Goal: Task Accomplishment & Management: Manage account settings

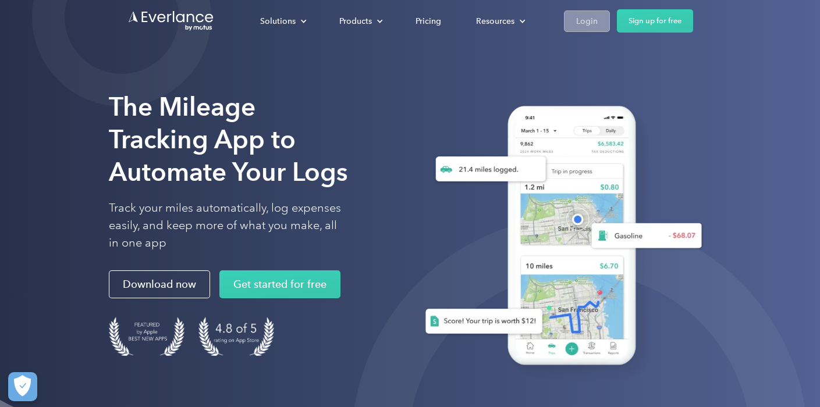
click at [589, 24] on div "Login" at bounding box center [587, 21] width 22 height 15
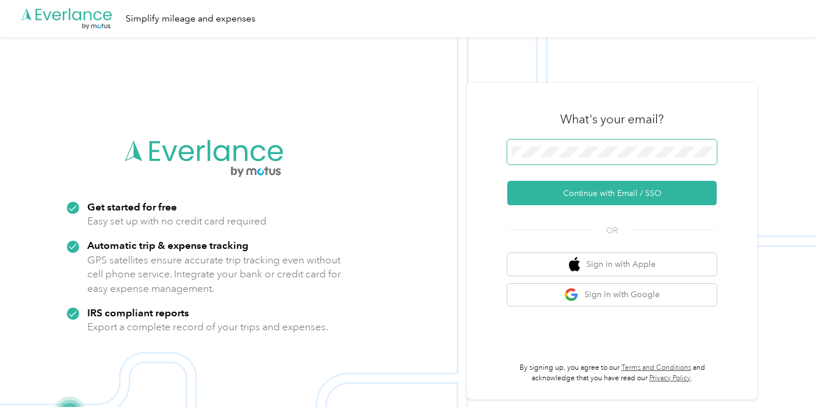
click at [585, 146] on span at bounding box center [611, 153] width 209 height 26
click at [623, 73] on img at bounding box center [408, 240] width 816 height 407
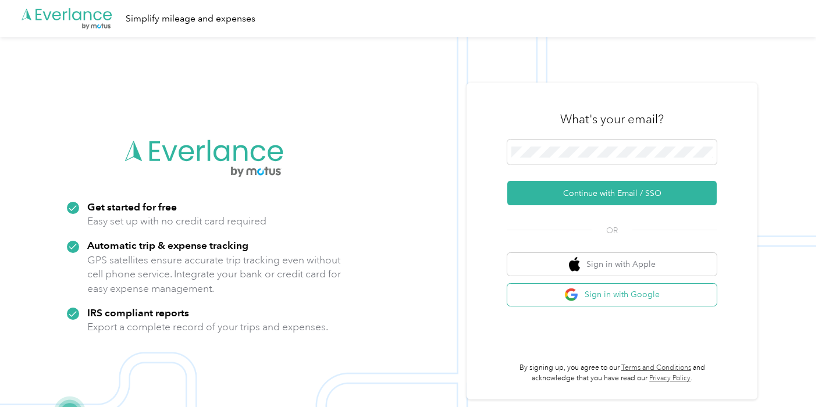
click at [638, 297] on button "Sign in with Google" at bounding box center [611, 295] width 209 height 23
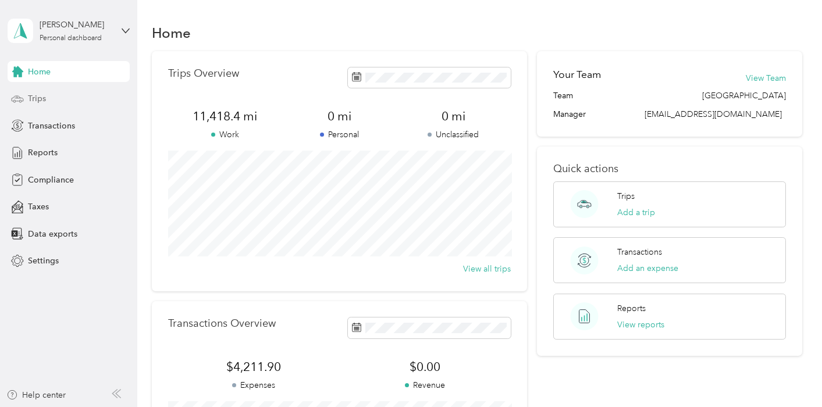
click at [47, 103] on div "Trips" at bounding box center [69, 98] width 122 height 21
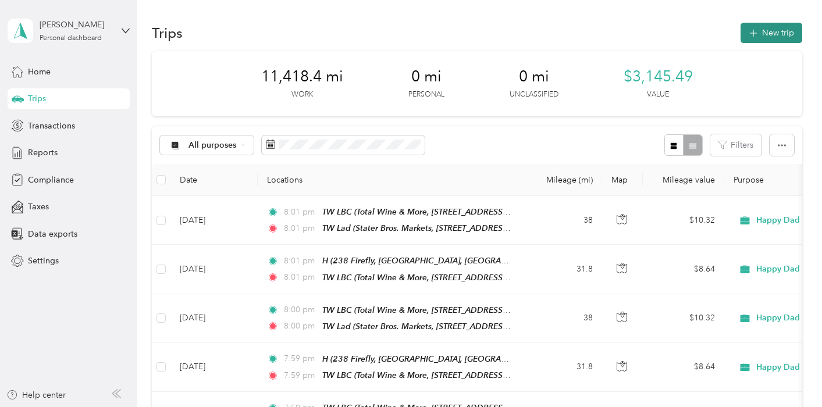
click at [769, 38] on button "New trip" at bounding box center [772, 33] width 62 height 20
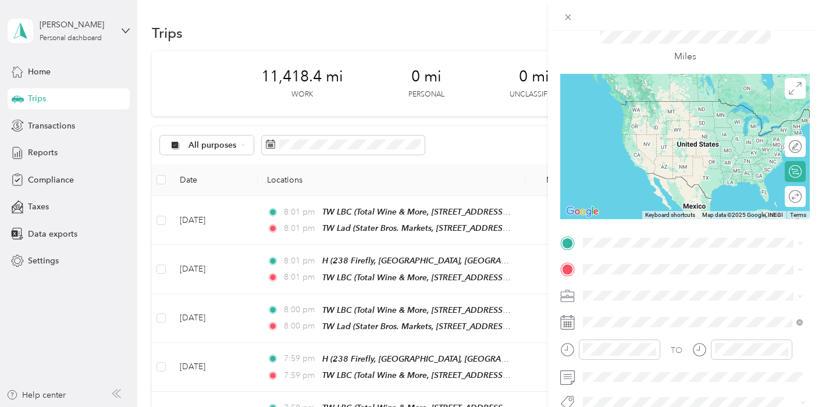
scroll to position [47, 0]
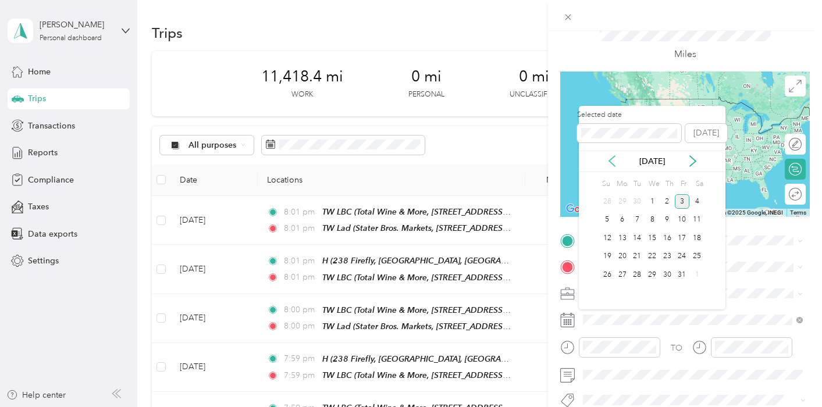
click at [613, 156] on icon at bounding box center [612, 161] width 12 height 12
click at [623, 202] on div "1" at bounding box center [622, 201] width 15 height 15
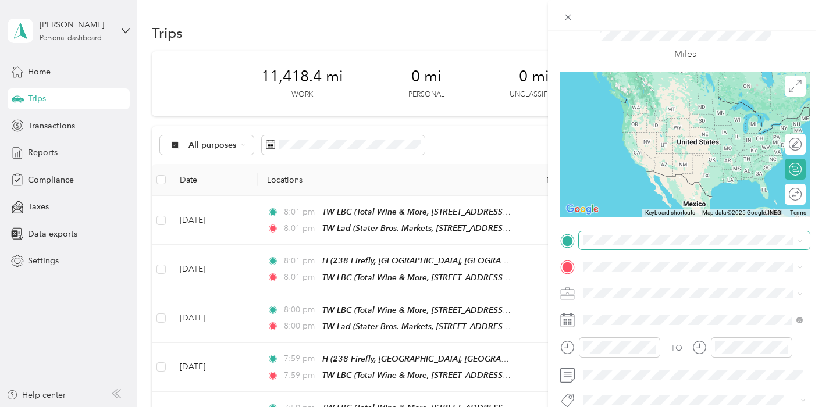
click at [644, 247] on span at bounding box center [694, 241] width 231 height 19
click at [626, 120] on div "H 238 Firefly, Irvine, CA, United States , 92618, Irvine, CA, United States" at bounding box center [702, 121] width 194 height 61
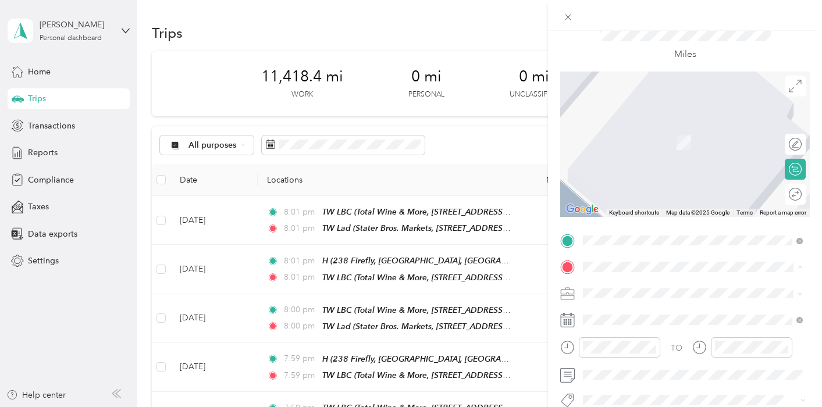
click at [641, 152] on span "238 Firefly, Irvine, CA, United States , 92618, Irvine, CA, United States" at bounding box center [693, 160] width 177 height 47
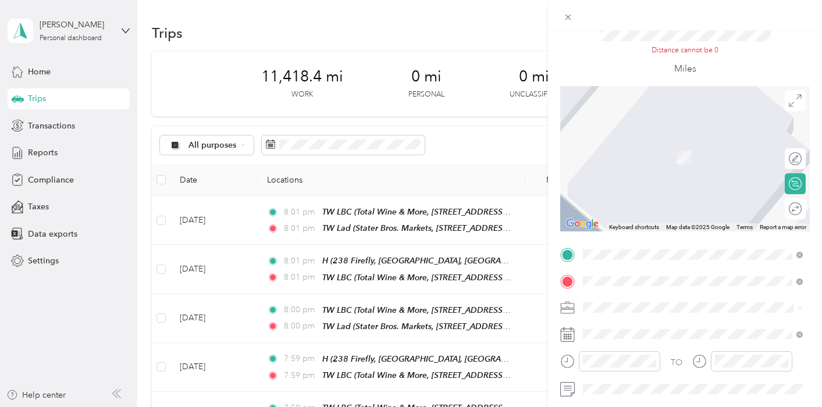
click at [721, 144] on span "15689 Bear Valley Road Hesperia, California 92345, United States" at bounding box center [663, 139] width 116 height 10
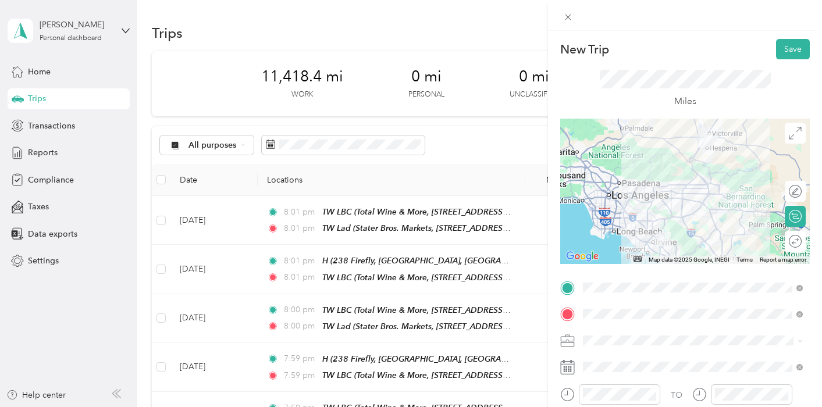
scroll to position [0, 0]
click at [791, 36] on div "New Trip Save This trip cannot be edited because it is either under review, app…" at bounding box center [685, 234] width 274 height 407
click at [790, 49] on button "Save" at bounding box center [793, 49] width 34 height 20
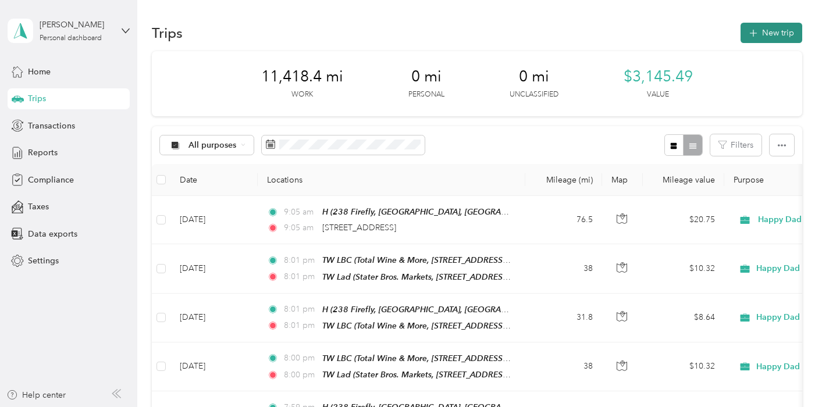
click at [767, 34] on button "New trip" at bounding box center [772, 33] width 62 height 20
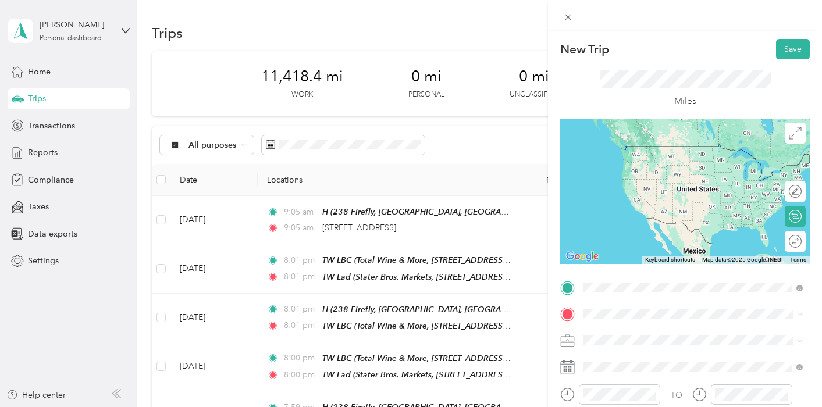
click at [698, 203] on li "15689 Bear Valley Road Hesperia, California 92345, United States" at bounding box center [693, 193] width 228 height 24
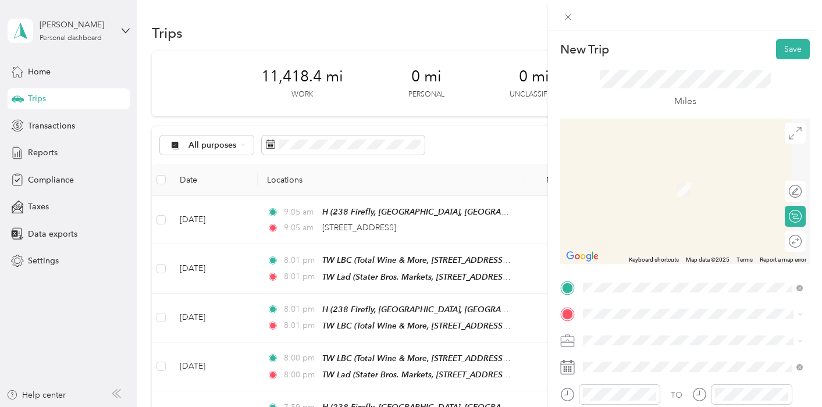
click at [617, 185] on span "238 Firefly, Irvine, CA, United States , 92618, Irvine, CA, United States" at bounding box center [693, 205] width 177 height 47
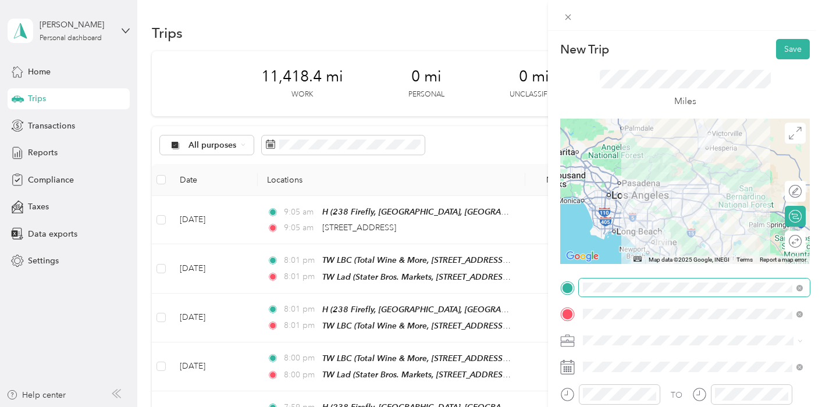
click at [613, 293] on span at bounding box center [694, 288] width 231 height 19
click at [788, 56] on button "Save" at bounding box center [793, 49] width 34 height 20
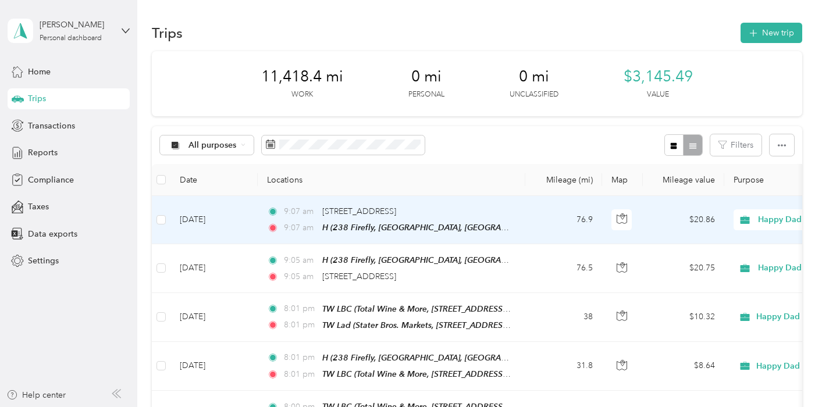
click at [207, 226] on td "Oct 3, 2025" at bounding box center [213, 220] width 87 height 48
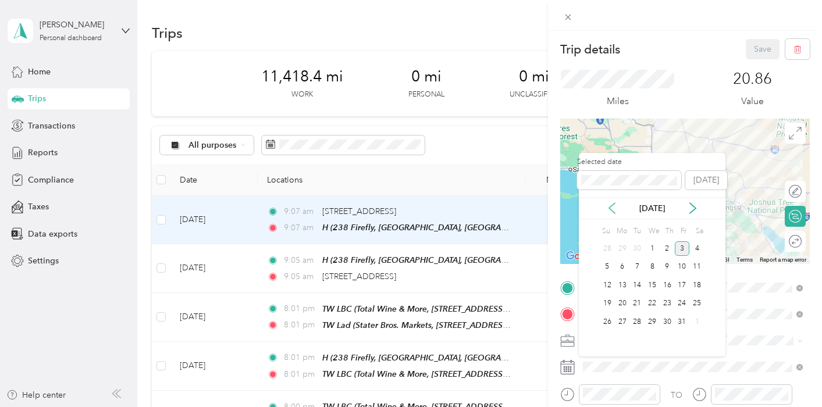
click at [616, 207] on icon at bounding box center [612, 208] width 12 height 12
click at [625, 247] on div "1" at bounding box center [622, 248] width 15 height 15
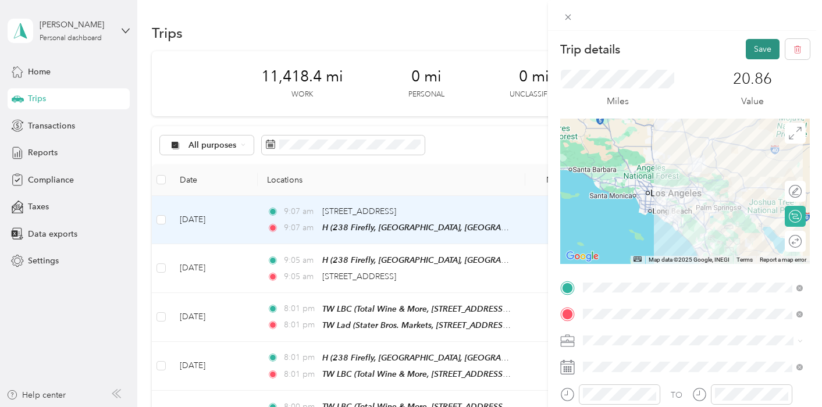
click at [758, 50] on button "Save" at bounding box center [763, 49] width 34 height 20
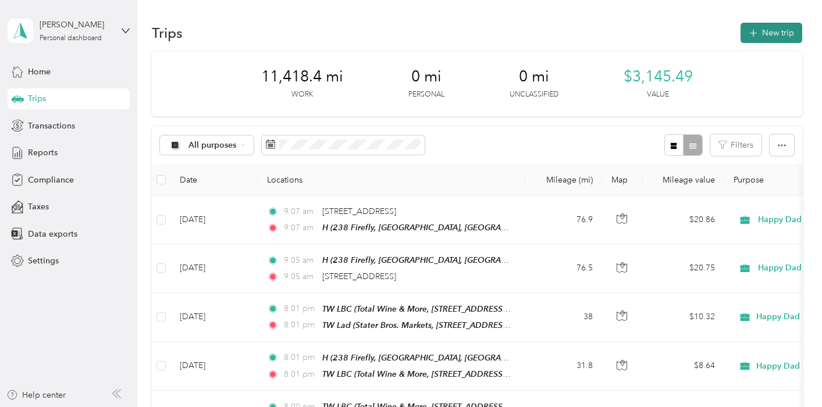
click at [781, 23] on button "New trip" at bounding box center [772, 33] width 62 height 20
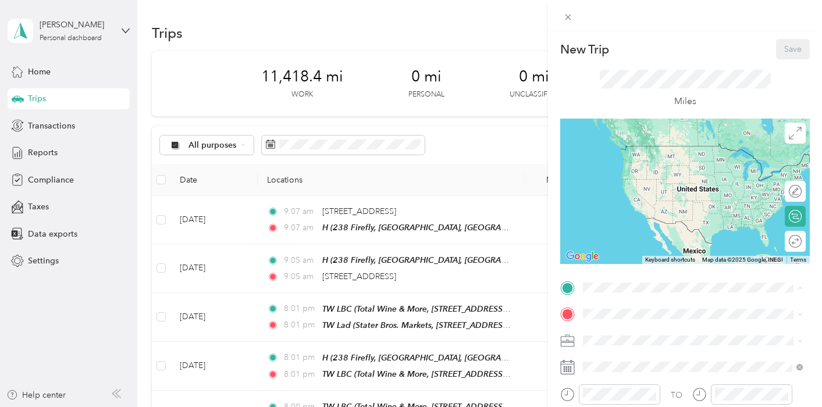
click at [635, 163] on span "238 Firefly, Irvine, CA, United States , 92618, Irvine, CA, United States" at bounding box center [693, 181] width 177 height 47
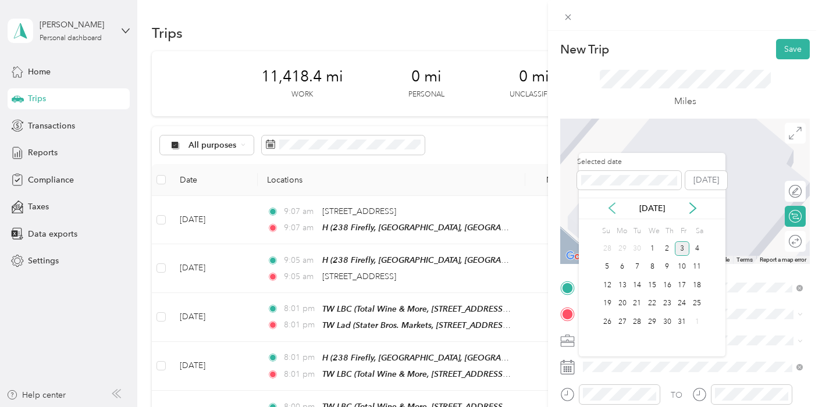
click at [610, 208] on icon at bounding box center [612, 208] width 12 height 12
click at [639, 244] on div "2" at bounding box center [637, 248] width 15 height 15
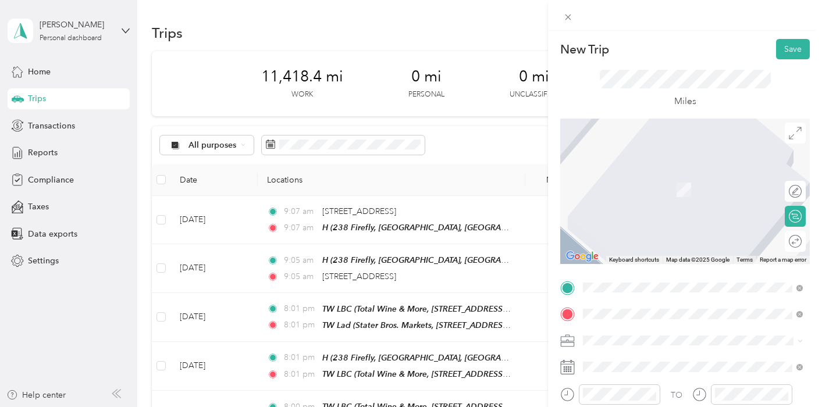
click at [681, 200] on li "15689 Bear Valley Road Hesperia, California 92345, United States" at bounding box center [693, 188] width 228 height 24
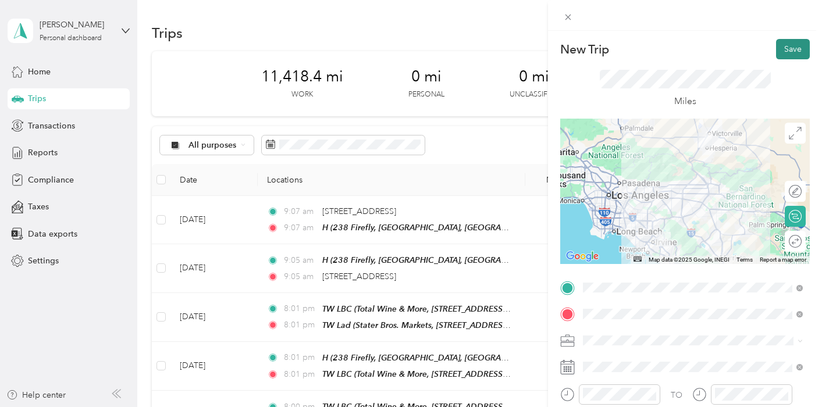
click at [789, 51] on button "Save" at bounding box center [793, 49] width 34 height 20
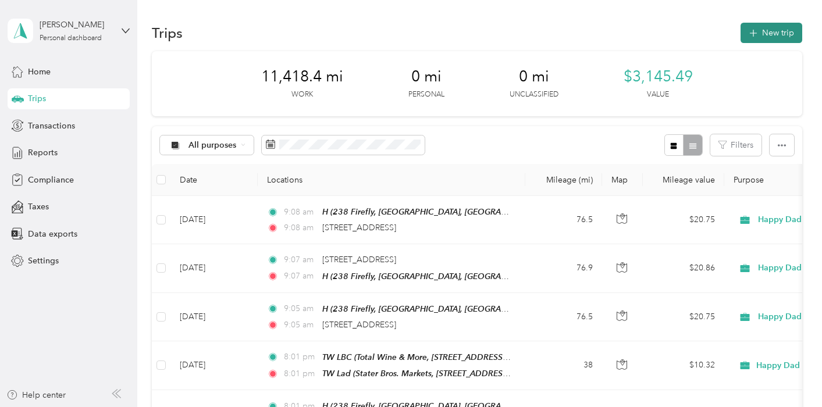
click at [792, 37] on button "New trip" at bounding box center [772, 33] width 62 height 20
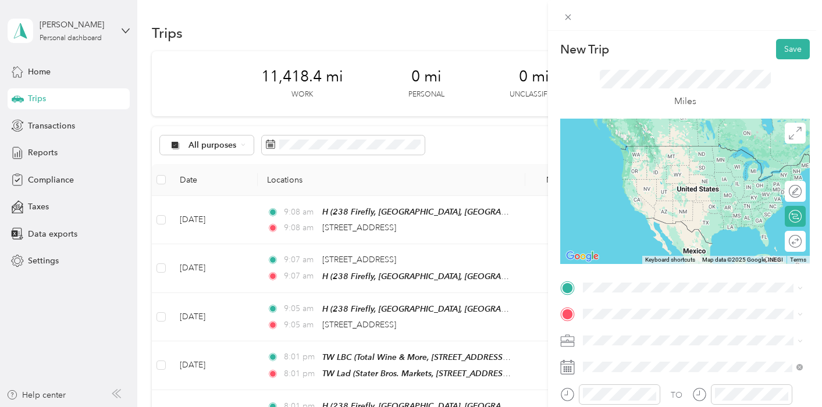
click at [637, 183] on div "H 238 Firefly, Irvine, CA, United States , 92618, Irvine, CA, United States" at bounding box center [702, 200] width 194 height 61
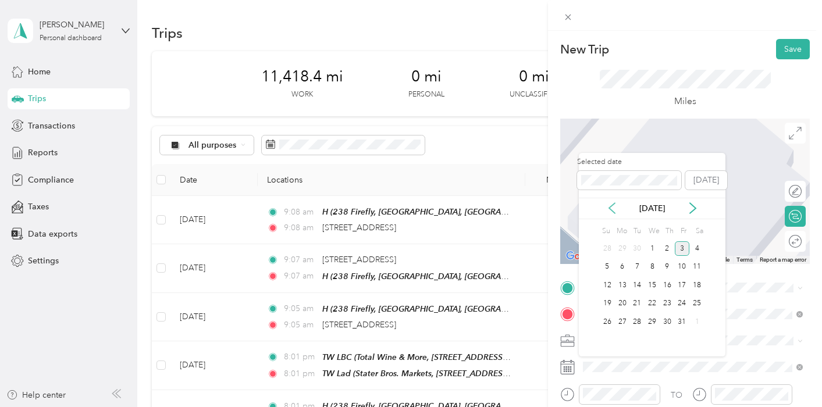
click at [609, 212] on icon at bounding box center [612, 208] width 12 height 12
click at [637, 246] on div "2" at bounding box center [637, 248] width 15 height 15
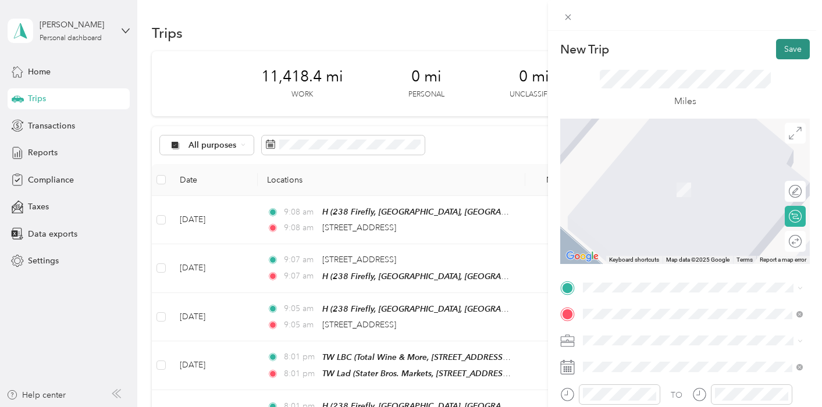
click at [787, 54] on button "Save" at bounding box center [793, 49] width 34 height 20
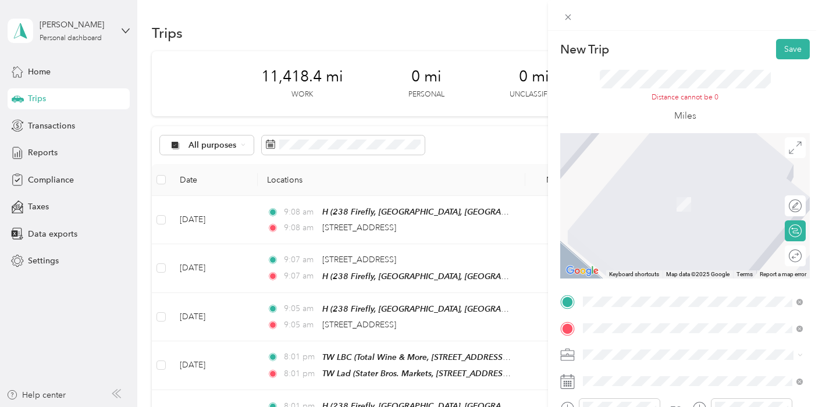
click at [660, 179] on span "15689 Bear Valley Road Hesperia, California 92345, United States" at bounding box center [663, 174] width 116 height 10
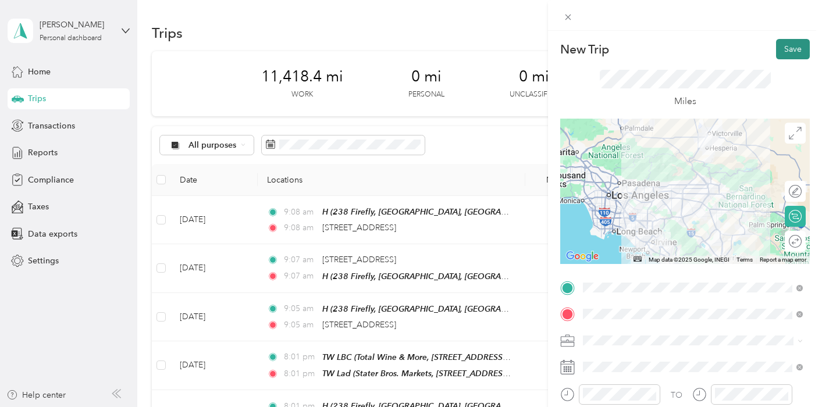
click at [797, 46] on button "Save" at bounding box center [793, 49] width 34 height 20
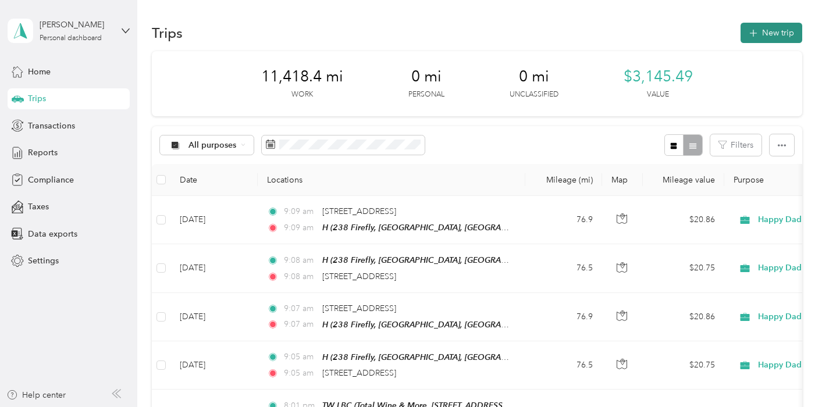
click at [770, 25] on button "New trip" at bounding box center [772, 33] width 62 height 20
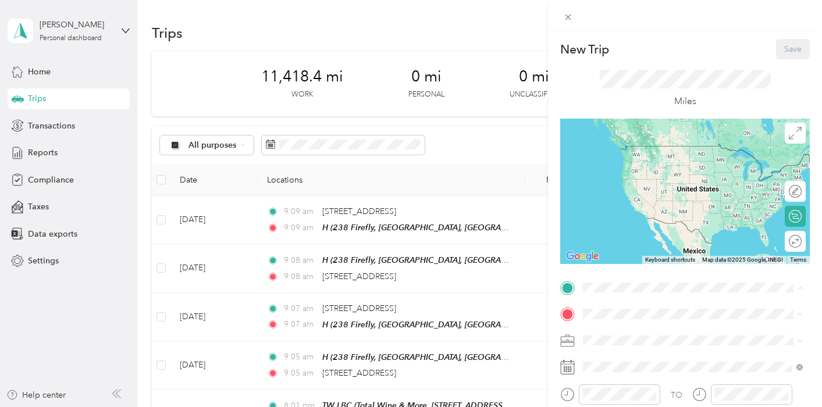
click at [629, 166] on div "H 238 Firefly, Irvine, CA, United States , 92618, Irvine, CA, United States" at bounding box center [702, 175] width 194 height 61
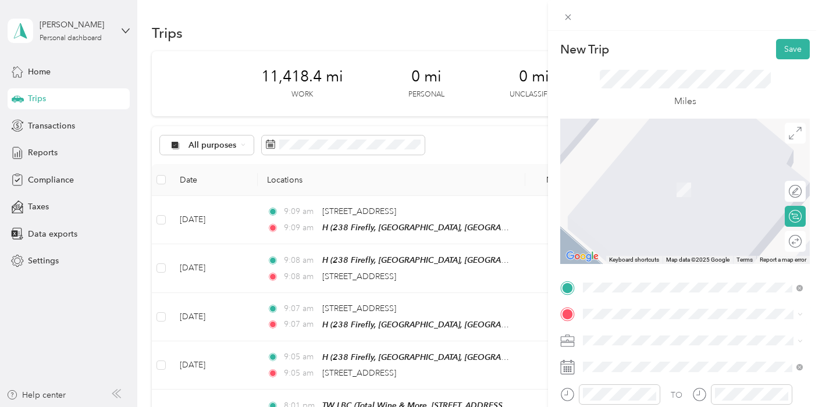
click at [632, 191] on span "15689 Bear Valley Road Hesperia, California 92345, United States" at bounding box center [663, 185] width 116 height 10
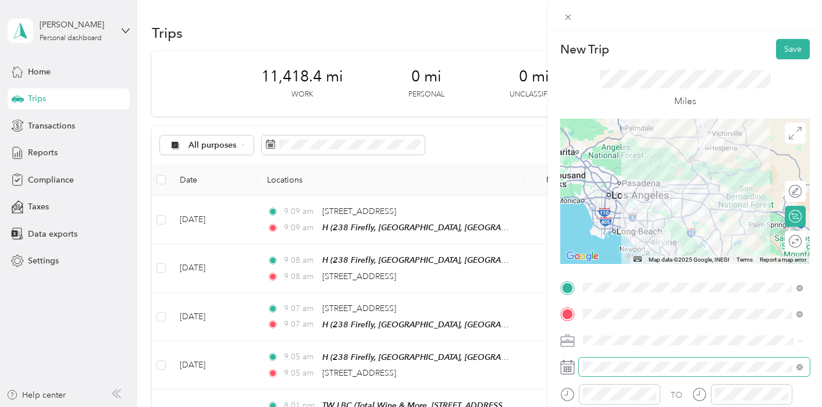
click at [621, 361] on span at bounding box center [694, 367] width 231 height 19
click at [570, 368] on icon at bounding box center [567, 367] width 15 height 15
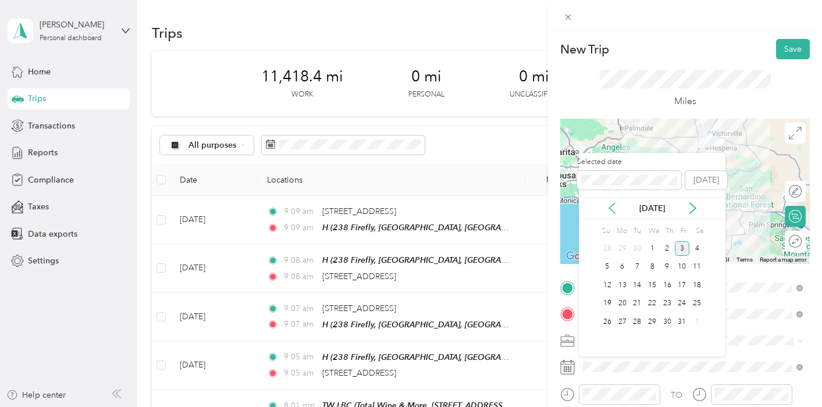
click at [613, 212] on icon at bounding box center [612, 208] width 6 height 10
click at [654, 247] on div "3" at bounding box center [652, 248] width 15 height 15
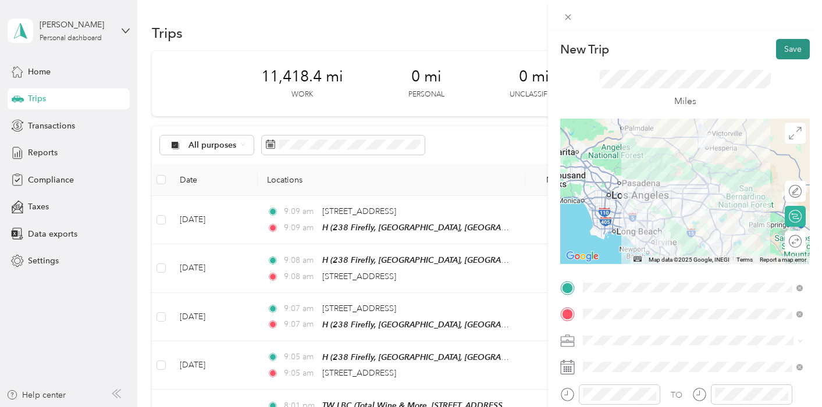
click at [789, 49] on button "Save" at bounding box center [793, 49] width 34 height 20
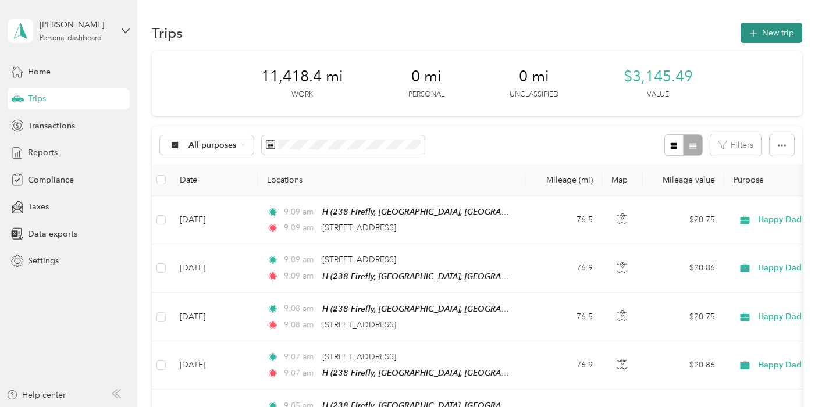
click at [760, 41] on button "New trip" at bounding box center [772, 33] width 62 height 20
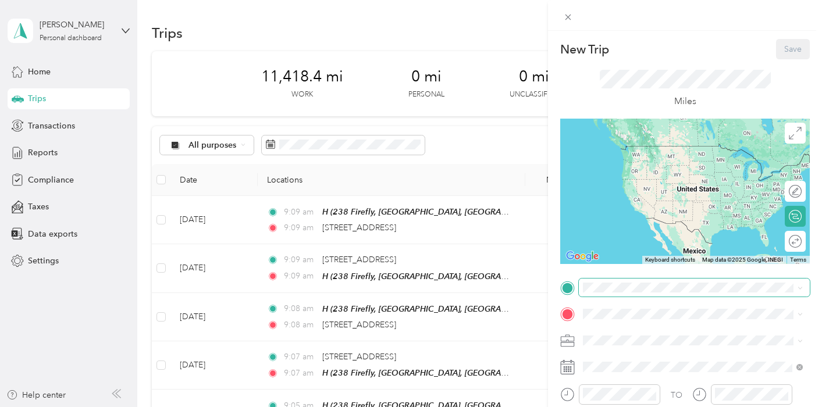
click at [624, 282] on span at bounding box center [694, 288] width 231 height 19
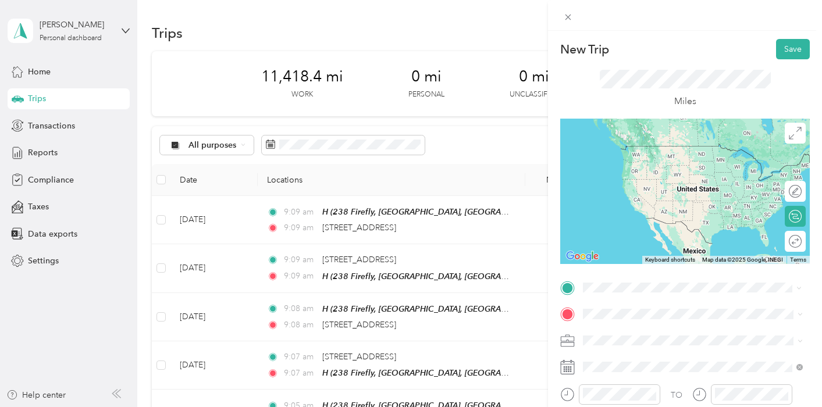
click at [641, 166] on span "15689 Bear Valley Road Hesperia, California 92345, United States" at bounding box center [663, 160] width 116 height 10
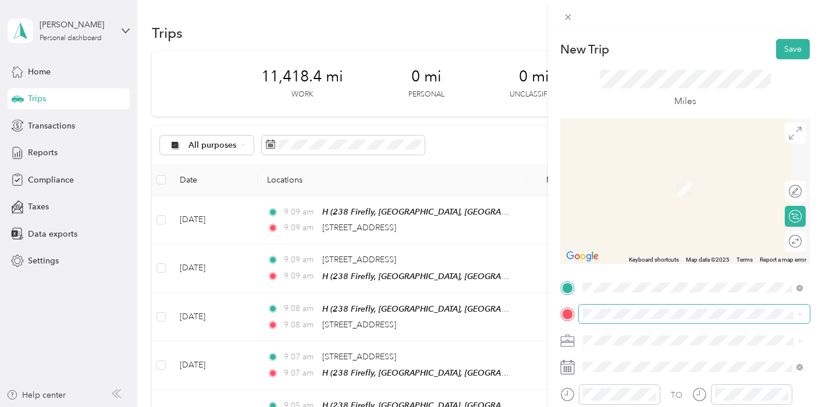
click at [606, 319] on span at bounding box center [694, 314] width 231 height 19
click at [631, 184] on span "238 Firefly, Irvine, CA, United States , 92618, Irvine, CA, United States" at bounding box center [693, 207] width 177 height 47
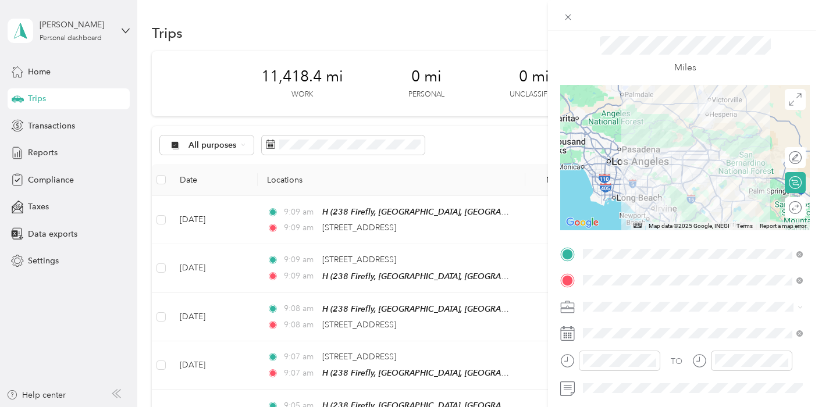
scroll to position [35, 0]
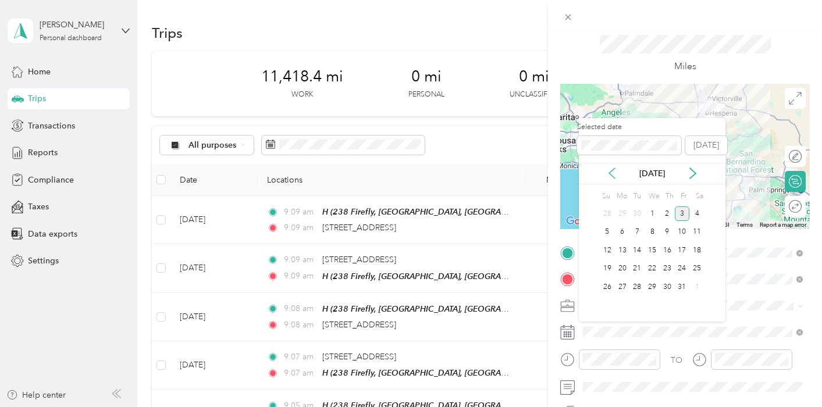
click at [613, 173] on icon at bounding box center [612, 174] width 12 height 12
click at [653, 210] on div "3" at bounding box center [652, 214] width 15 height 15
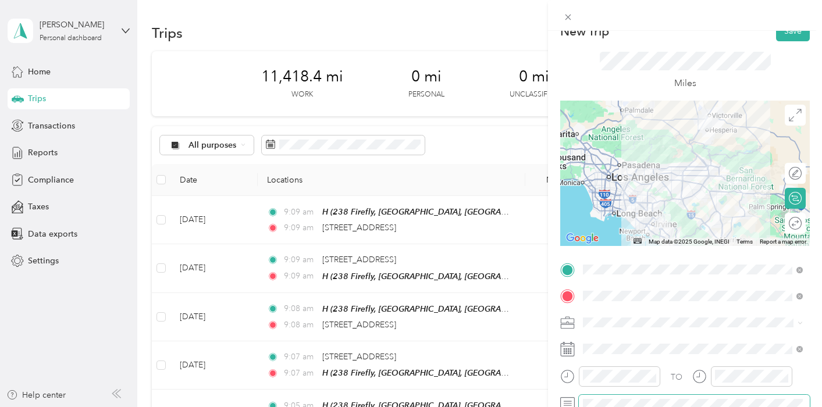
scroll to position [12, 0]
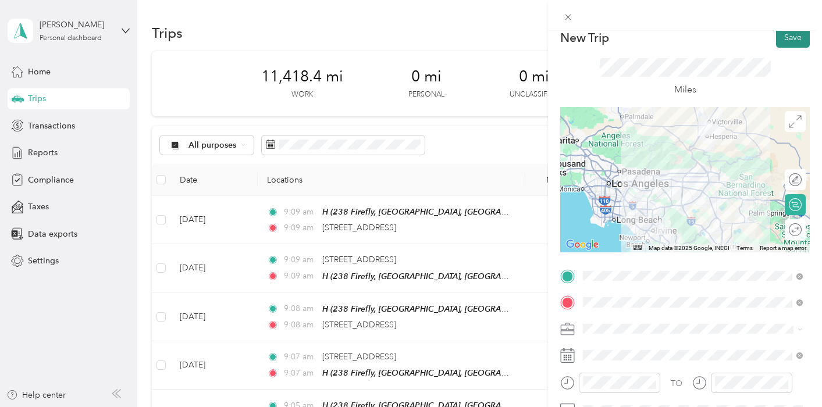
click at [790, 40] on button "Save" at bounding box center [793, 37] width 34 height 20
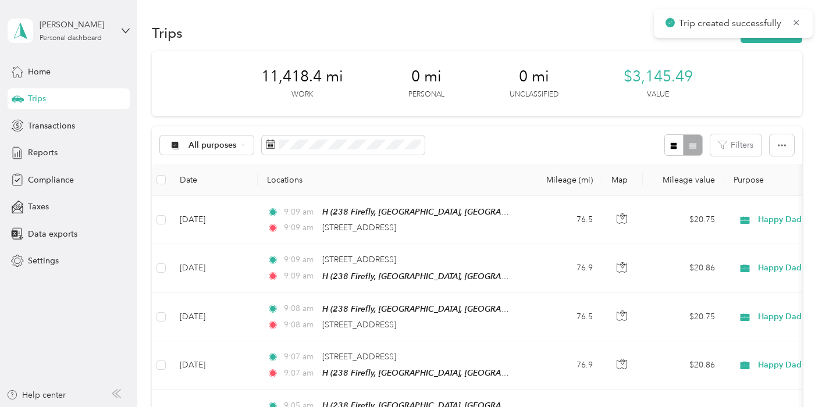
scroll to position [0, 0]
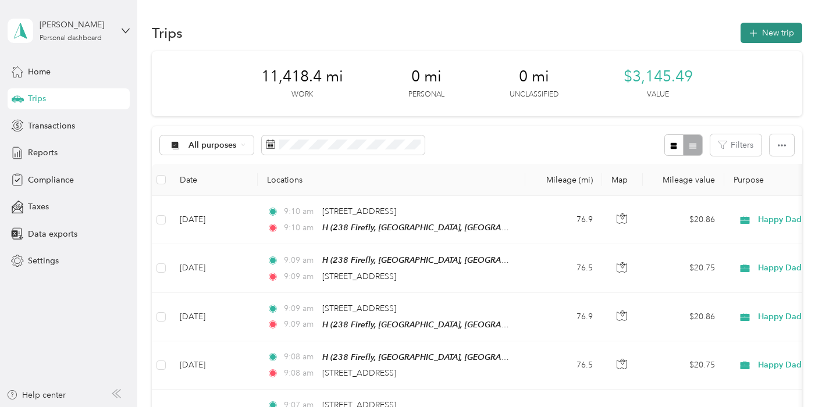
click at [766, 40] on button "New trip" at bounding box center [772, 33] width 62 height 20
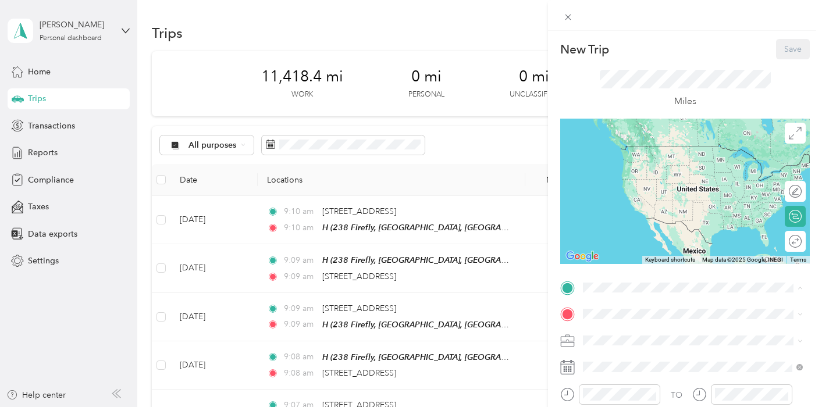
click at [629, 160] on span "238 Firefly, Irvine, CA, United States , 92618, Irvine, CA, United States" at bounding box center [693, 181] width 177 height 47
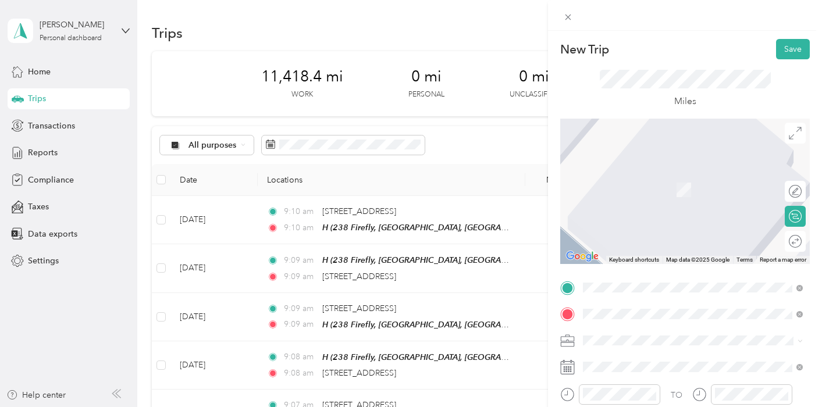
click at [640, 187] on span "15689 Bear Valley Road Hesperia, California 92345, United States" at bounding box center [663, 187] width 116 height 10
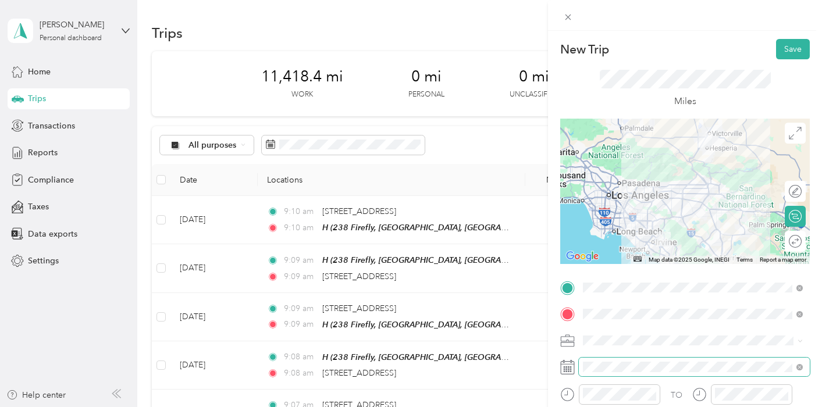
click at [617, 360] on span at bounding box center [694, 367] width 231 height 19
click at [570, 371] on icon at bounding box center [567, 367] width 15 height 15
click at [569, 367] on icon at bounding box center [567, 367] width 15 height 15
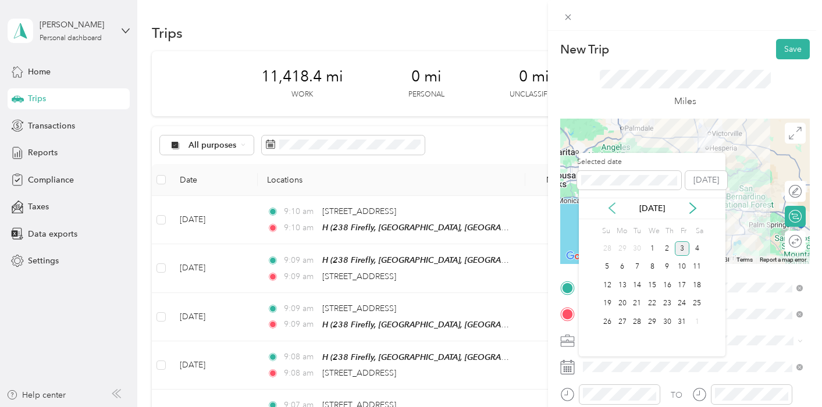
click at [609, 207] on icon at bounding box center [612, 208] width 12 height 12
click at [668, 247] on div "4" at bounding box center [667, 248] width 15 height 15
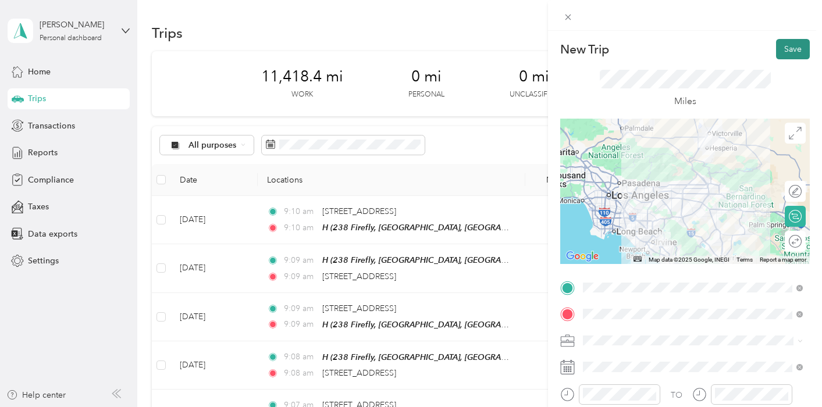
click at [792, 45] on button "Save" at bounding box center [793, 49] width 34 height 20
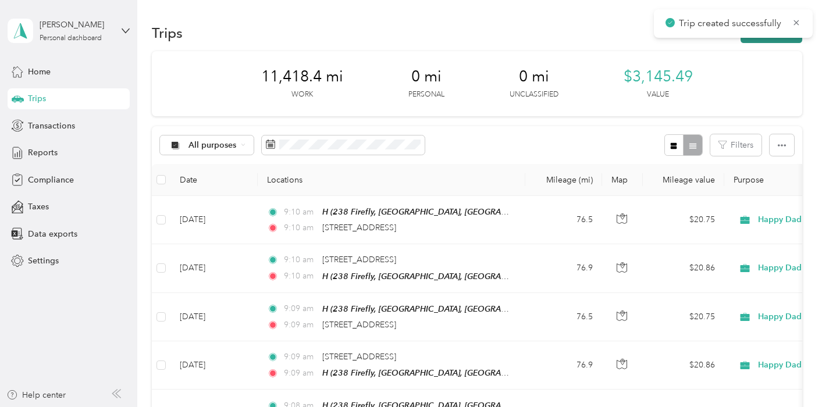
click at [755, 39] on button "New trip" at bounding box center [772, 33] width 62 height 20
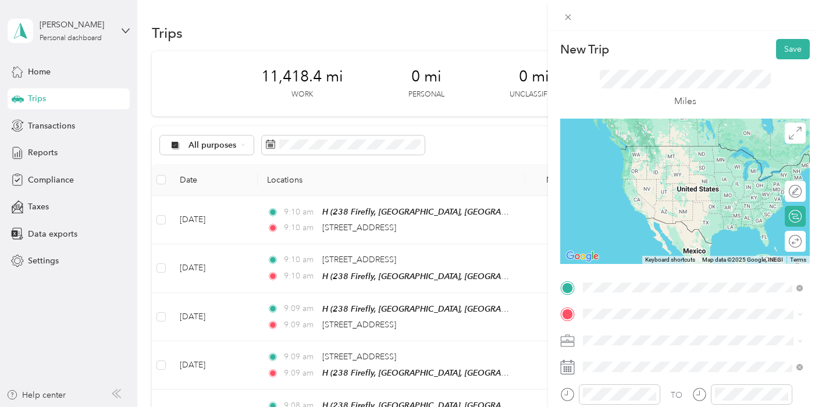
click at [643, 165] on span "15689 Bear Valley Road Hesperia, California 92345, United States" at bounding box center [663, 160] width 116 height 10
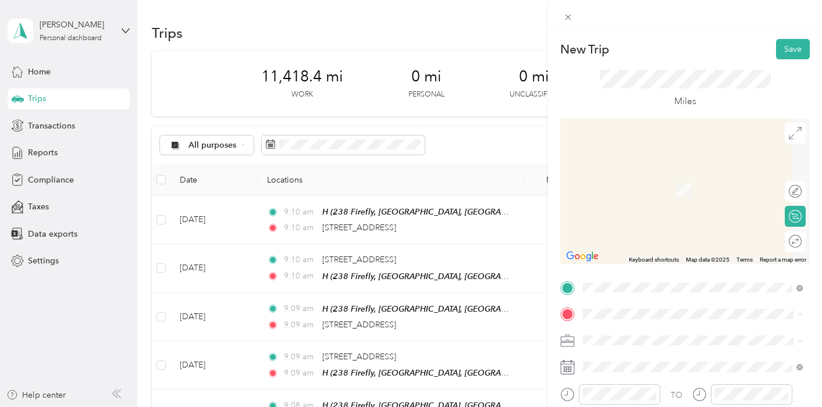
click at [622, 194] on div "H 238 Firefly, Irvine, CA, United States , 92618, Irvine, CA, United States" at bounding box center [702, 201] width 194 height 61
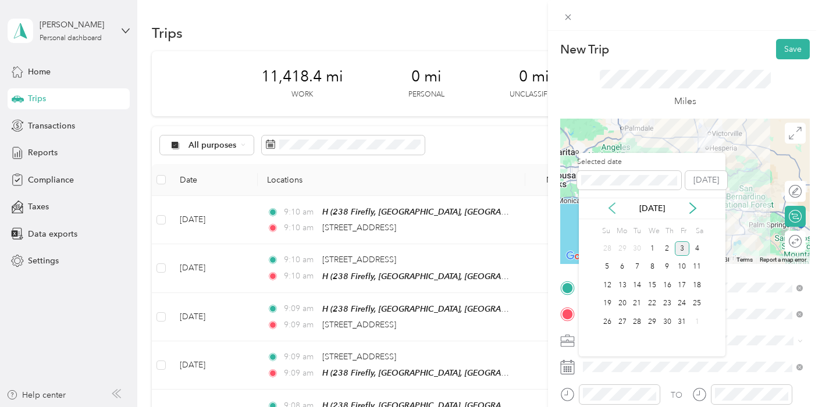
click at [609, 209] on icon at bounding box center [612, 208] width 12 height 12
click at [664, 249] on div "4" at bounding box center [667, 248] width 15 height 15
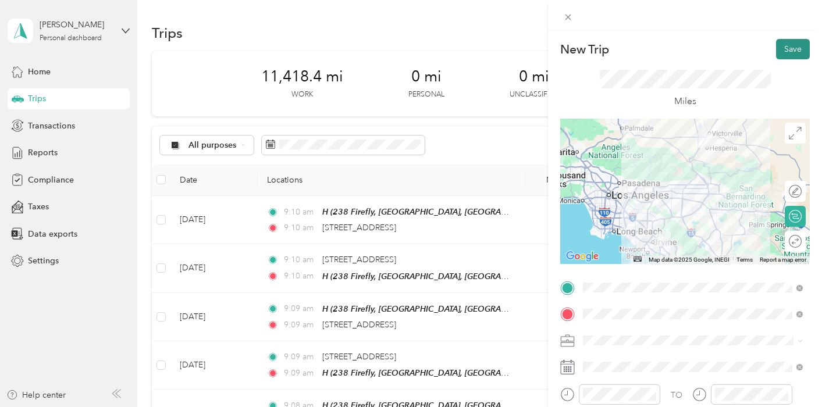
click at [794, 51] on button "Save" at bounding box center [793, 49] width 34 height 20
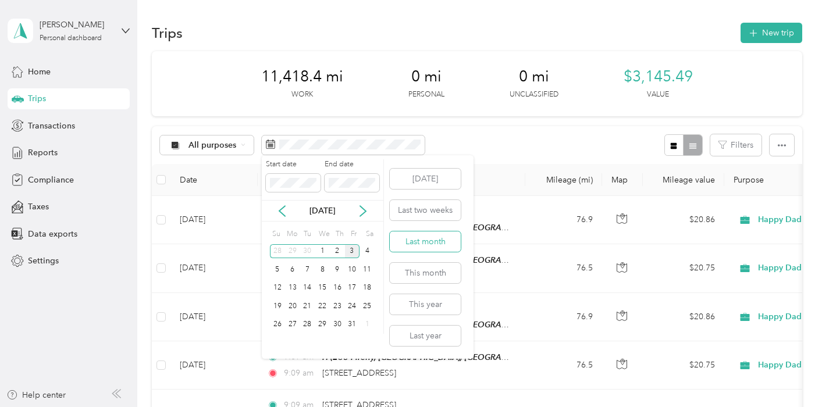
click at [428, 243] on button "Last month" at bounding box center [425, 242] width 71 height 20
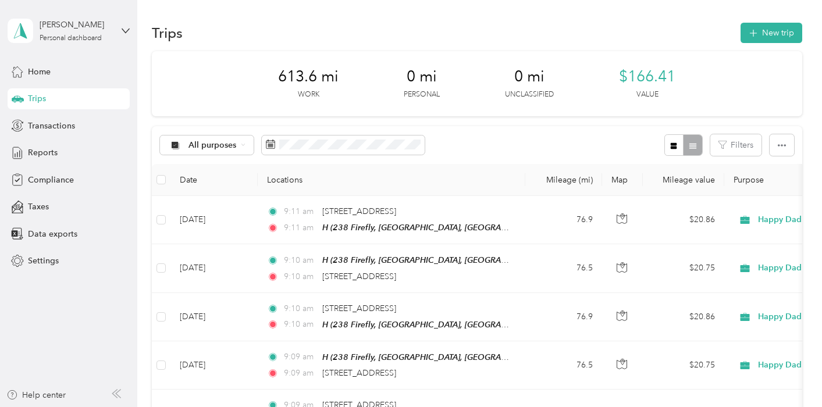
click at [522, 162] on div "All purposes Filters" at bounding box center [477, 145] width 650 height 38
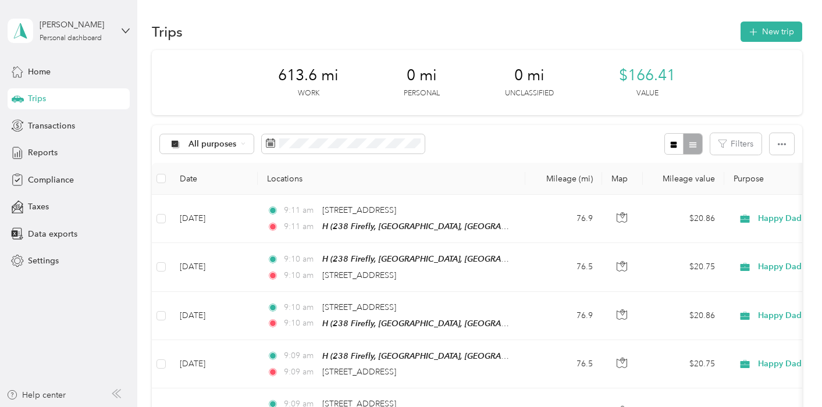
scroll to position [3, 0]
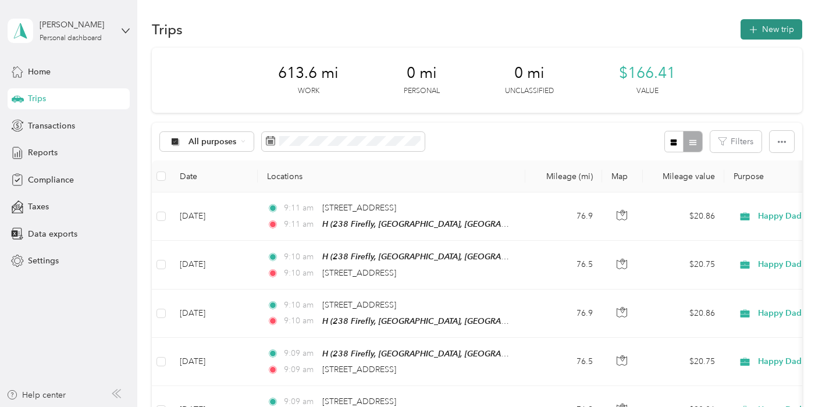
click at [768, 27] on button "New trip" at bounding box center [772, 29] width 62 height 20
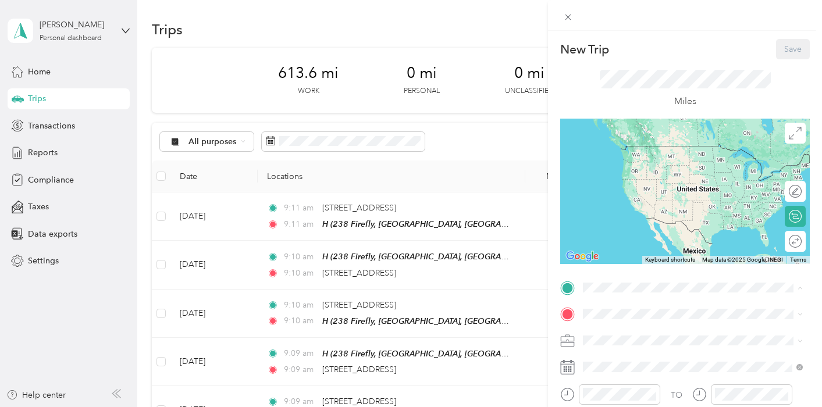
click at [619, 166] on span "238 Firefly, Irvine, CA, United States , 92618, Irvine, CA, United States" at bounding box center [693, 181] width 177 height 47
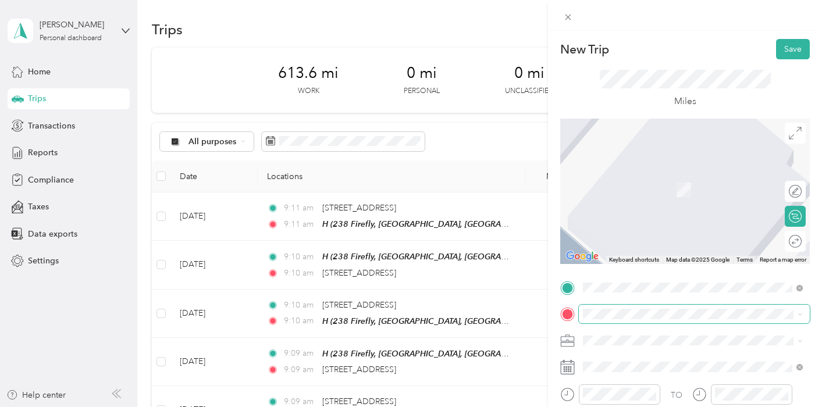
click at [617, 321] on span at bounding box center [694, 314] width 231 height 19
click at [674, 179] on div "144 Marina Drive Needles, California 92363, United States" at bounding box center [693, 171] width 212 height 16
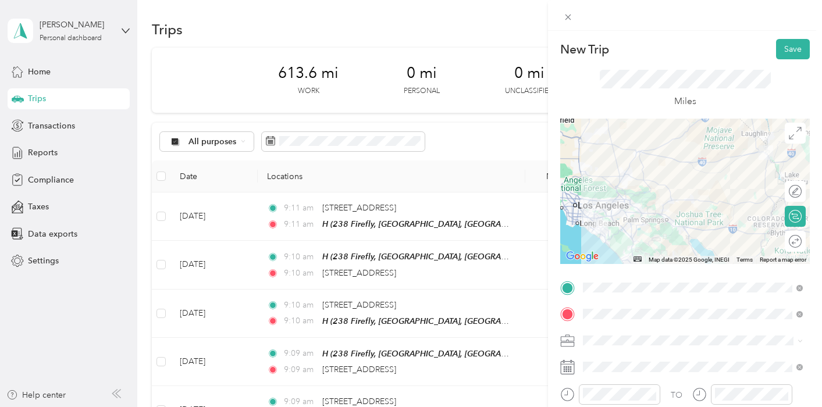
click at [567, 368] on rect at bounding box center [567, 368] width 2 height 2
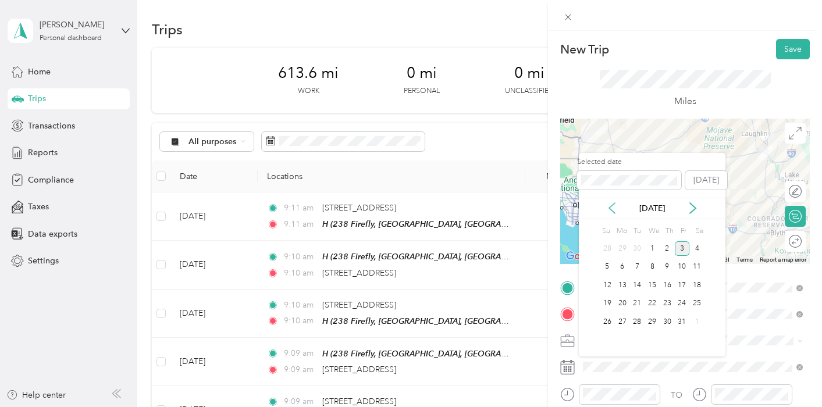
click at [614, 205] on icon at bounding box center [612, 208] width 12 height 12
click at [684, 247] on div "5" at bounding box center [682, 248] width 15 height 15
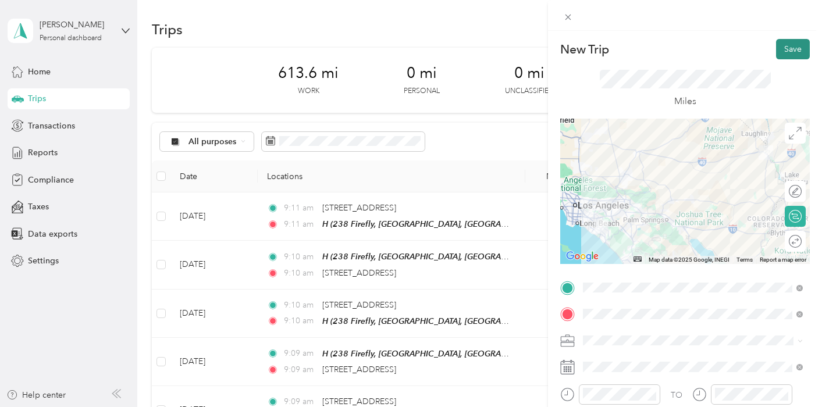
click at [793, 49] on button "Save" at bounding box center [793, 49] width 34 height 20
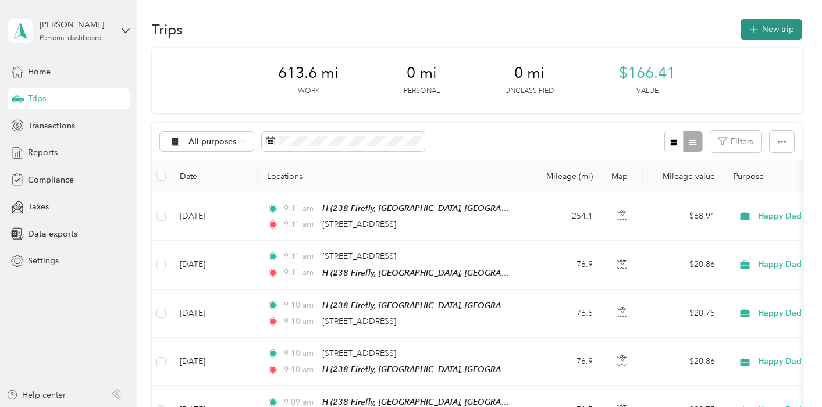
click at [774, 29] on button "New trip" at bounding box center [772, 29] width 62 height 20
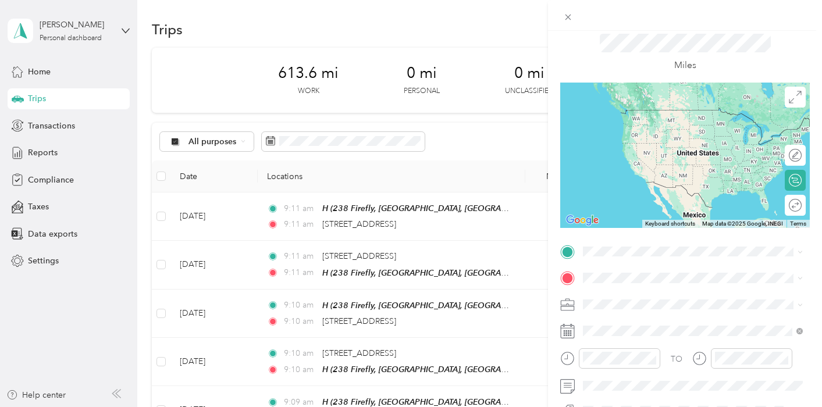
scroll to position [52, 0]
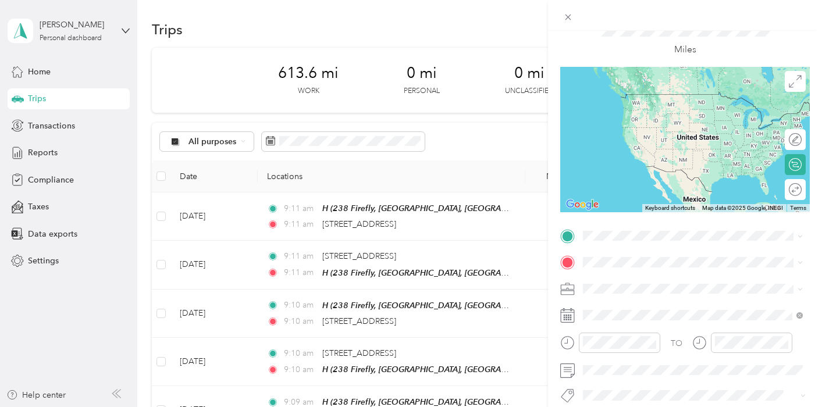
click at [625, 104] on div "H 238 Firefly, Irvine, CA, United States , 92618, Irvine, CA, United States" at bounding box center [702, 118] width 194 height 61
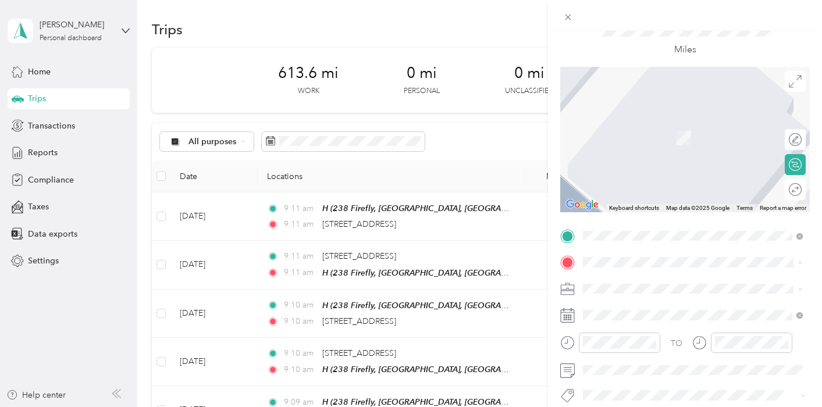
click at [662, 123] on span "241 East Albertoni Street Carson, California 90746, United States" at bounding box center [663, 118] width 116 height 10
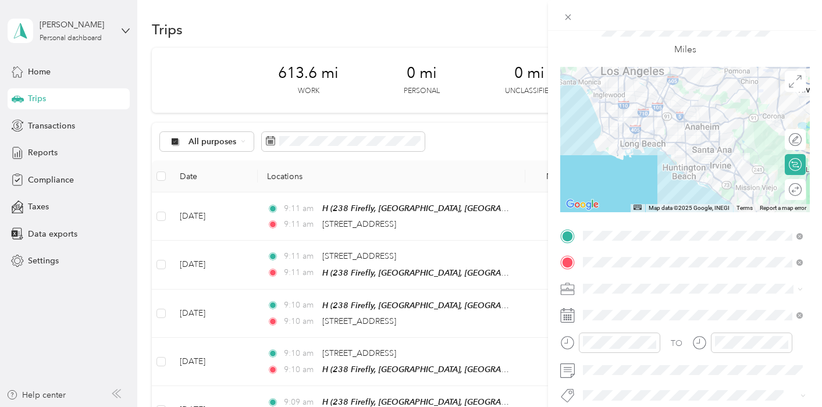
click at [568, 314] on icon at bounding box center [567, 315] width 15 height 15
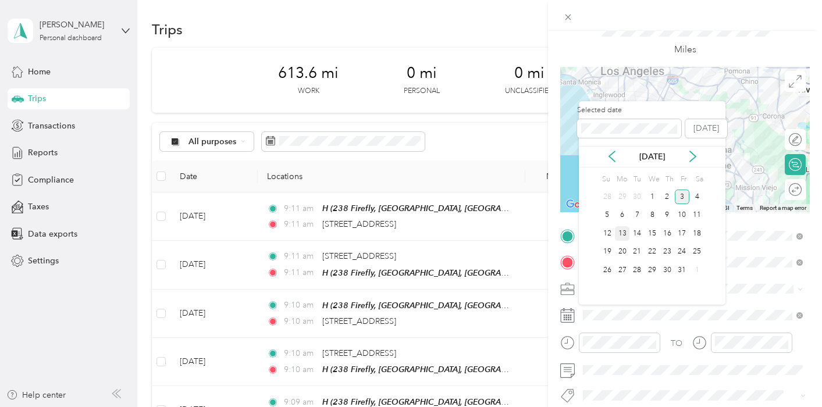
click at [625, 234] on div "13" at bounding box center [622, 233] width 15 height 15
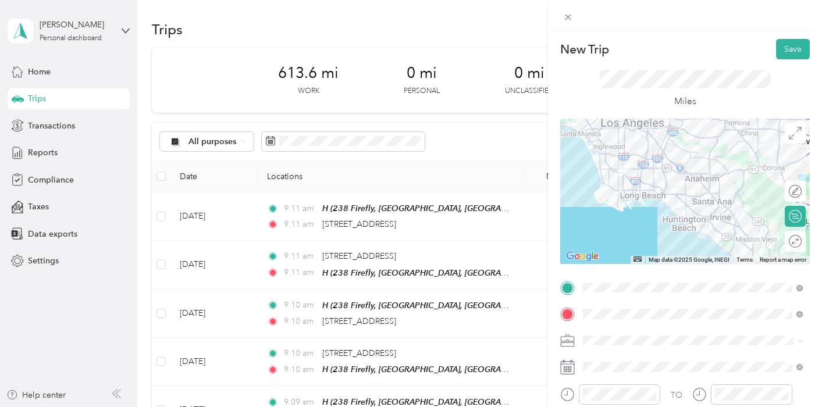
scroll to position [0, 0]
click at [787, 52] on button "Save" at bounding box center [793, 49] width 34 height 20
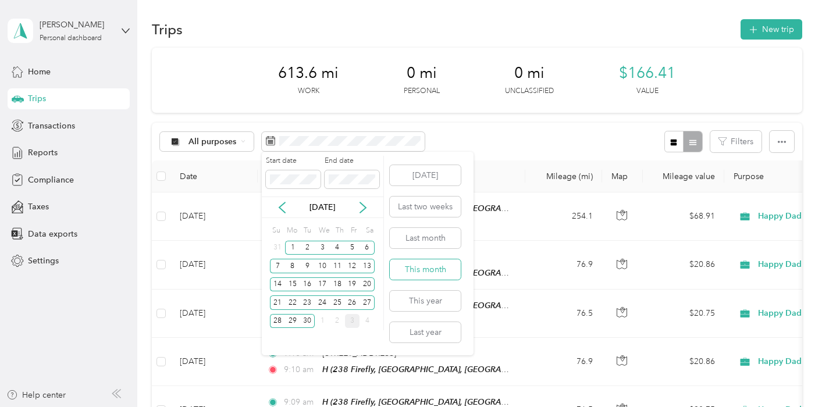
click at [431, 271] on button "This month" at bounding box center [425, 269] width 71 height 20
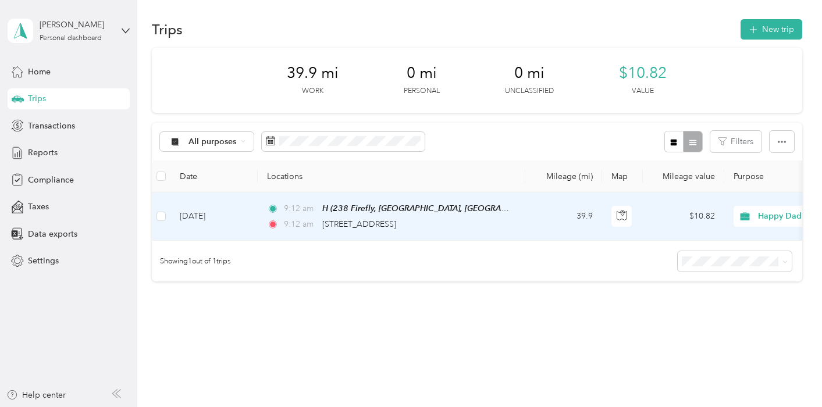
click at [235, 212] on td "Oct 13, 2025" at bounding box center [213, 217] width 87 height 48
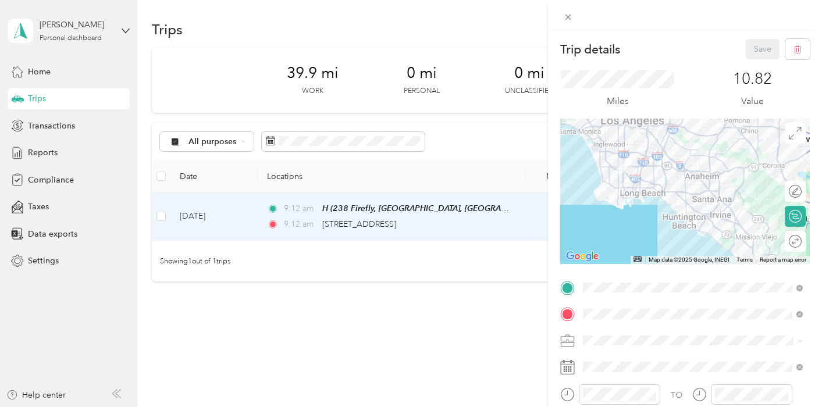
click at [575, 365] on div at bounding box center [685, 367] width 250 height 19
click at [570, 365] on icon at bounding box center [568, 365] width 14 height 0
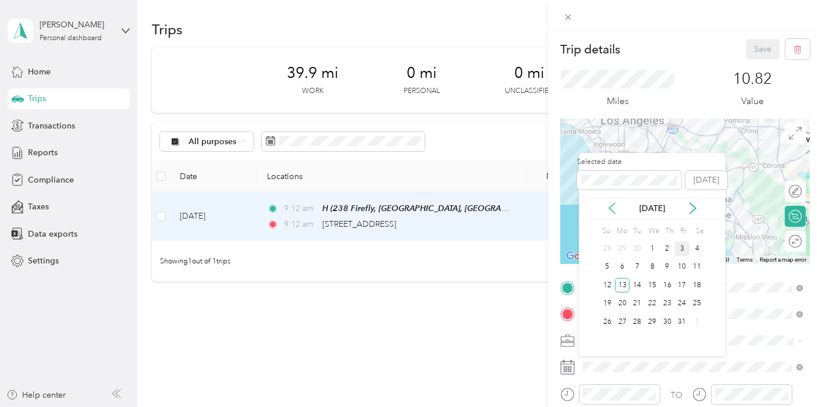
click at [611, 204] on icon at bounding box center [612, 208] width 12 height 12
click at [620, 283] on div "15" at bounding box center [622, 285] width 15 height 15
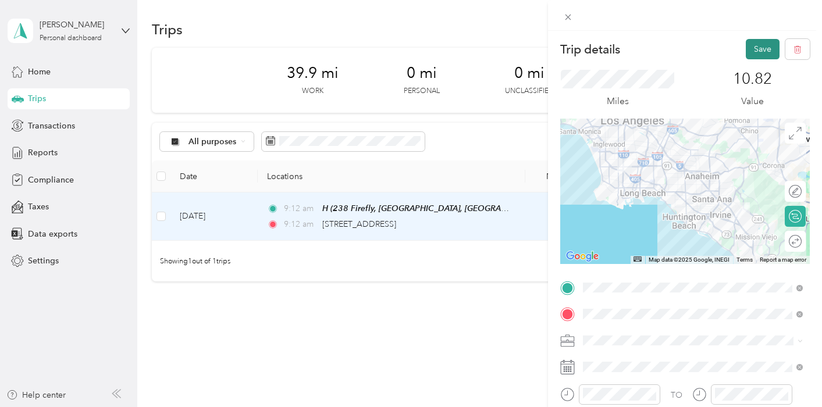
click at [756, 41] on button "Save" at bounding box center [763, 49] width 34 height 20
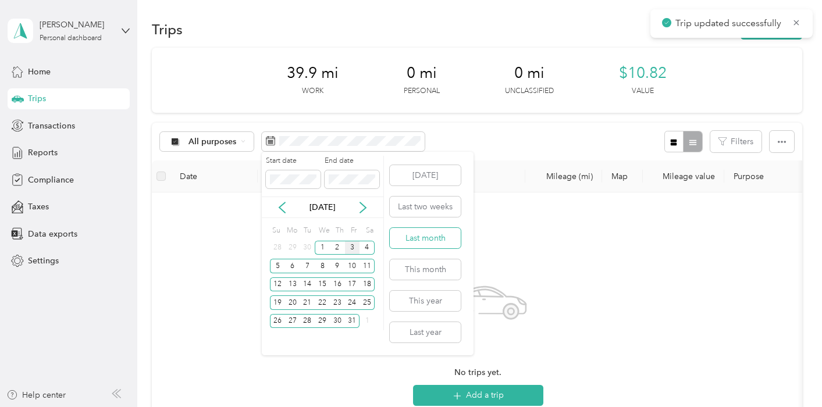
click at [422, 236] on button "Last month" at bounding box center [425, 238] width 71 height 20
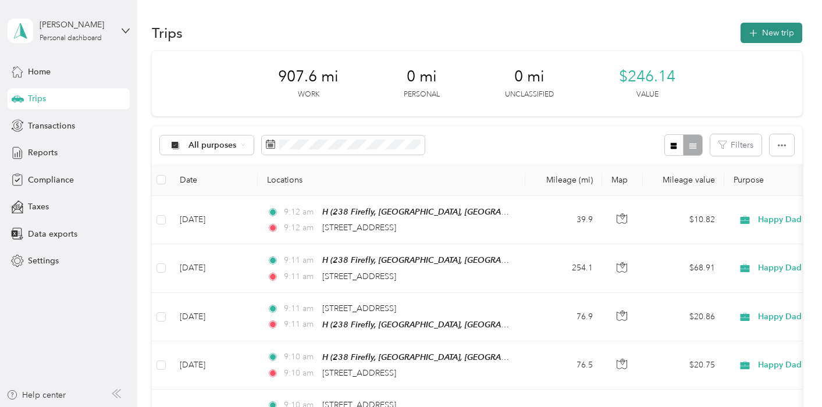
click at [768, 40] on button "New trip" at bounding box center [772, 33] width 62 height 20
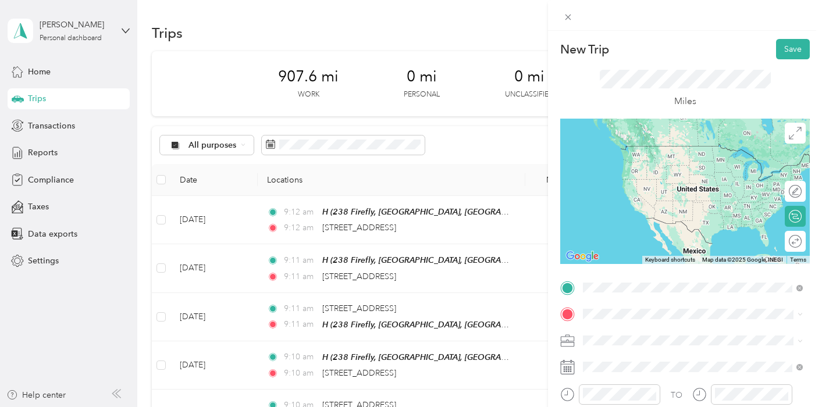
click at [682, 327] on span "241 East Albertoni Street Carson, California 90746, United States" at bounding box center [663, 329] width 116 height 10
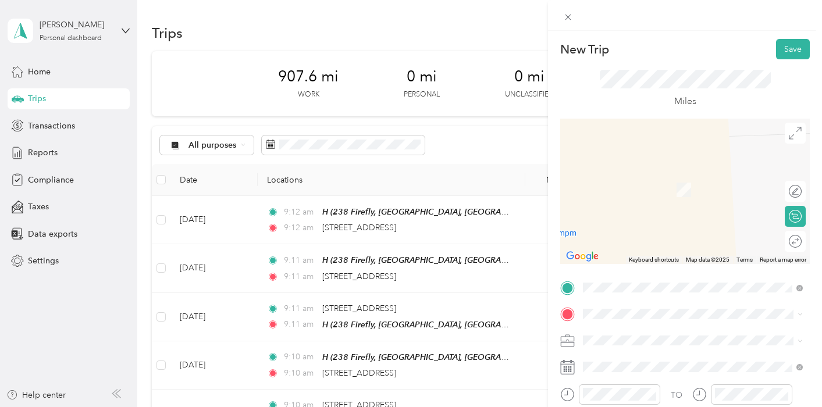
click at [624, 219] on div at bounding box center [685, 191] width 250 height 145
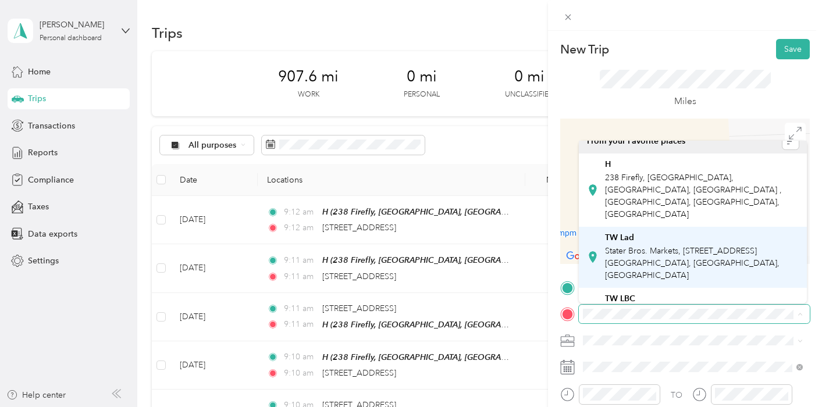
scroll to position [20, 0]
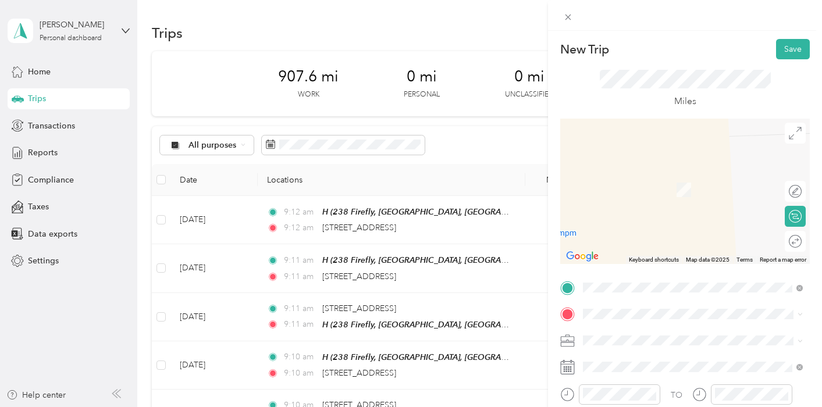
click at [627, 222] on div "TW Lad Stater Bros. Markets, 25636 Crown Valley Pkwy, Ladera Ranch, CA 92694, U…" at bounding box center [702, 243] width 194 height 49
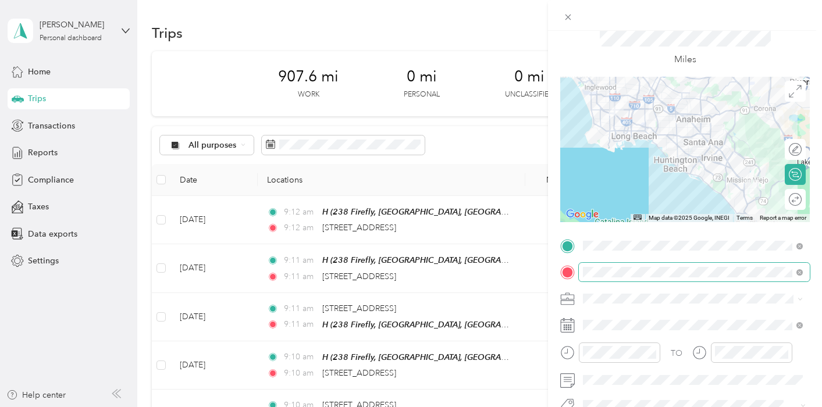
scroll to position [42, 0]
click at [564, 325] on rect at bounding box center [565, 325] width 2 height 2
click at [578, 324] on div at bounding box center [685, 324] width 250 height 19
click at [574, 329] on icon at bounding box center [567, 325] width 15 height 15
click at [572, 329] on icon at bounding box center [567, 325] width 15 height 15
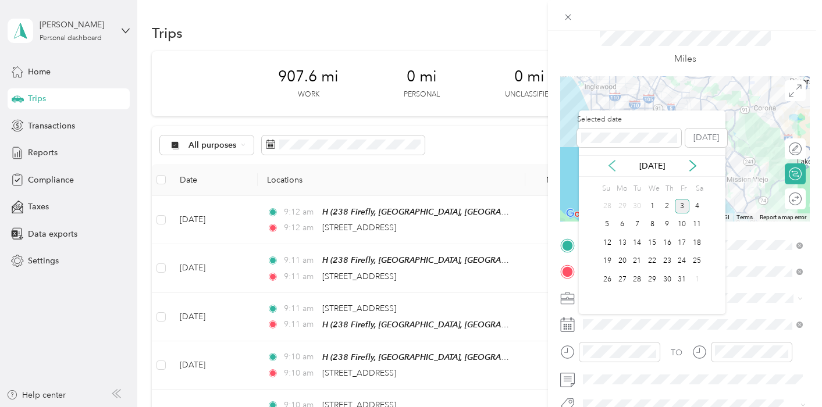
click at [610, 160] on icon at bounding box center [612, 166] width 12 height 12
click at [620, 241] on div "15" at bounding box center [622, 243] width 15 height 15
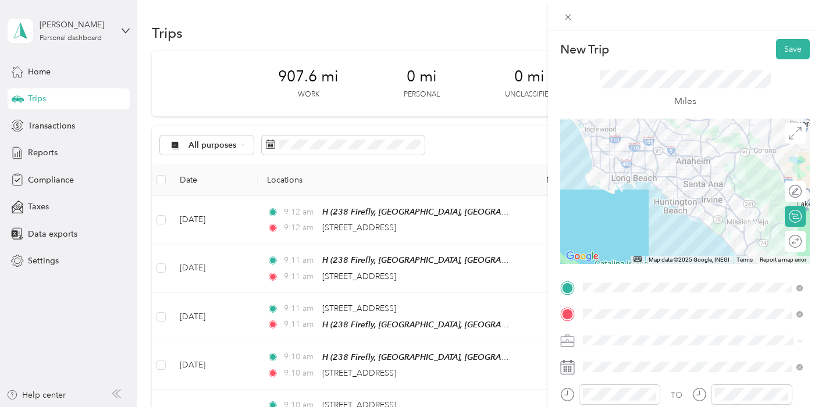
scroll to position [0, 0]
click at [791, 49] on button "Save" at bounding box center [793, 49] width 34 height 20
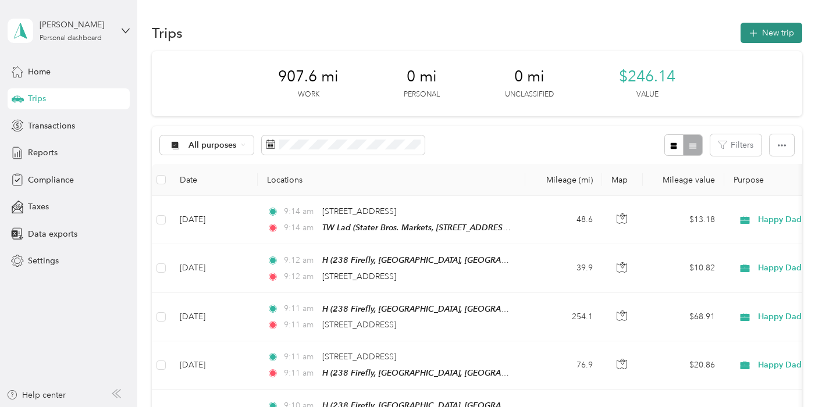
click at [760, 40] on button "New trip" at bounding box center [772, 33] width 62 height 20
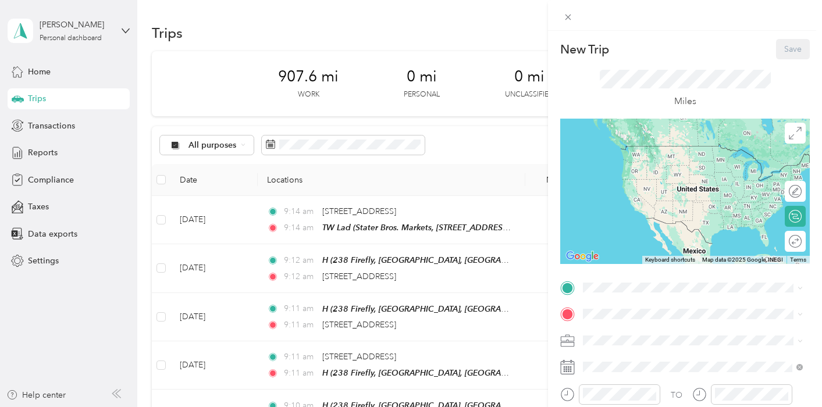
drag, startPoint x: 618, startPoint y: 157, endPoint x: 625, endPoint y: 218, distance: 62.1
click at [618, 162] on div "H 238 Firefly, Irvine, CA, United States , 92618, Irvine, CA, United States" at bounding box center [702, 168] width 194 height 61
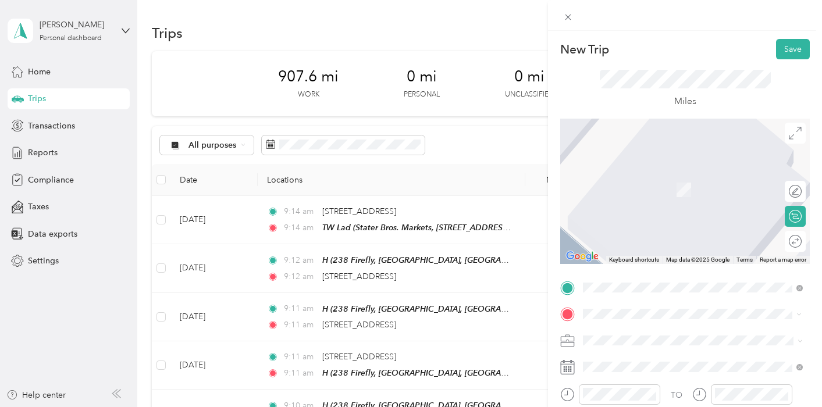
click at [626, 192] on span "241 East Albertoni Street Carson, California 90746, United States" at bounding box center [663, 187] width 116 height 10
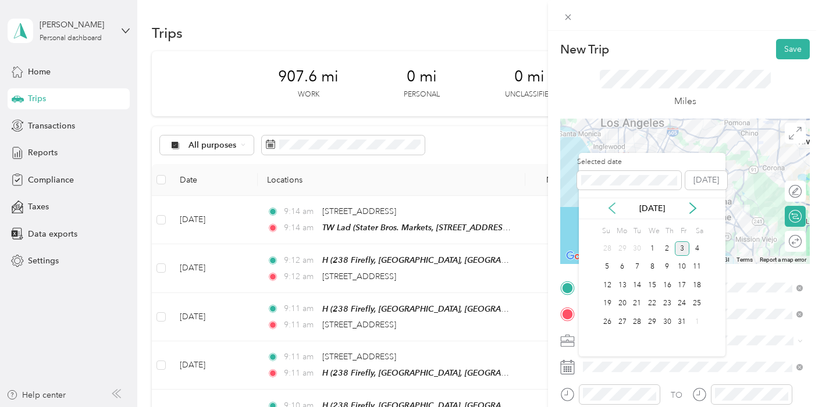
click at [610, 202] on icon at bounding box center [612, 208] width 12 height 12
click at [636, 281] on div "16" at bounding box center [637, 285] width 15 height 15
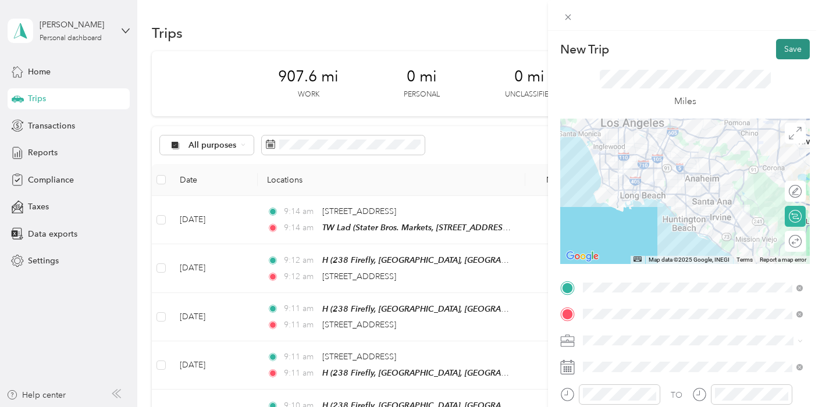
click at [786, 54] on button "Save" at bounding box center [793, 49] width 34 height 20
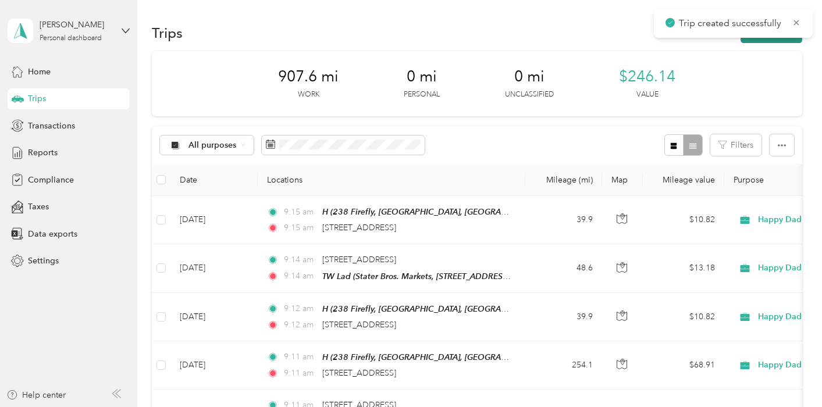
click at [759, 41] on button "New trip" at bounding box center [772, 33] width 62 height 20
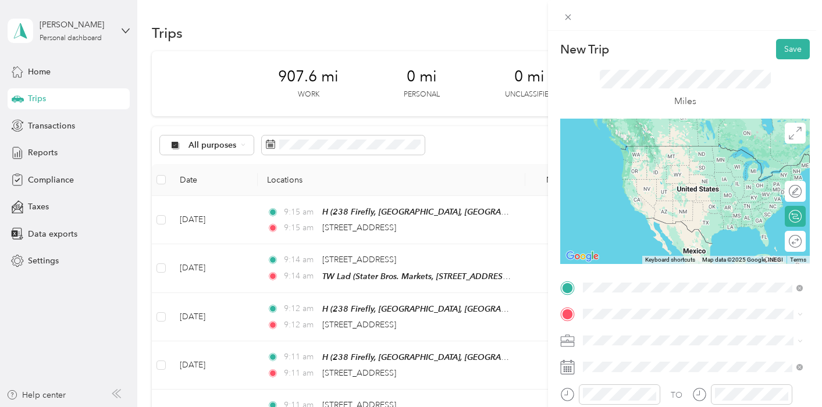
click at [632, 169] on div "241 East Albertoni Street Carson, California 90746, United States" at bounding box center [693, 161] width 212 height 16
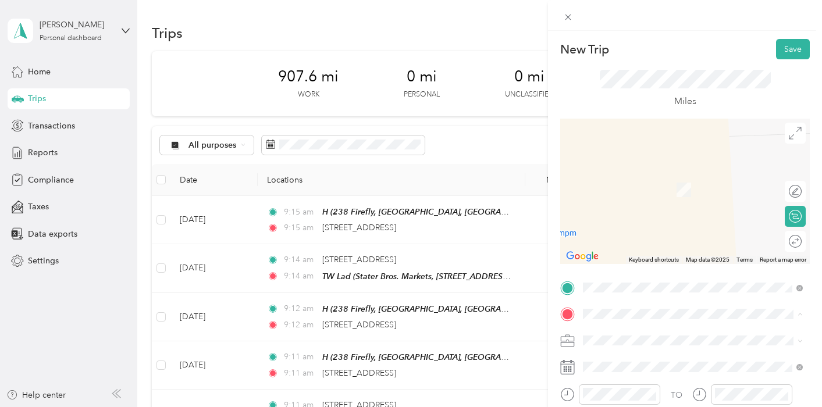
click at [625, 258] on span "Stater Bros. Markets, 25636 Crown Valley Pkwy, Ladera Ranch, CA 92694, United S…" at bounding box center [692, 275] width 175 height 34
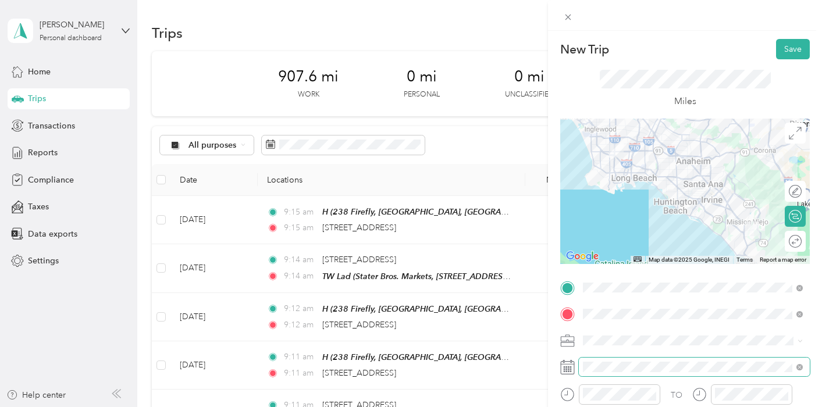
click at [599, 373] on span at bounding box center [694, 367] width 231 height 19
click at [573, 369] on icon at bounding box center [567, 367] width 15 height 15
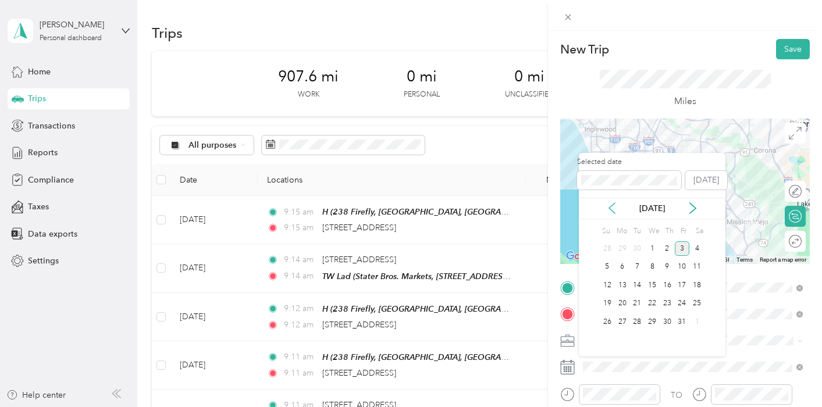
click at [607, 209] on icon at bounding box center [612, 208] width 12 height 12
click at [632, 285] on div "16" at bounding box center [637, 285] width 15 height 15
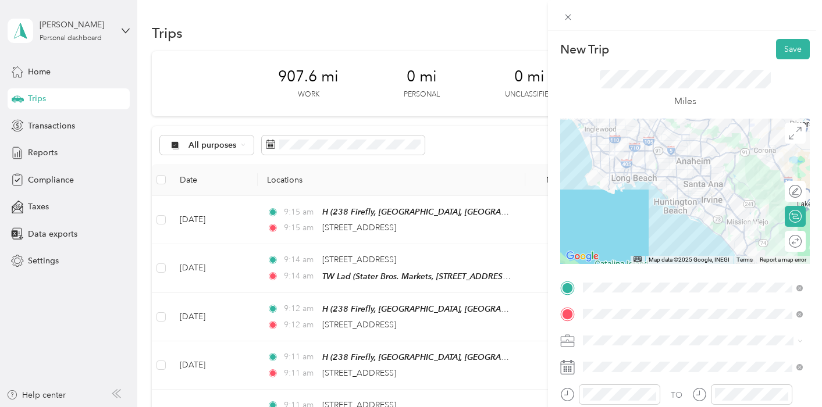
click at [785, 59] on div "Miles" at bounding box center [685, 88] width 250 height 59
click at [785, 49] on button "Save" at bounding box center [793, 49] width 34 height 20
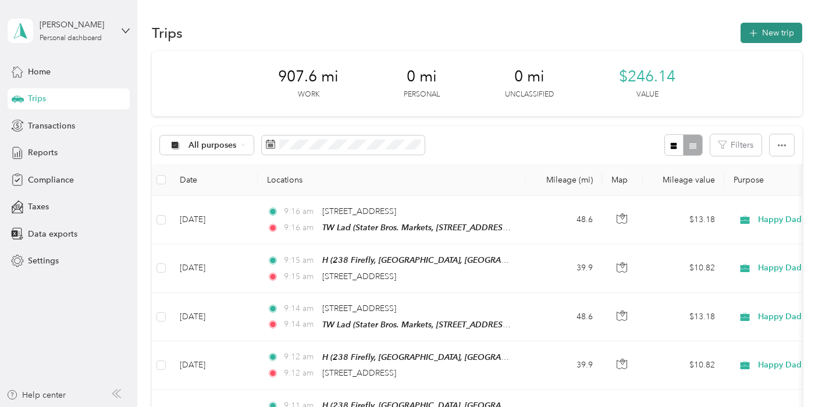
click at [778, 32] on button "New trip" at bounding box center [772, 33] width 62 height 20
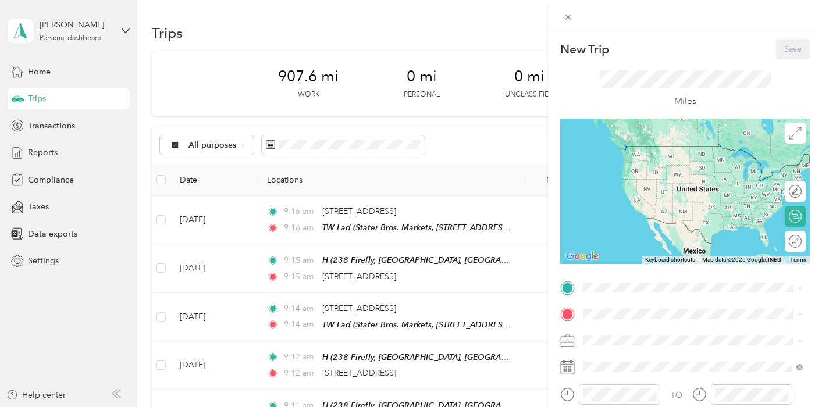
drag, startPoint x: 631, startPoint y: 164, endPoint x: 628, endPoint y: 221, distance: 56.5
click at [631, 164] on span "238 Firefly, Irvine, CA, United States , 92618, Irvine, CA, United States" at bounding box center [693, 175] width 177 height 47
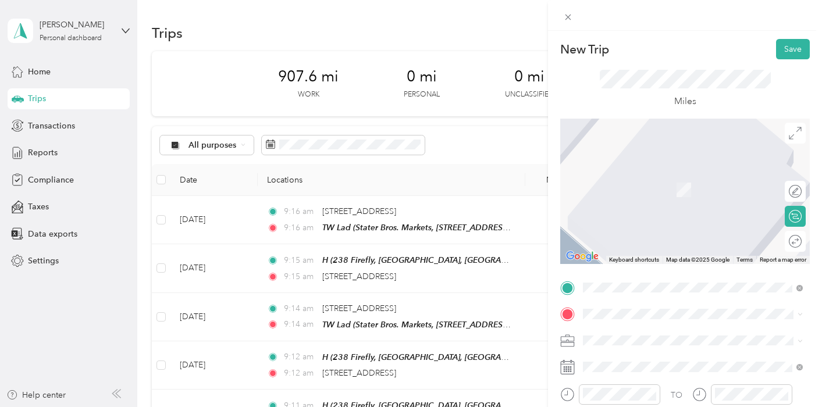
click at [635, 191] on span "241 East Albertoni Street Carson, California 90746, United States" at bounding box center [663, 185] width 116 height 10
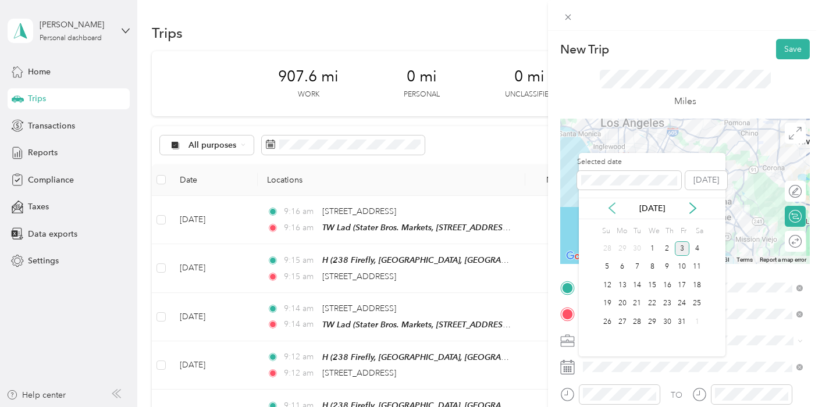
click at [614, 211] on icon at bounding box center [612, 208] width 12 height 12
click at [650, 279] on div "17" at bounding box center [652, 285] width 15 height 15
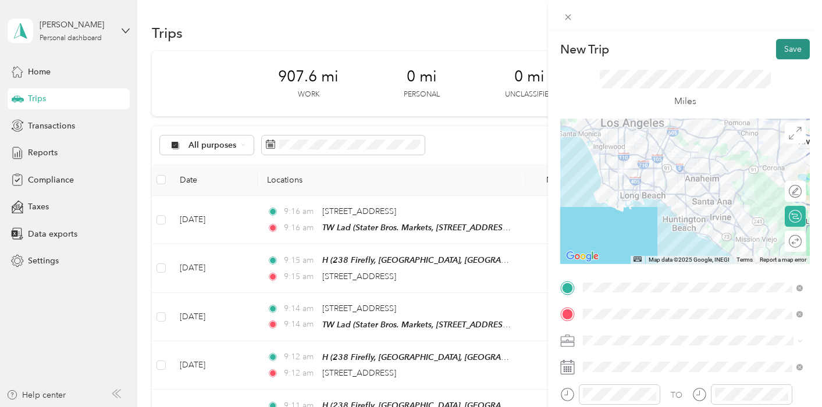
click at [783, 53] on button "Save" at bounding box center [793, 49] width 34 height 20
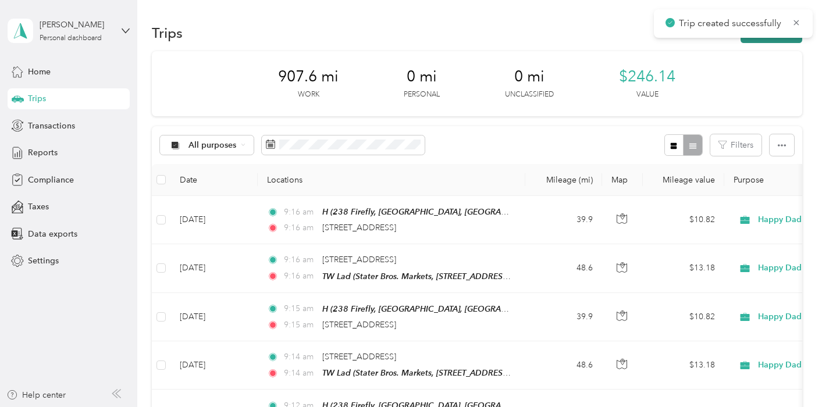
click at [758, 39] on button "New trip" at bounding box center [772, 33] width 62 height 20
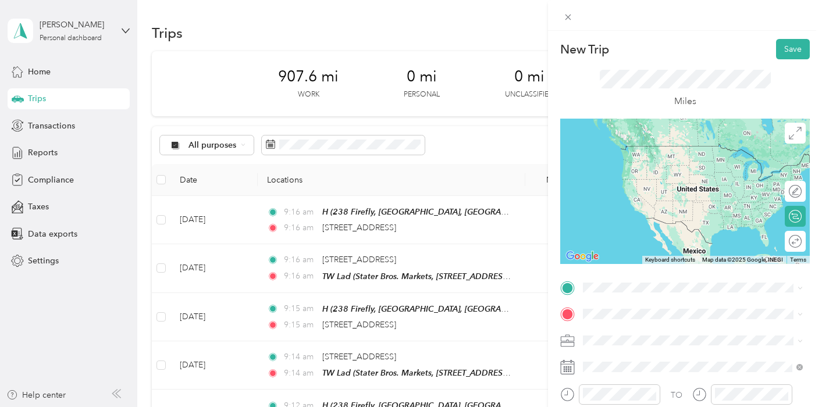
click at [639, 176] on ol "From search results 241 East Albertoni Street Carson, California 90746, United …" at bounding box center [693, 194] width 228 height 142
click at [642, 159] on span "241 East Albertoni Street Carson, California 90746, United States" at bounding box center [663, 154] width 116 height 10
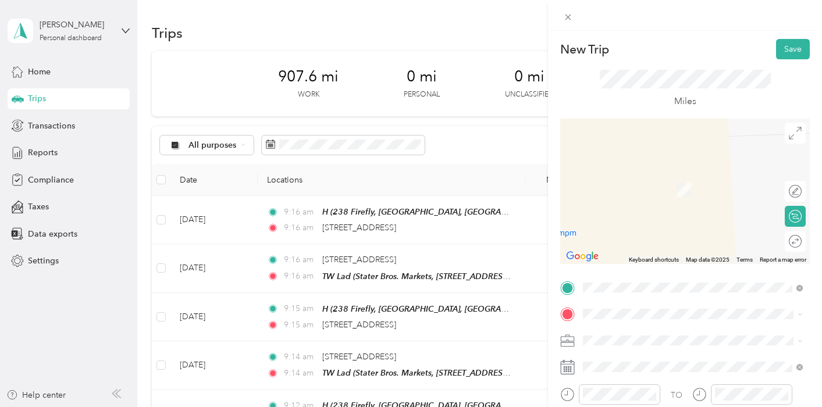
click at [622, 257] on span "Stater Bros. Markets, 25636 Crown Valley Pkwy, Ladera Ranch, CA 92694, United S…" at bounding box center [692, 274] width 175 height 34
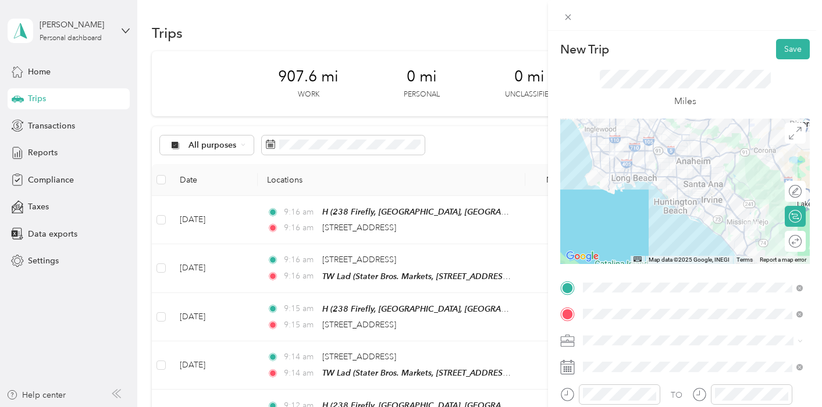
click at [568, 370] on rect at bounding box center [569, 370] width 2 height 2
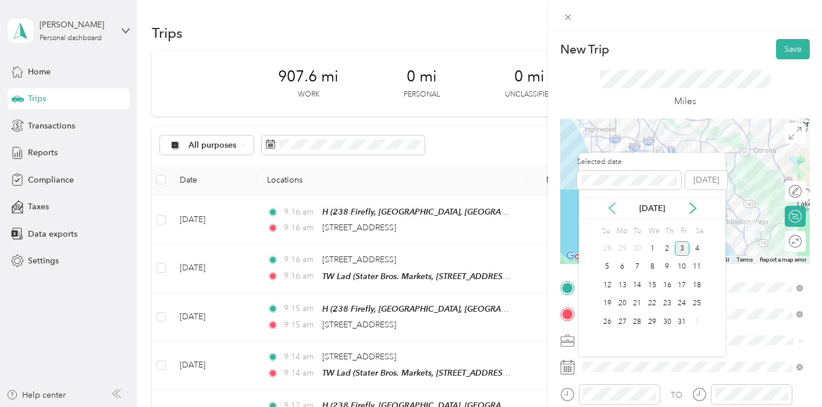
click at [611, 209] on icon at bounding box center [612, 208] width 6 height 10
click at [652, 282] on div "17" at bounding box center [652, 285] width 15 height 15
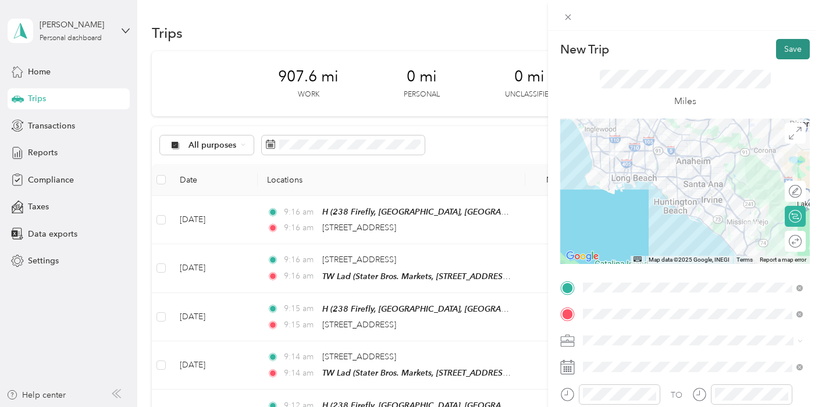
click at [783, 44] on button "Save" at bounding box center [793, 49] width 34 height 20
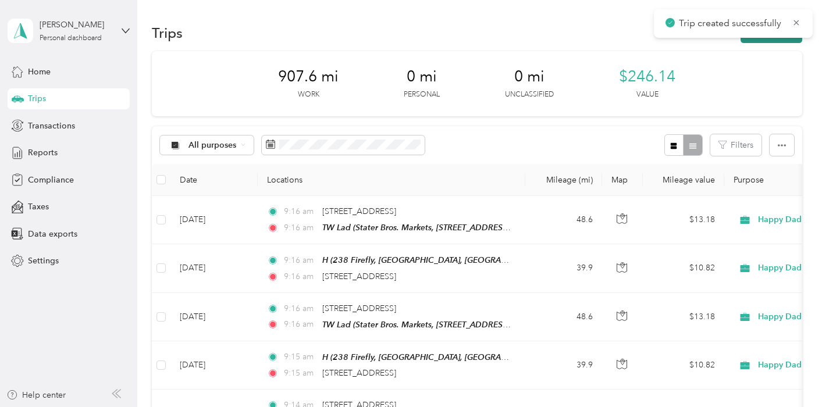
click at [782, 40] on button "New trip" at bounding box center [772, 33] width 62 height 20
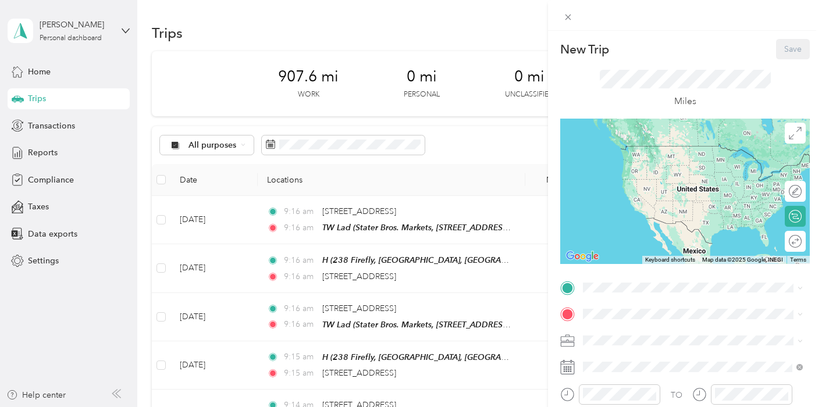
click at [630, 170] on span "238 Firefly, Irvine, CA, United States , 92618, Irvine, CA, United States" at bounding box center [693, 181] width 177 height 47
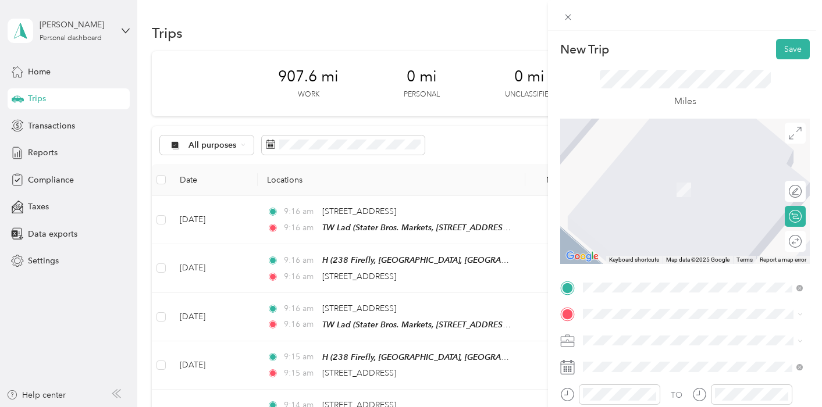
drag, startPoint x: 637, startPoint y: 283, endPoint x: 636, endPoint y: 298, distance: 15.8
click at [637, 299] on div "TW LBC" at bounding box center [702, 304] width 194 height 10
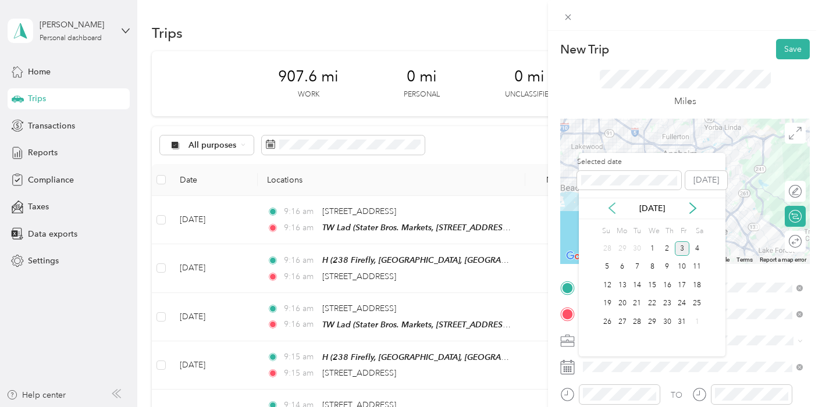
click at [613, 203] on icon at bounding box center [612, 208] width 12 height 12
click at [670, 286] on div "18" at bounding box center [667, 285] width 15 height 15
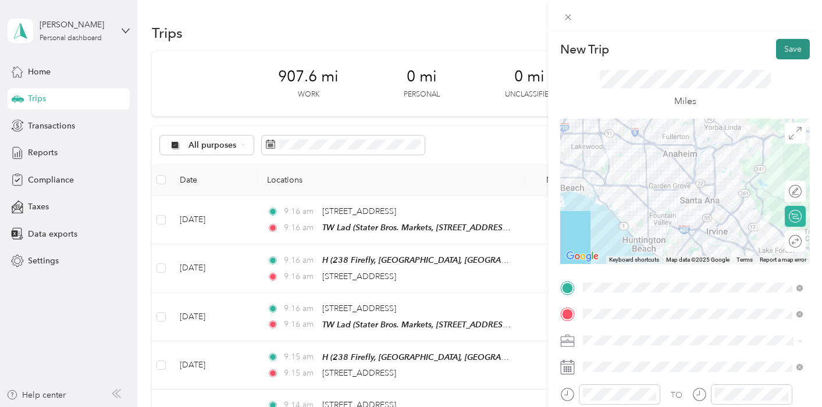
click at [791, 46] on button "Save" at bounding box center [793, 49] width 34 height 20
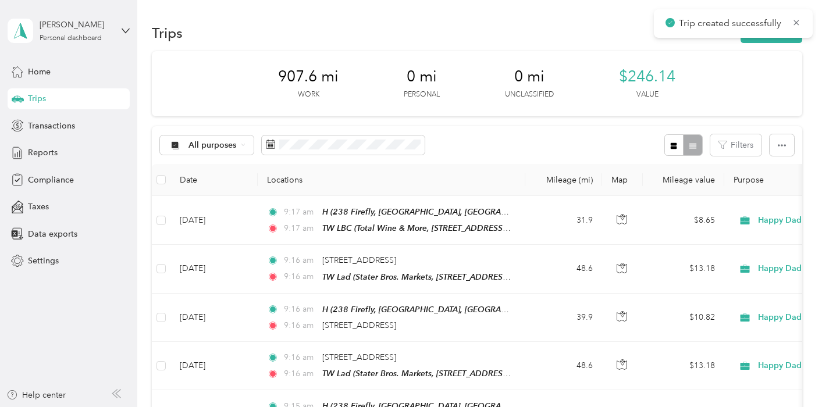
click at [766, 36] on div "Trip created successfully" at bounding box center [733, 23] width 159 height 29
click at [763, 41] on button "New trip" at bounding box center [772, 33] width 62 height 20
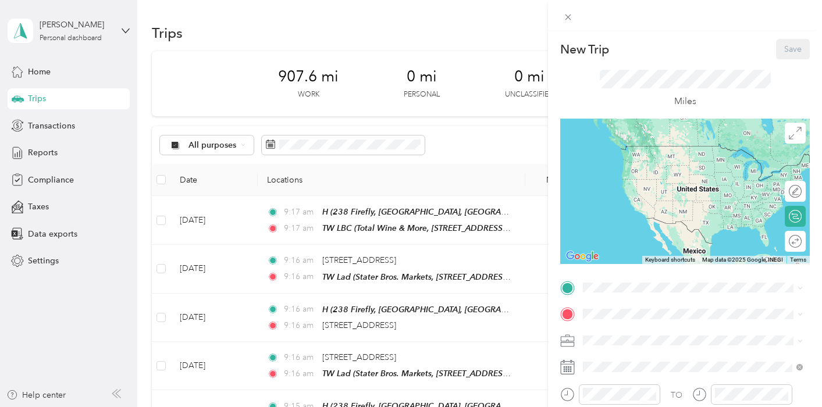
click at [637, 276] on div "TW LBC Total Wine & More, 7400 Carson Blvd, Long Beach, CA 90808, United States…" at bounding box center [702, 300] width 194 height 49
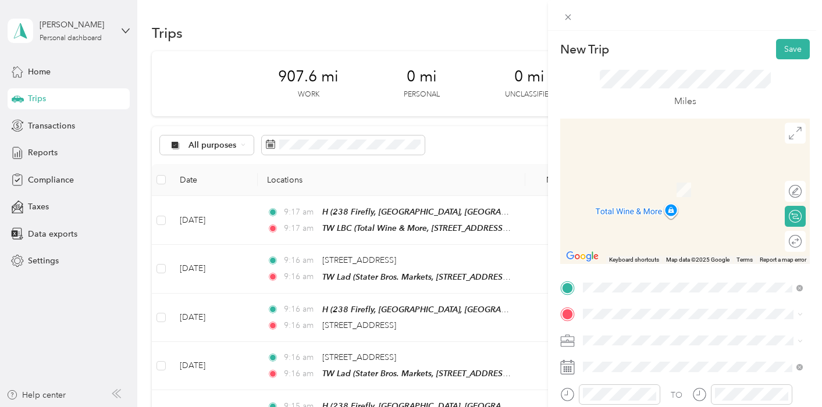
drag, startPoint x: 632, startPoint y: 213, endPoint x: 630, endPoint y: 234, distance: 21.1
click at [632, 226] on span "Stater Bros. Markets, 25636 Crown Valley Pkwy, Ladera Ranch, CA 92694, United S…" at bounding box center [692, 243] width 175 height 34
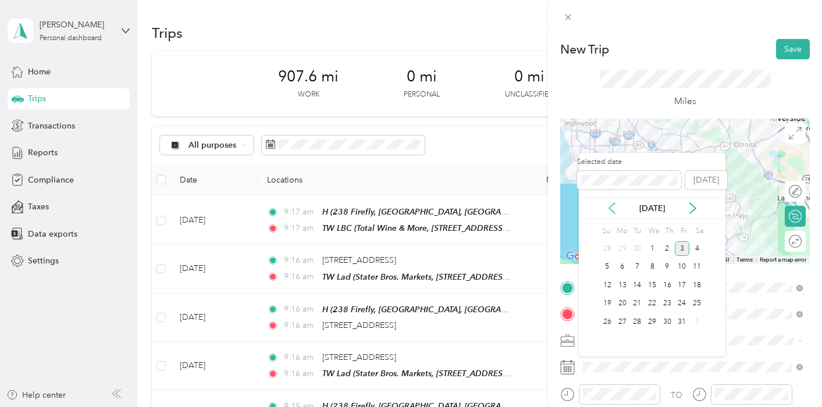
click at [609, 208] on icon at bounding box center [612, 208] width 6 height 10
click at [665, 285] on div "18" at bounding box center [667, 285] width 15 height 15
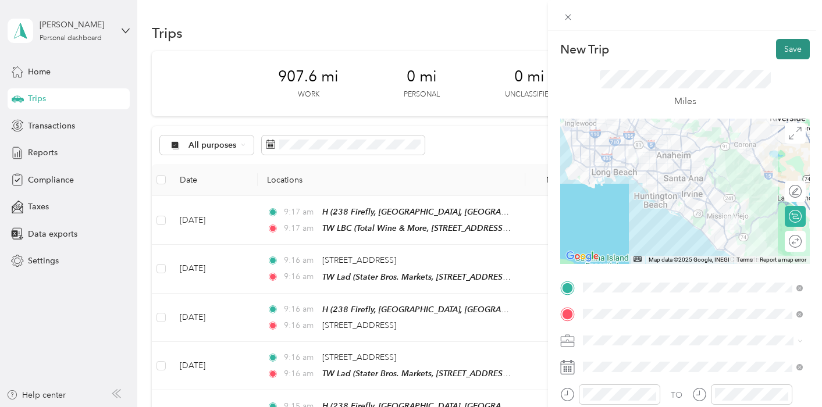
click at [784, 58] on button "Save" at bounding box center [793, 49] width 34 height 20
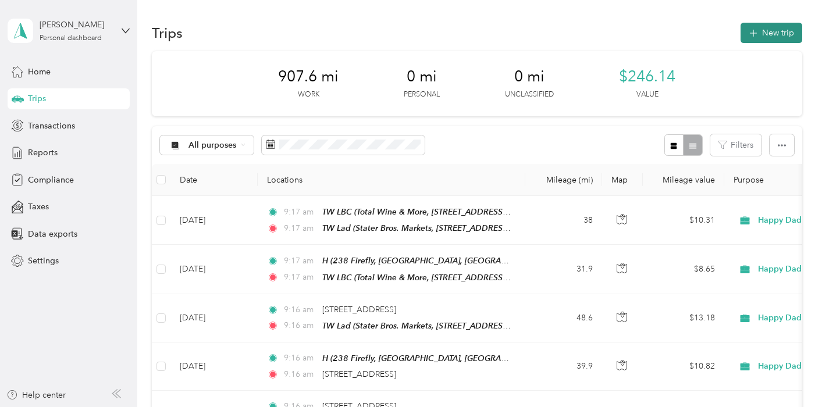
click at [764, 35] on button "New trip" at bounding box center [772, 33] width 62 height 20
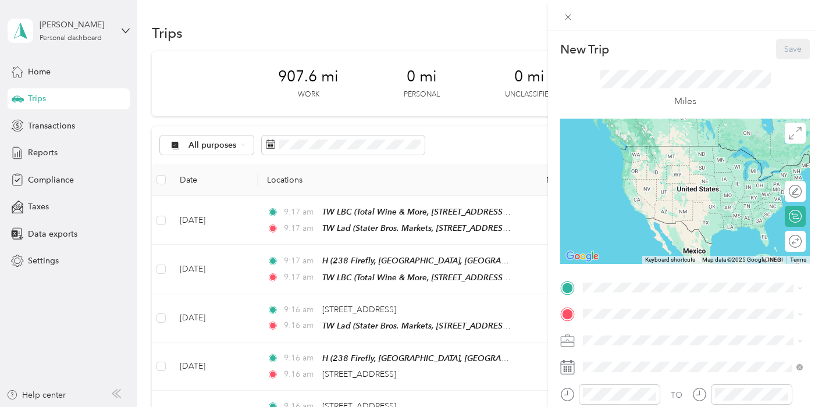
click at [654, 170] on span "238 Firefly, Irvine, CA, United States , 92618, Irvine, CA, United States" at bounding box center [693, 181] width 177 height 47
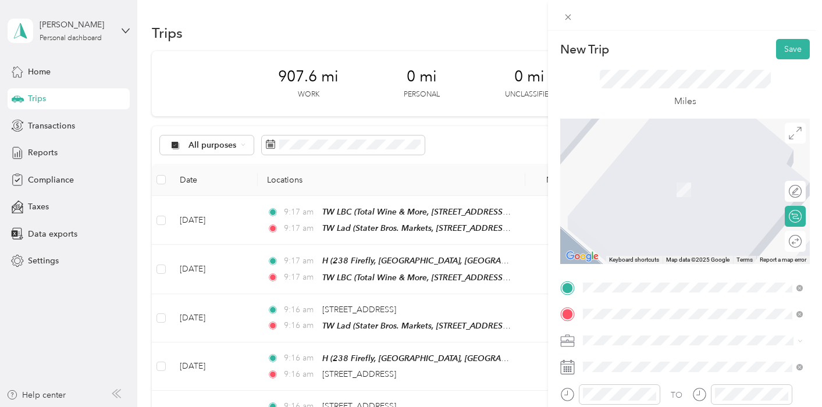
click at [650, 191] on span "241 East Albertoni Street Carson, California 90746, United States" at bounding box center [663, 187] width 116 height 10
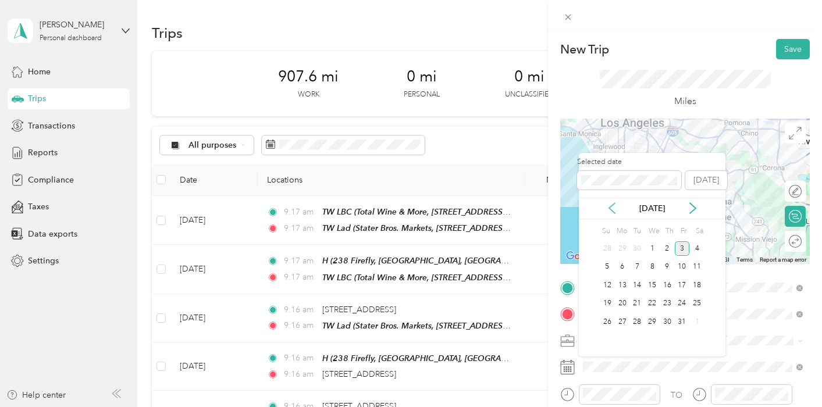
click at [611, 207] on icon at bounding box center [612, 208] width 12 height 12
click at [682, 284] on div "19" at bounding box center [682, 285] width 15 height 15
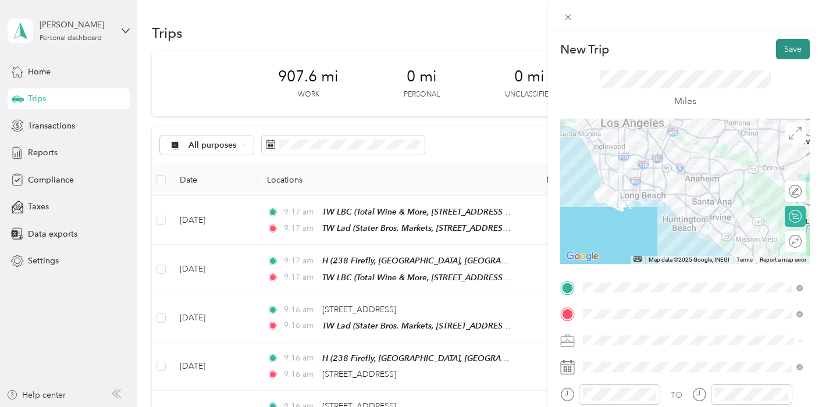
click at [791, 45] on button "Save" at bounding box center [793, 49] width 34 height 20
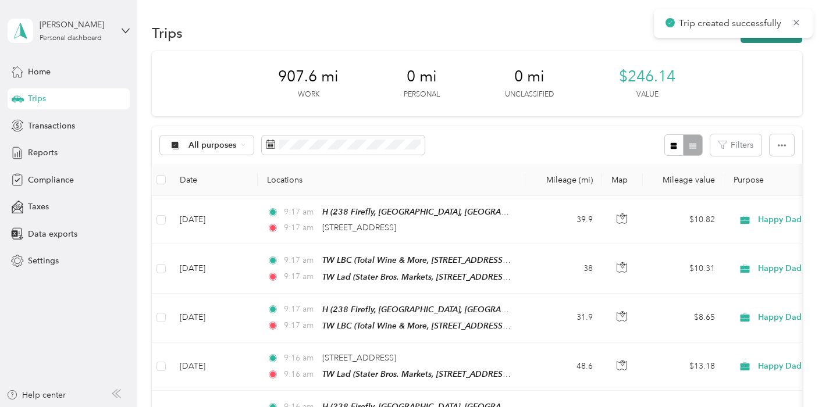
click at [760, 38] on button "New trip" at bounding box center [772, 33] width 62 height 20
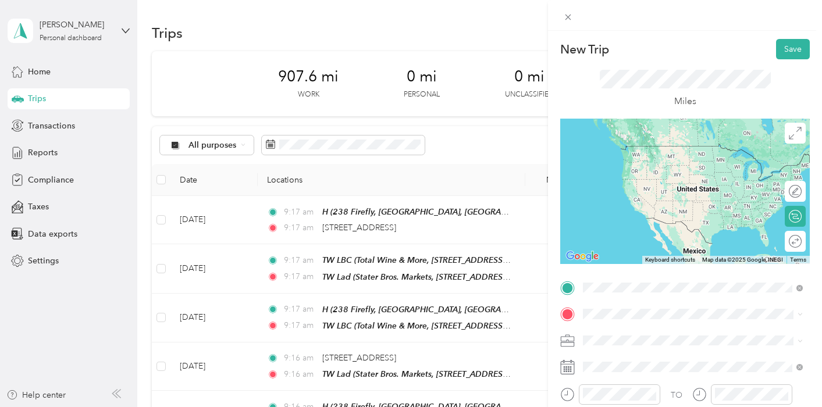
click at [637, 163] on span "241 East Albertoni Street Carson, California 90746, United States" at bounding box center [663, 160] width 116 height 10
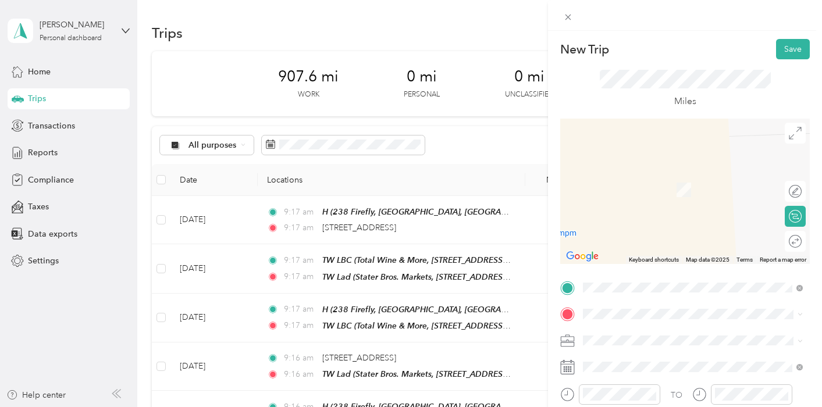
click at [638, 254] on span "Stater Bros. Markets, 25636 Crown Valley Pkwy, Ladera Ranch, CA 92694, United S…" at bounding box center [692, 271] width 175 height 34
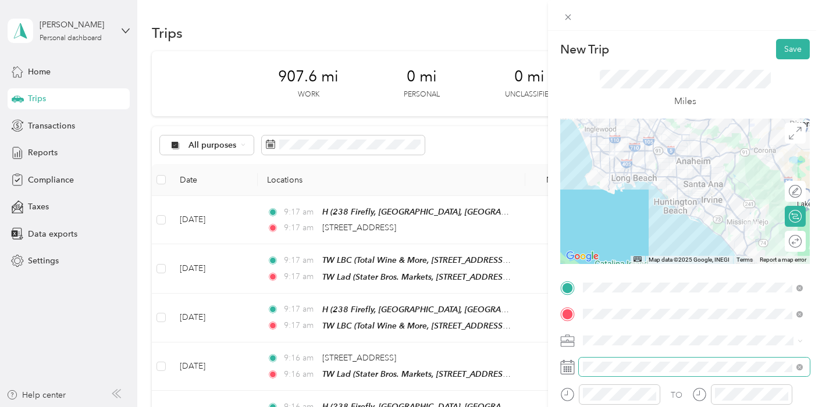
click at [621, 360] on span at bounding box center [694, 367] width 231 height 19
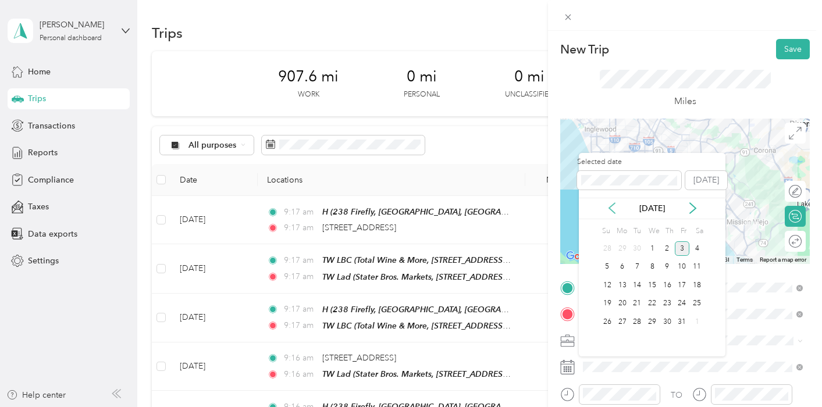
click at [616, 209] on icon at bounding box center [612, 208] width 12 height 12
click at [682, 285] on div "19" at bounding box center [682, 285] width 15 height 15
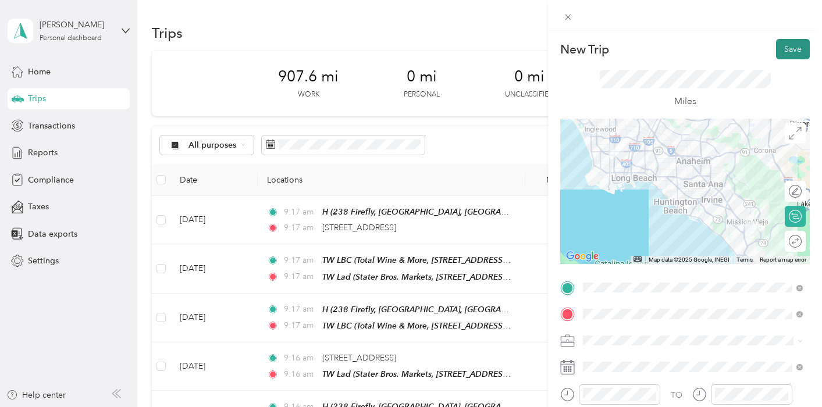
click at [790, 47] on button "Save" at bounding box center [793, 49] width 34 height 20
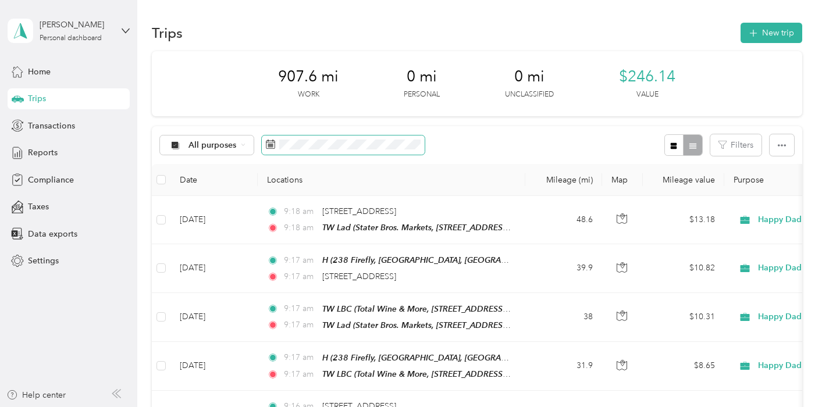
click at [404, 137] on span at bounding box center [343, 146] width 163 height 20
click at [398, 138] on span at bounding box center [343, 146] width 163 height 20
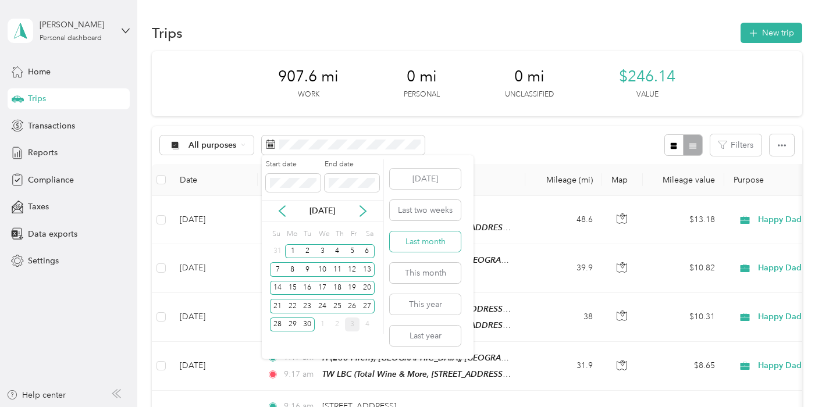
click at [433, 241] on button "Last month" at bounding box center [425, 242] width 71 height 20
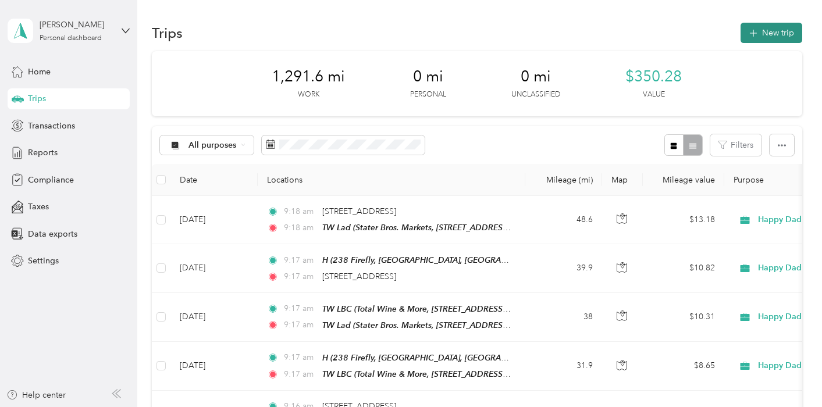
click at [754, 34] on icon "button" at bounding box center [752, 33] width 13 height 13
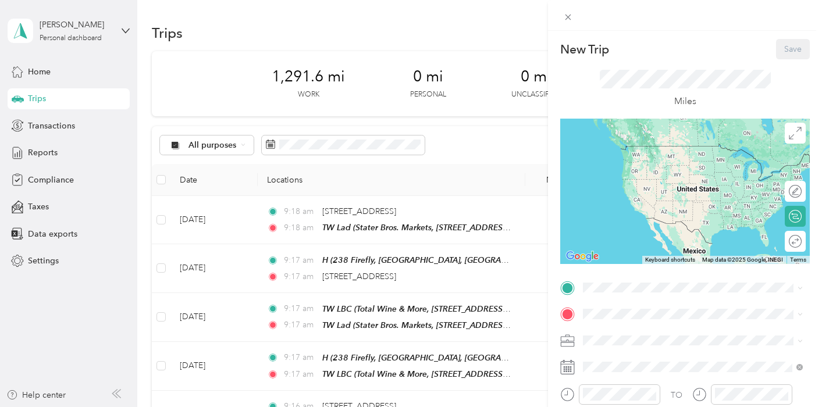
click at [632, 152] on div "H 238 Firefly, [GEOGRAPHIC_DATA], [GEOGRAPHIC_DATA], [GEOGRAPHIC_DATA] , [GEOGR…" at bounding box center [702, 175] width 194 height 61
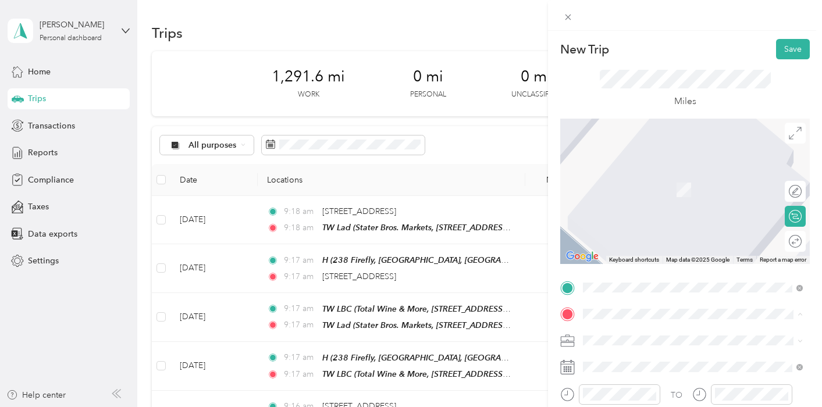
click at [432, 307] on div "New Trip Save This trip cannot be edited because it is either under review, app…" at bounding box center [411, 203] width 822 height 407
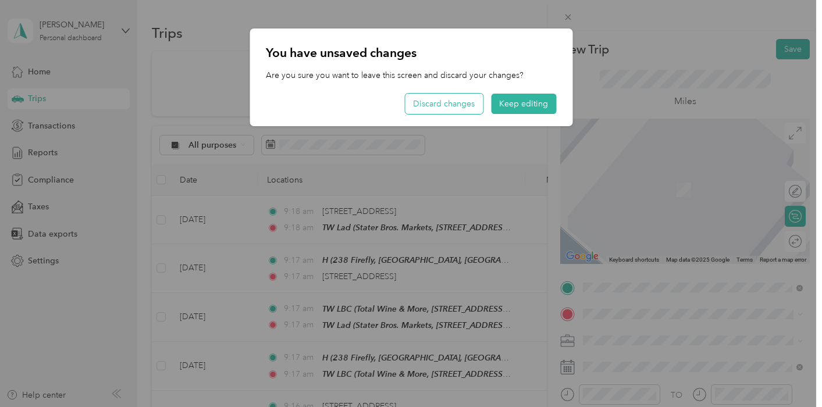
click at [461, 112] on button "Discard changes" at bounding box center [444, 104] width 78 height 20
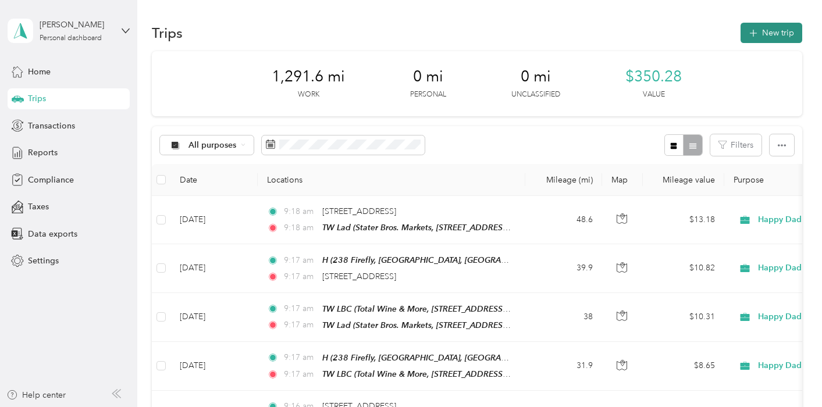
click at [774, 30] on button "New trip" at bounding box center [772, 33] width 62 height 20
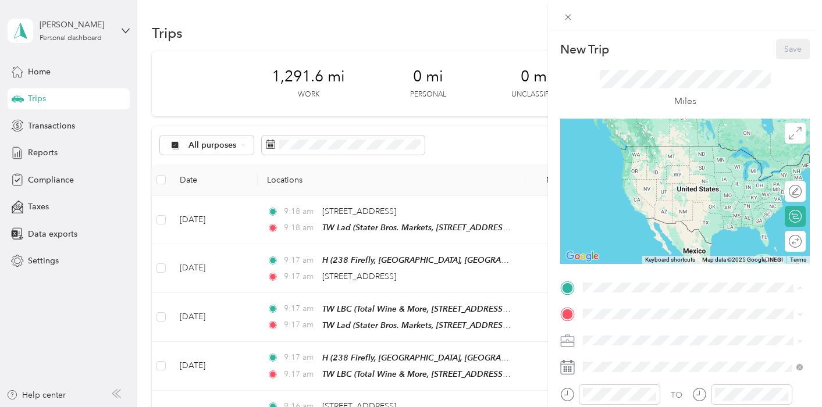
click at [615, 157] on div "H 238 Firefly, Irvine, CA, United States , 92618, Irvine, CA, United States" at bounding box center [702, 175] width 194 height 61
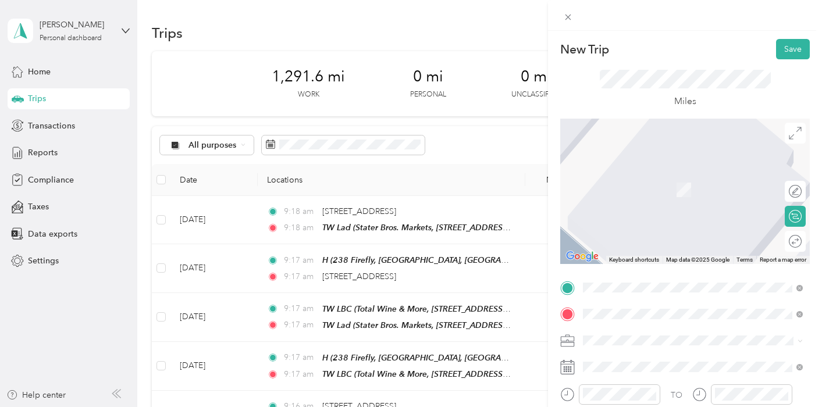
click at [687, 224] on span "15689 Bear Valley Road Hesperia, California 92345, United States" at bounding box center [663, 219] width 116 height 10
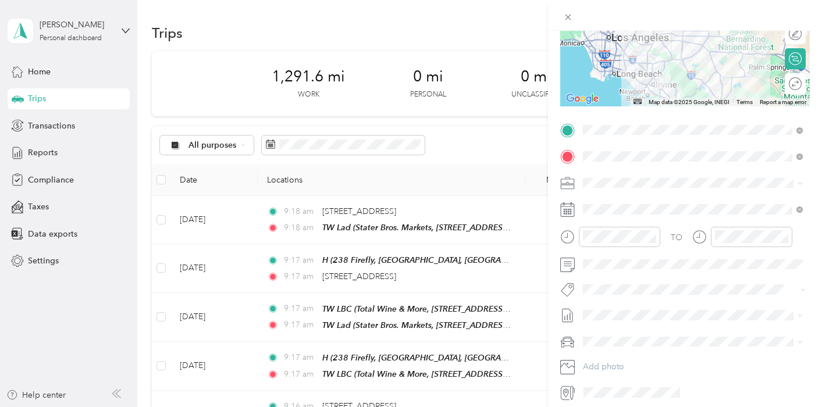
scroll to position [125, 0]
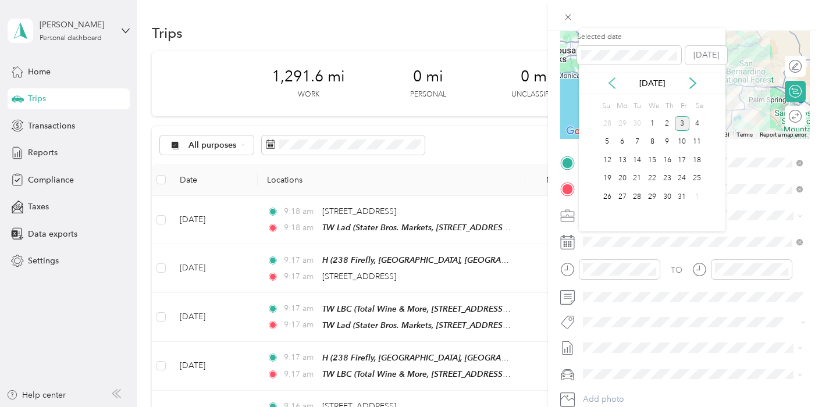
click at [610, 85] on icon at bounding box center [612, 83] width 12 height 12
click at [621, 182] on div "22" at bounding box center [622, 179] width 15 height 15
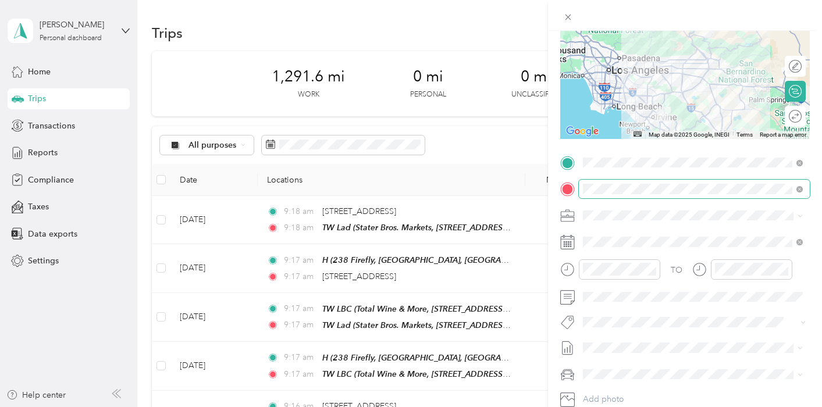
click at [721, 194] on span at bounding box center [694, 189] width 231 height 19
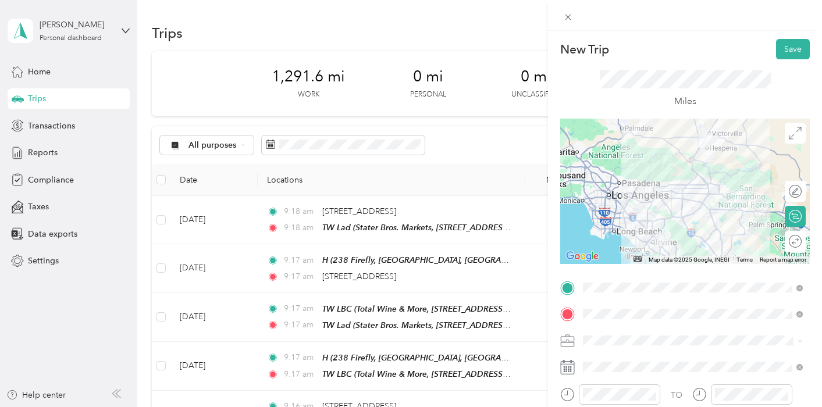
scroll to position [0, 0]
click at [795, 46] on button "Save" at bounding box center [793, 49] width 34 height 20
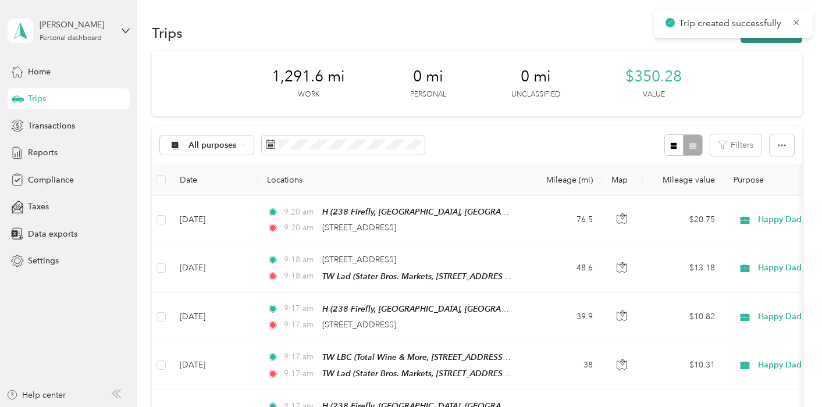
click at [764, 37] on button "New trip" at bounding box center [772, 33] width 62 height 20
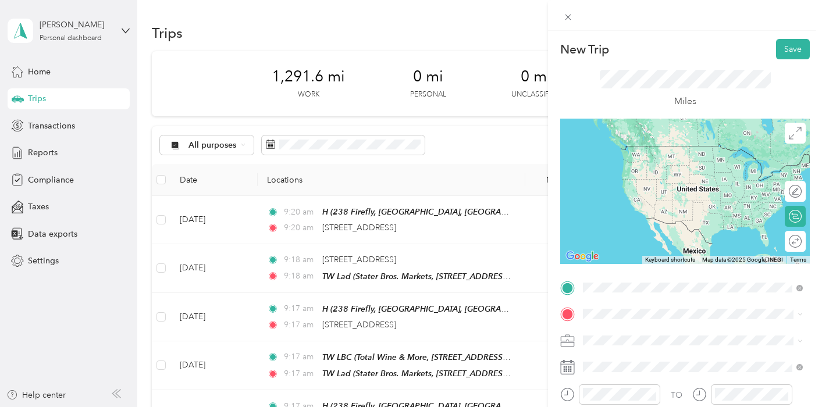
click at [642, 159] on span "15689 Bear Valley Road Hesperia, California 92345, United States" at bounding box center [663, 160] width 116 height 10
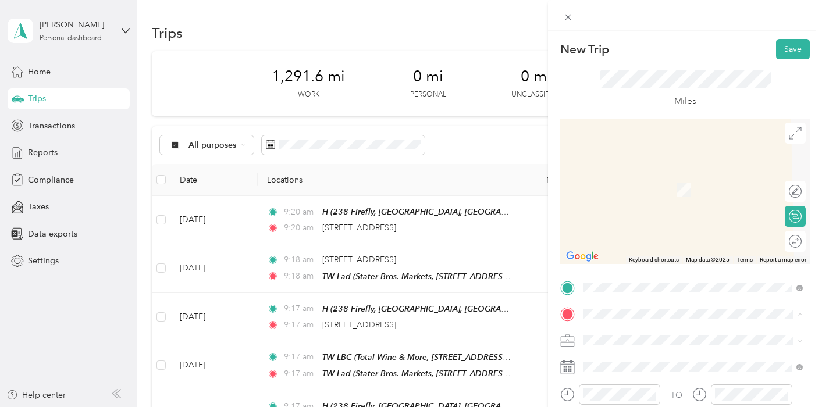
click at [622, 189] on span "238 Firefly, Irvine, CA, United States , 92618, Irvine, CA, United States" at bounding box center [693, 207] width 177 height 47
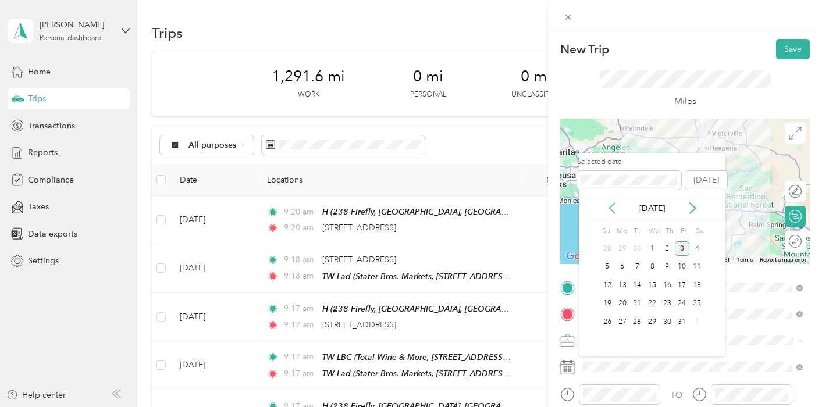
click at [613, 211] on icon at bounding box center [612, 208] width 6 height 10
click at [620, 305] on div "22" at bounding box center [622, 304] width 15 height 15
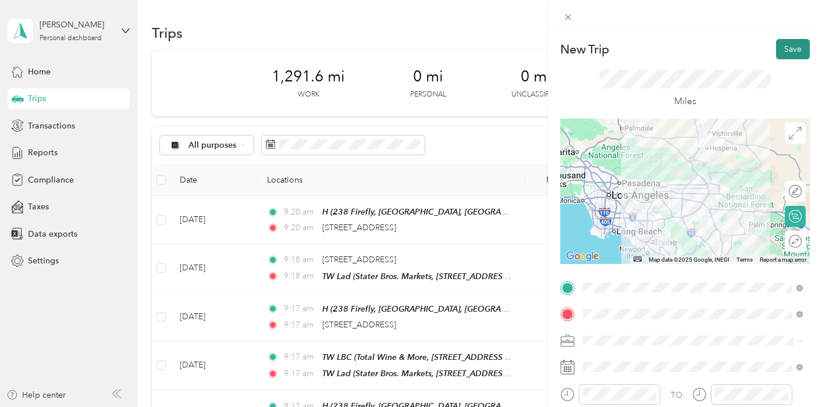
click at [786, 47] on button "Save" at bounding box center [793, 49] width 34 height 20
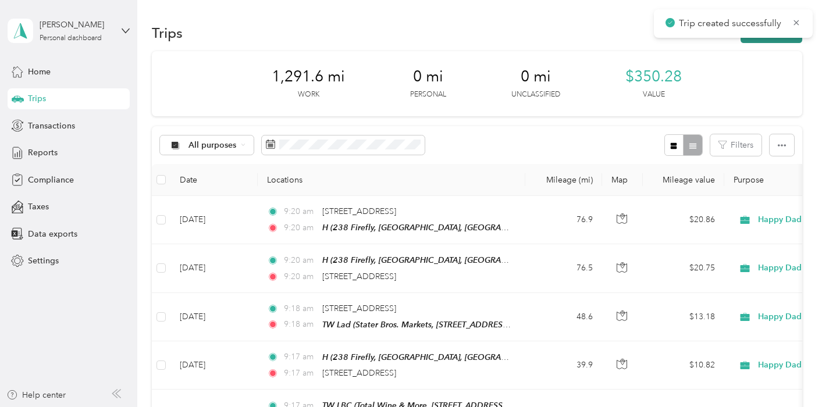
click at [780, 41] on button "New trip" at bounding box center [772, 33] width 62 height 20
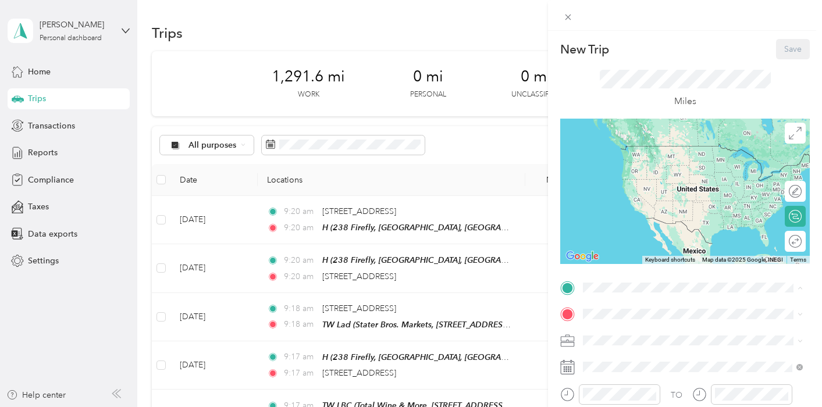
click at [624, 162] on span "238 Firefly, Irvine, CA, United States , 92618, Irvine, CA, United States" at bounding box center [693, 181] width 177 height 47
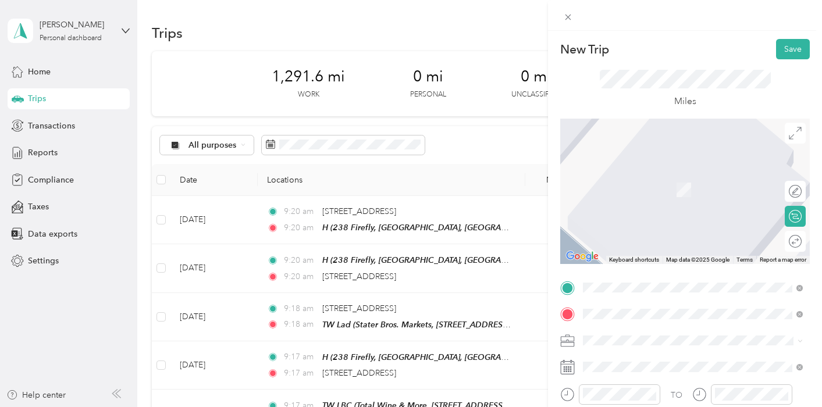
click at [635, 192] on span "15689 Bear Valley Road Hesperia, California 92345, United States" at bounding box center [663, 187] width 116 height 10
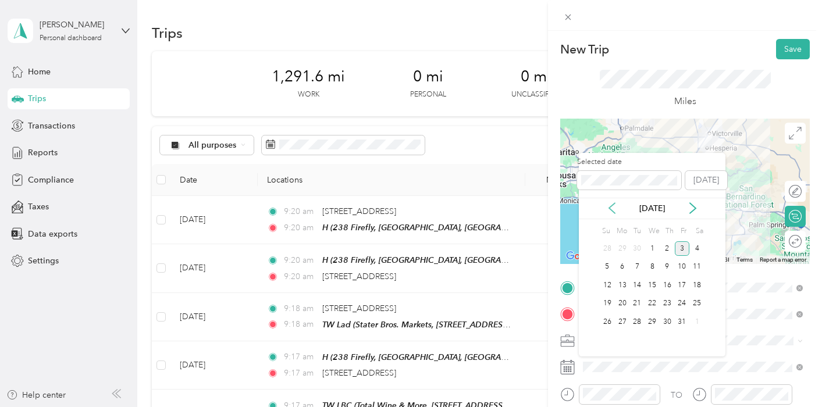
click at [611, 203] on icon at bounding box center [612, 208] width 12 height 12
click at [637, 302] on div "23" at bounding box center [637, 304] width 15 height 15
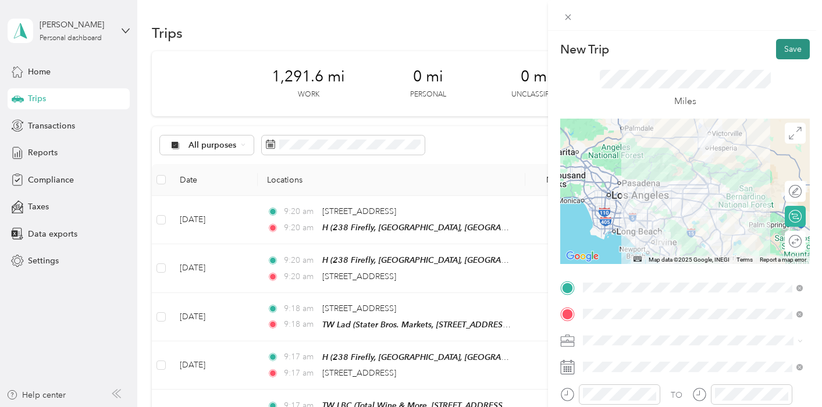
click at [787, 50] on button "Save" at bounding box center [793, 49] width 34 height 20
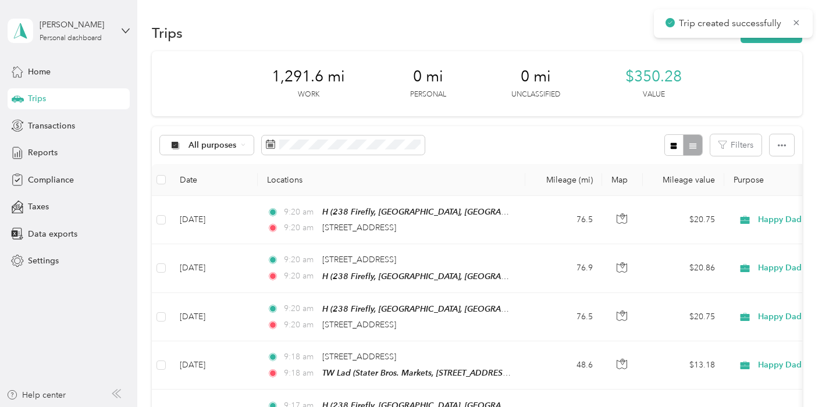
click at [762, 37] on div "Trip created successfully" at bounding box center [733, 23] width 159 height 29
click at [762, 39] on button "New trip" at bounding box center [772, 33] width 62 height 20
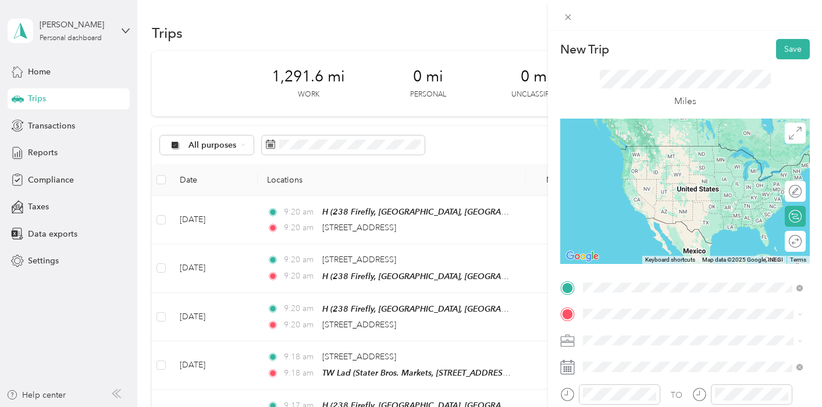
click at [637, 166] on span "15689 Bear Valley Road Hesperia, California 92345, United States" at bounding box center [663, 160] width 116 height 10
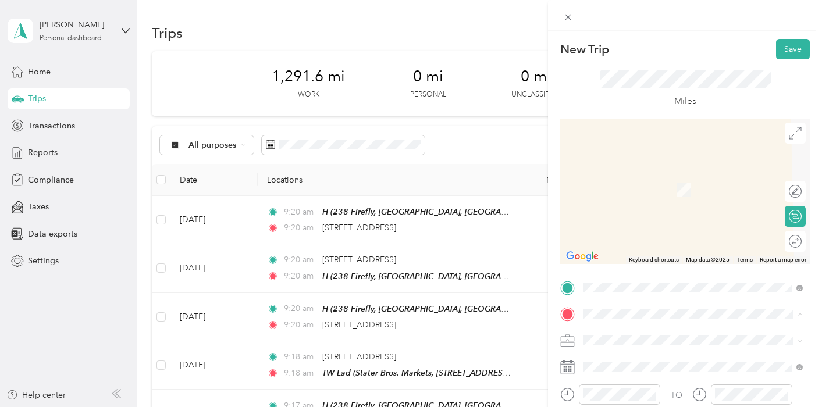
click at [613, 189] on span "238 Firefly, Irvine, CA, United States , 92618, Irvine, CA, United States" at bounding box center [693, 207] width 177 height 47
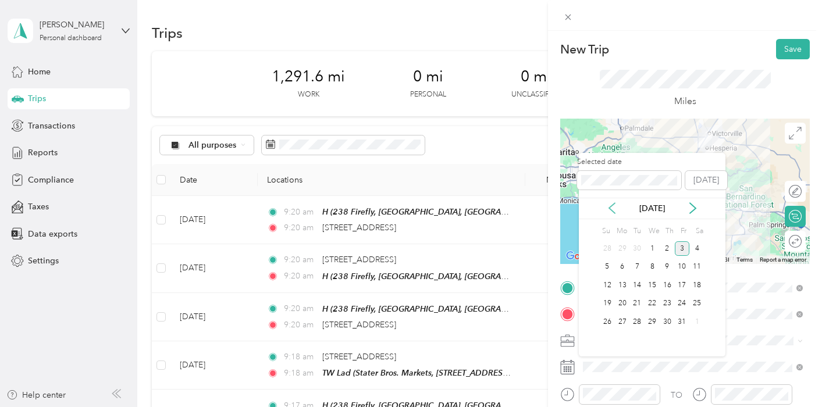
click at [611, 205] on icon at bounding box center [612, 208] width 12 height 12
click at [634, 301] on div "23" at bounding box center [637, 304] width 15 height 15
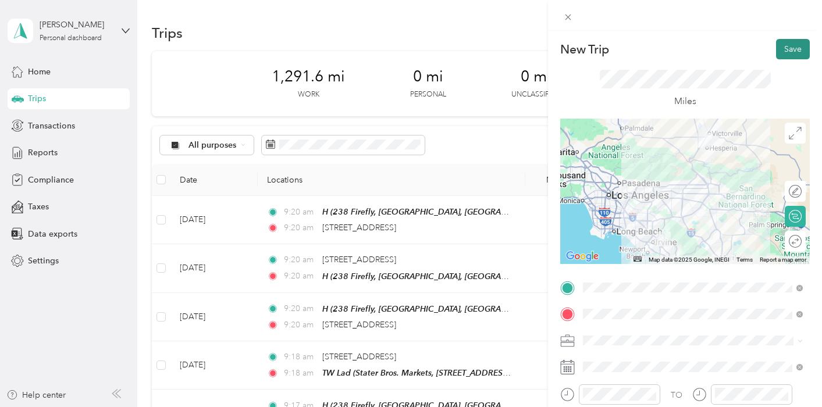
click at [791, 46] on button "Save" at bounding box center [793, 49] width 34 height 20
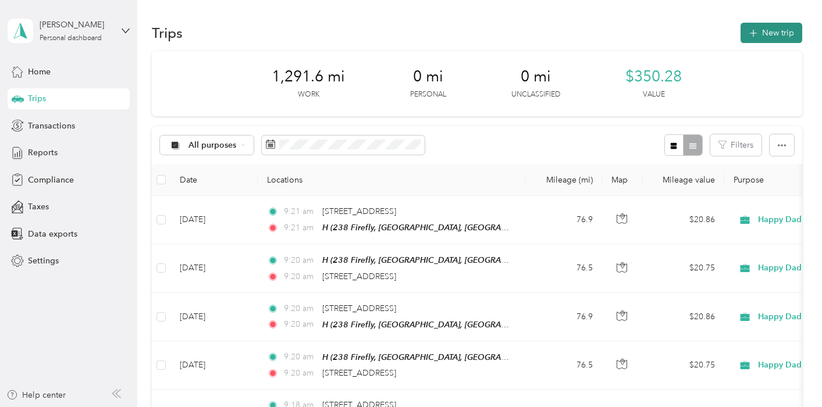
click at [767, 31] on button "New trip" at bounding box center [772, 33] width 62 height 20
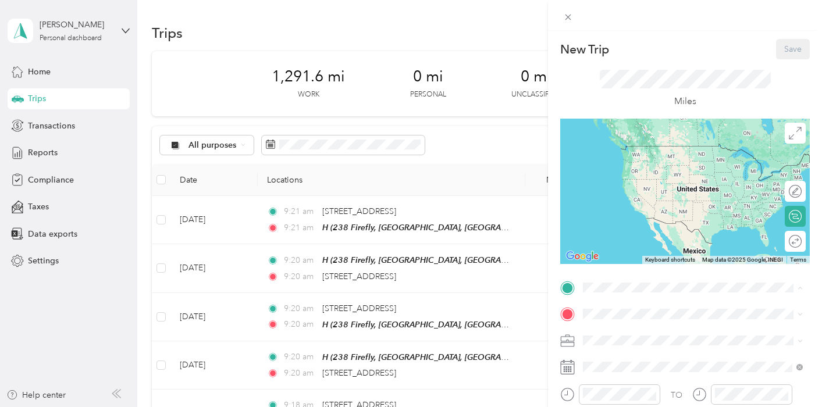
click at [624, 148] on div "H" at bounding box center [702, 150] width 194 height 10
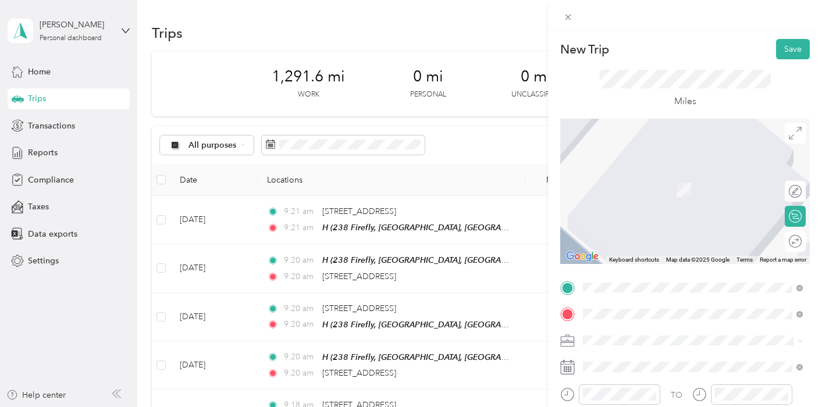
click at [642, 221] on span "241 East Albertoni Street Carson, California 90746, United States" at bounding box center [663, 219] width 116 height 10
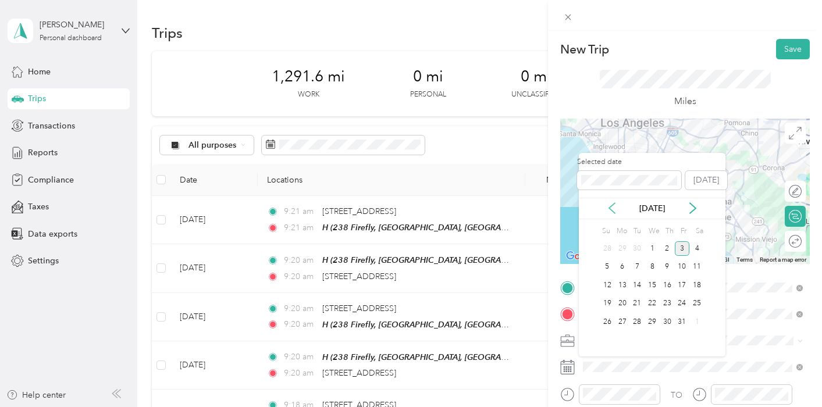
click at [611, 202] on icon at bounding box center [612, 208] width 12 height 12
click at [650, 304] on div "24" at bounding box center [652, 304] width 15 height 15
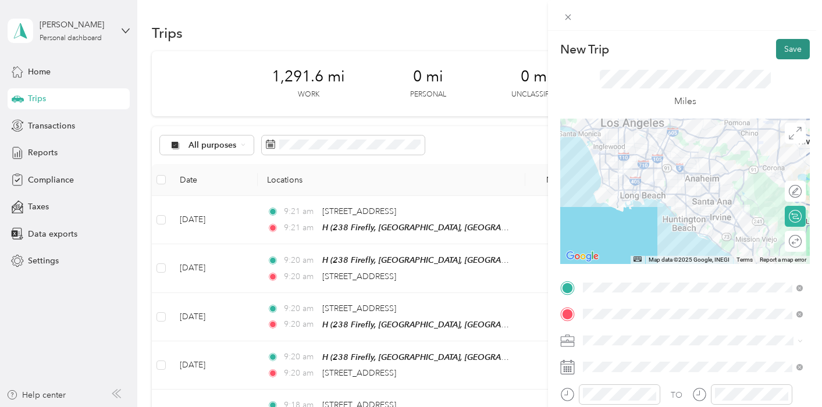
click at [796, 44] on button "Save" at bounding box center [793, 49] width 34 height 20
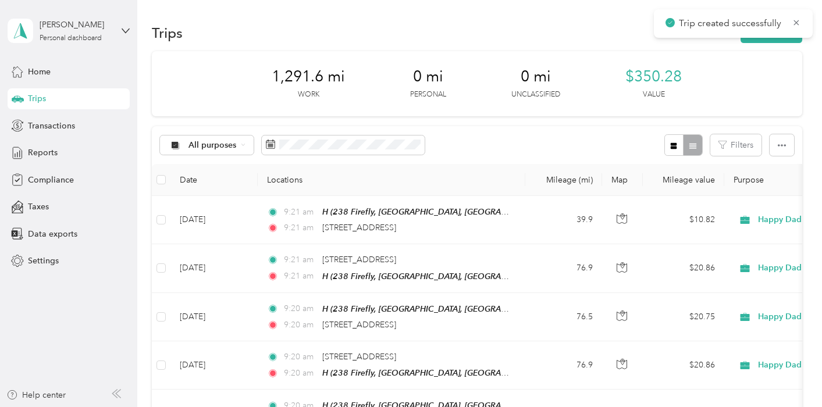
click at [769, 37] on div "Trip created successfully" at bounding box center [733, 23] width 159 height 29
click at [767, 40] on button "New trip" at bounding box center [772, 33] width 62 height 20
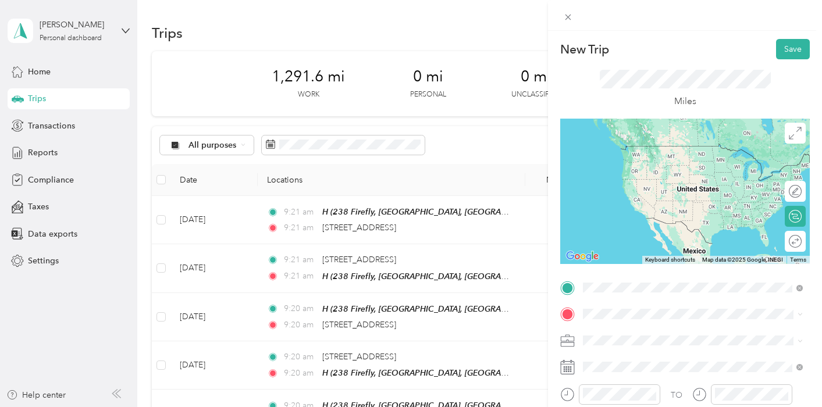
click at [634, 191] on span "241 East Albertoni Street Carson, California 90746, United States" at bounding box center [663, 192] width 116 height 10
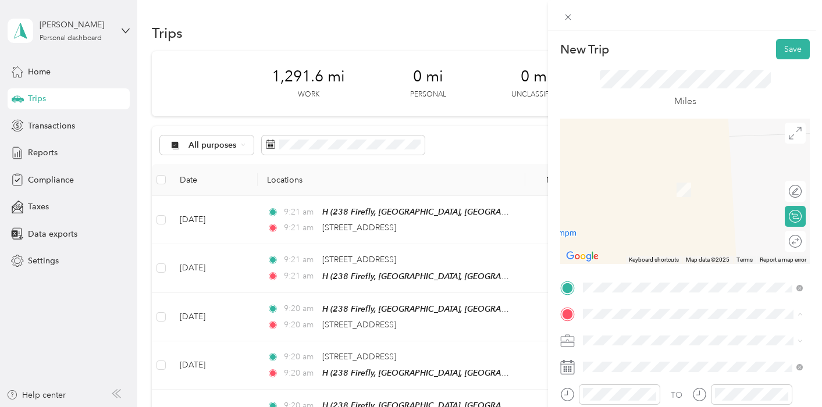
click at [632, 197] on span "238 Firefly, Irvine, CA, United States , 92618, Irvine, CA, United States" at bounding box center [693, 207] width 177 height 47
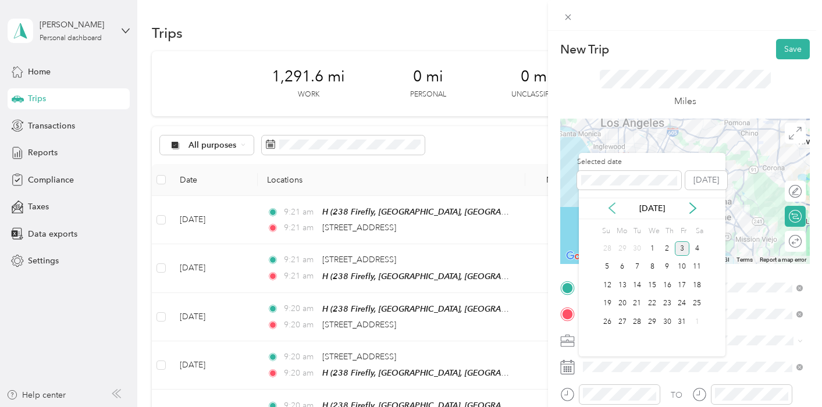
click at [614, 206] on icon at bounding box center [612, 208] width 12 height 12
click at [654, 301] on div "24" at bounding box center [652, 304] width 15 height 15
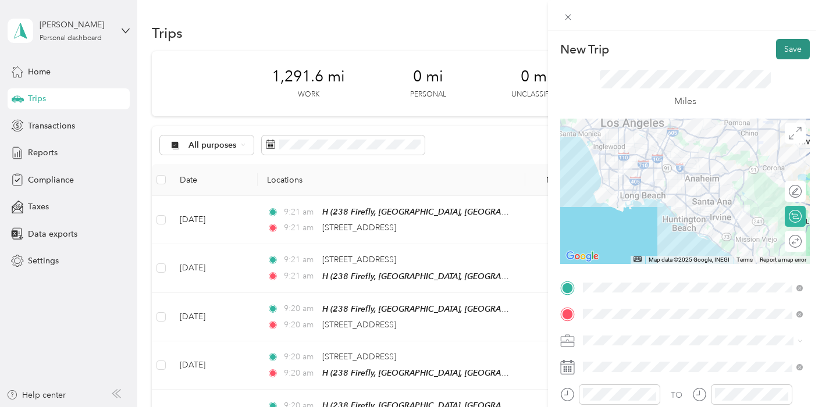
click at [789, 45] on button "Save" at bounding box center [793, 49] width 34 height 20
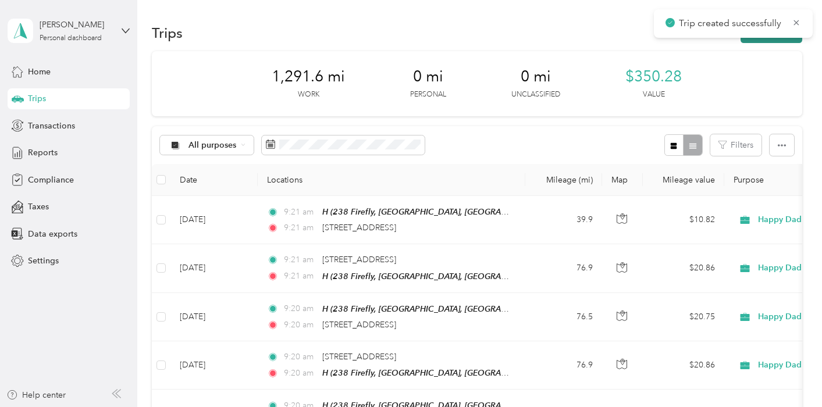
click at [784, 41] on button "New trip" at bounding box center [772, 33] width 62 height 20
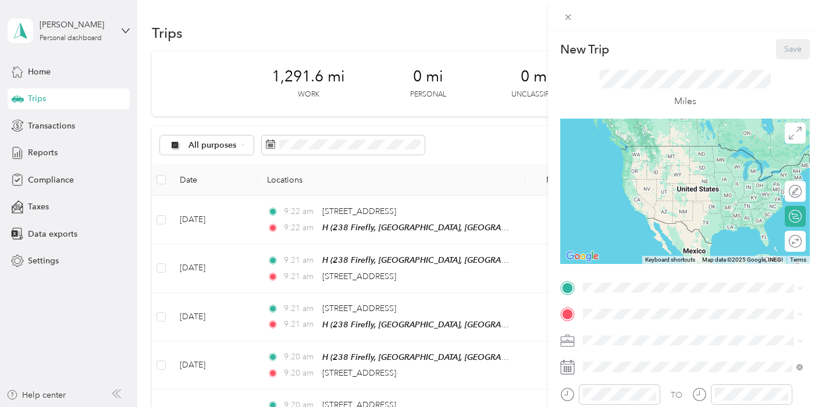
click at [617, 173] on span "238 Firefly, Irvine, CA, United States , 92618, Irvine, CA, United States" at bounding box center [693, 181] width 177 height 47
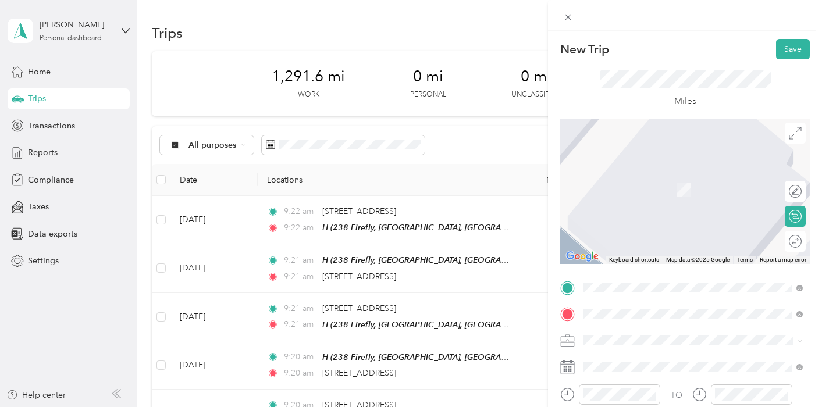
click at [652, 222] on span "241 East Albertoni Street Carson, California 90746, United States" at bounding box center [663, 219] width 116 height 10
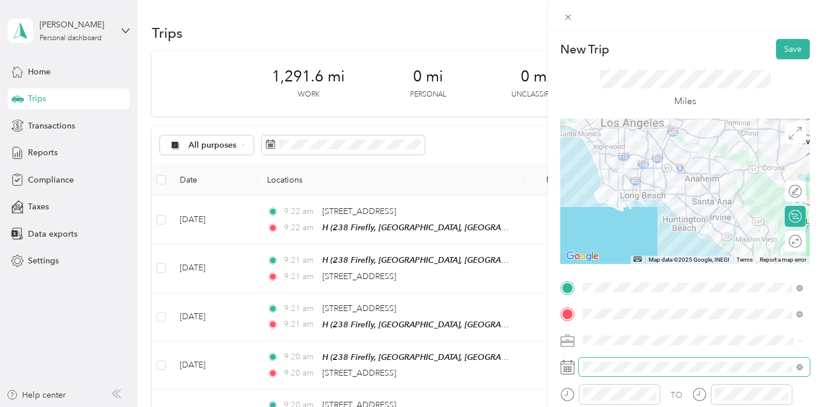
click at [612, 372] on span at bounding box center [694, 367] width 231 height 19
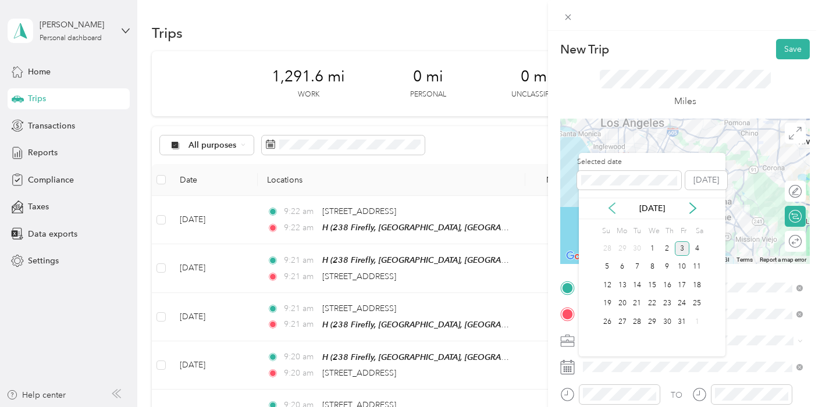
click at [613, 206] on icon at bounding box center [612, 208] width 12 height 12
click at [668, 304] on div "25" at bounding box center [667, 304] width 15 height 15
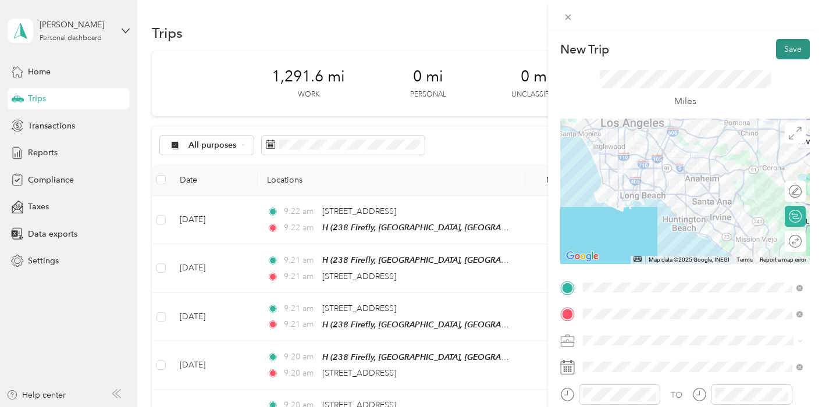
click at [790, 49] on button "Save" at bounding box center [793, 49] width 34 height 20
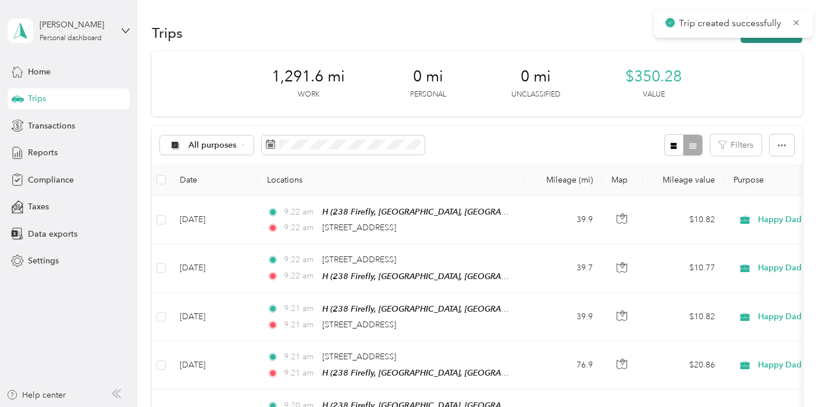
click at [781, 41] on button "New trip" at bounding box center [772, 33] width 62 height 20
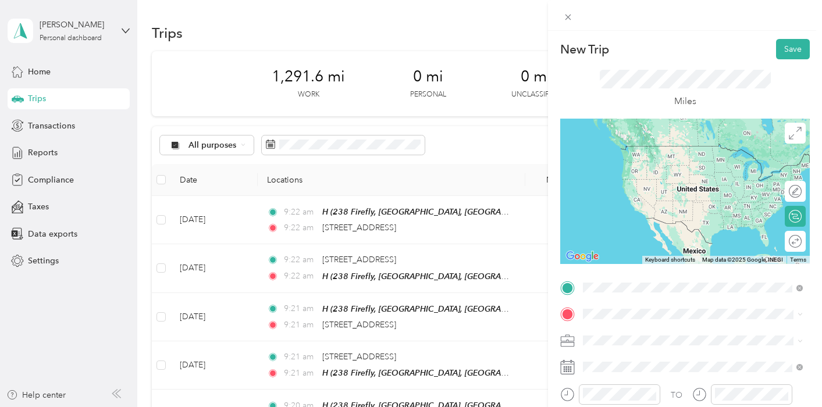
click at [635, 198] on span "241 East Albertoni Street Carson, California 90746, United States" at bounding box center [663, 192] width 116 height 10
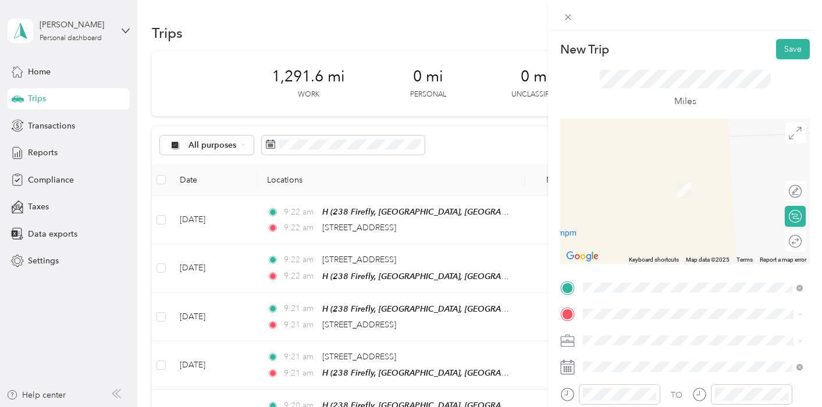
click at [627, 187] on span "238 Firefly, Irvine, CA, United States , 92618, Irvine, CA, United States" at bounding box center [693, 207] width 177 height 47
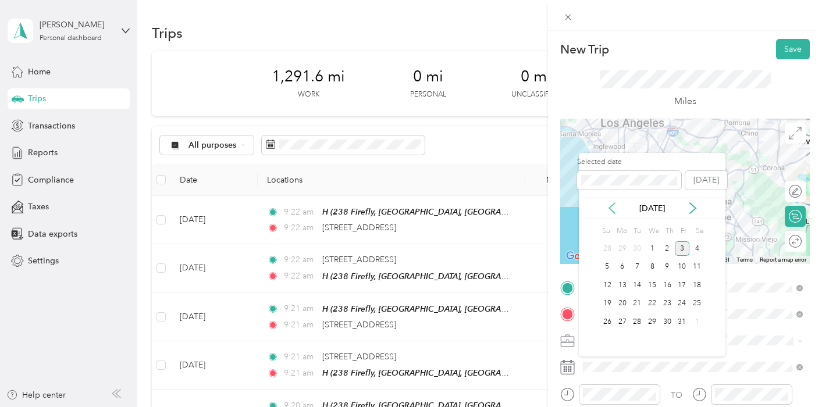
click at [614, 205] on icon at bounding box center [612, 208] width 12 height 12
click at [666, 306] on div "25" at bounding box center [667, 304] width 15 height 15
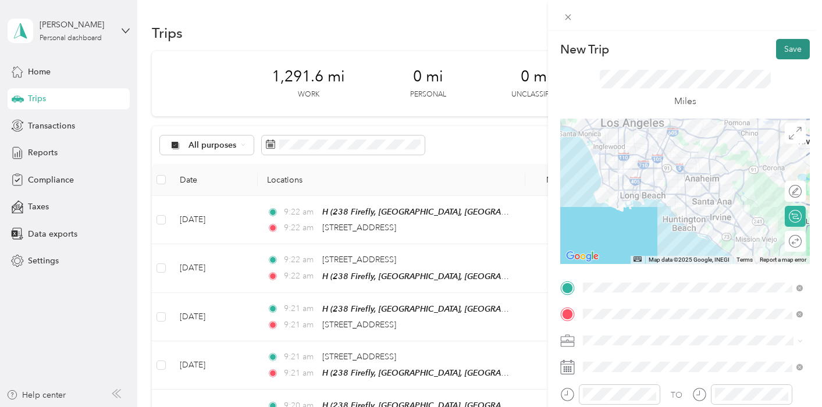
click at [791, 48] on button "Save" at bounding box center [793, 49] width 34 height 20
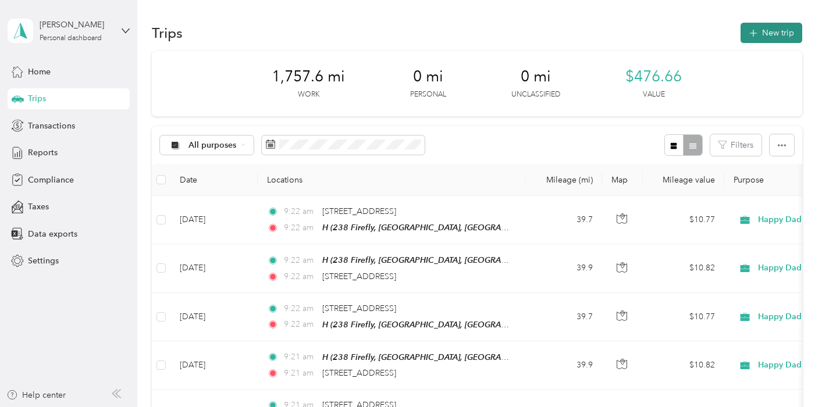
click at [777, 35] on button "New trip" at bounding box center [772, 33] width 62 height 20
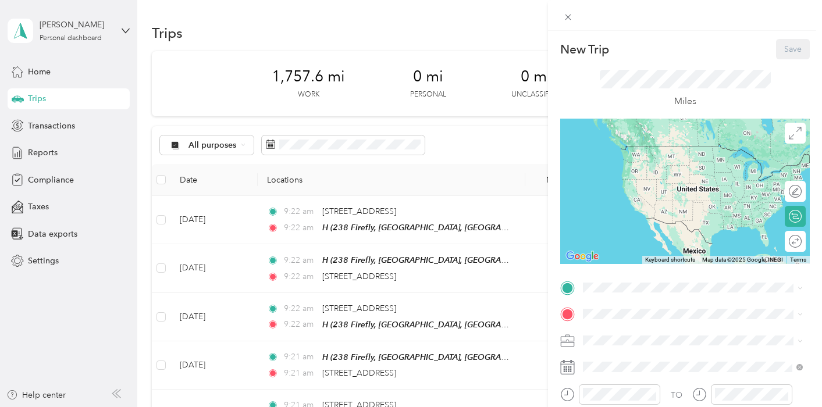
click at [610, 161] on span "238 Firefly, Irvine, CA, United States , 92618, Irvine, CA, United States" at bounding box center [693, 179] width 177 height 47
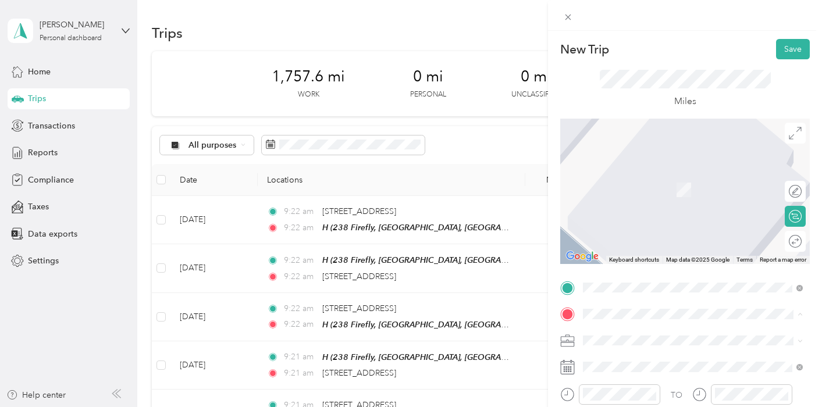
click at [620, 305] on div "TW LBC Total Wine & More, 7400 Carson Blvd, Long Beach, CA 90808, United States…" at bounding box center [702, 329] width 194 height 49
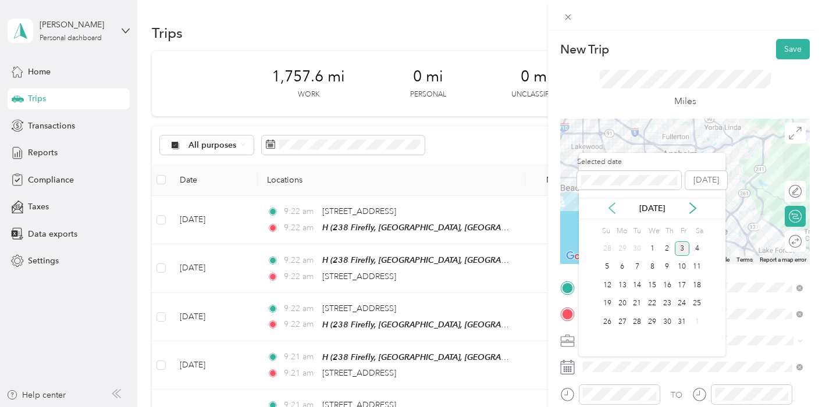
click at [611, 207] on icon at bounding box center [612, 208] width 12 height 12
click at [626, 321] on div "29" at bounding box center [622, 322] width 15 height 15
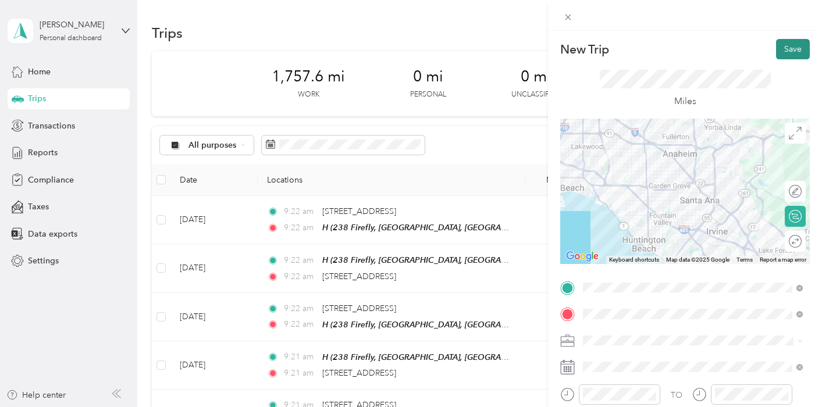
click at [791, 51] on button "Save" at bounding box center [793, 49] width 34 height 20
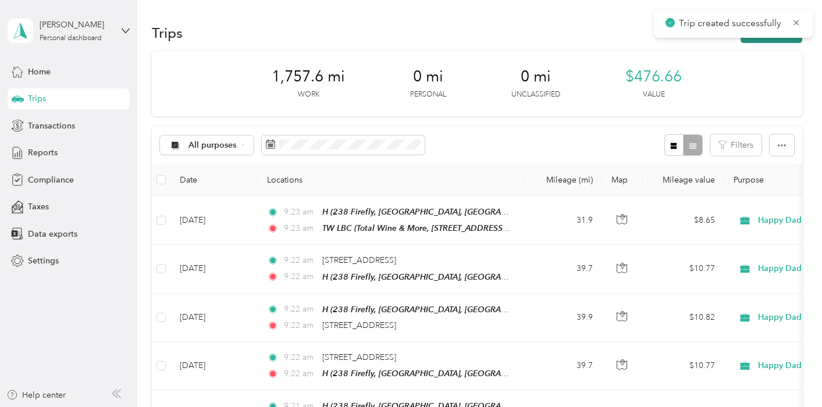
click at [794, 40] on button "New trip" at bounding box center [772, 33] width 62 height 20
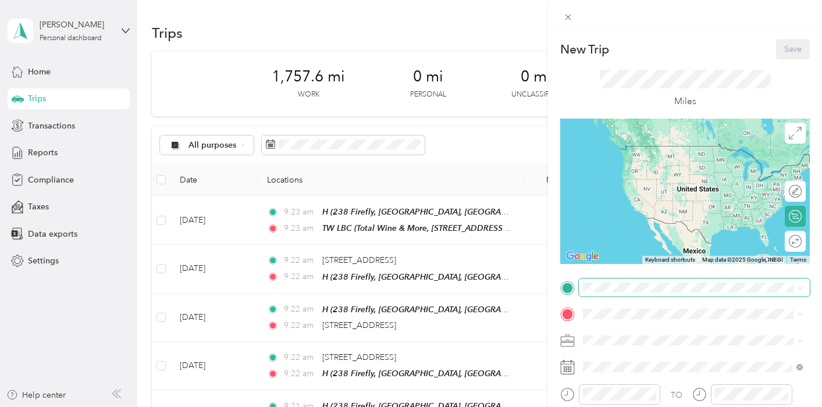
click at [628, 293] on span at bounding box center [694, 288] width 231 height 19
click at [633, 279] on div "TW LBC Total Wine & More, 7400 Carson Blvd, Long Beach, CA 90808, United States…" at bounding box center [702, 303] width 194 height 49
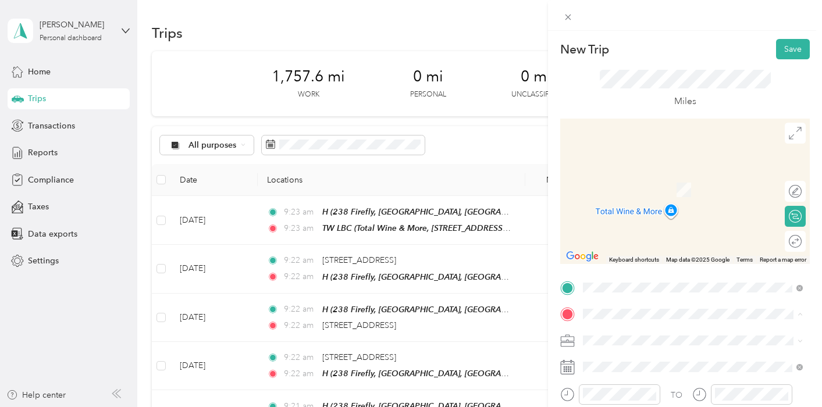
click at [632, 244] on div "TW Lad Stater Bros. Markets, 25636 Crown Valley Pkwy, Ladera Ranch, CA 92694, U…" at bounding box center [702, 268] width 194 height 49
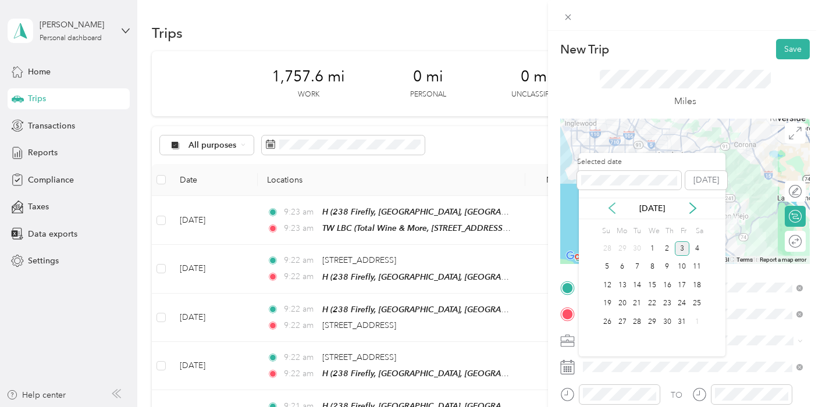
click at [614, 209] on icon at bounding box center [612, 208] width 12 height 12
click at [623, 323] on div "29" at bounding box center [622, 322] width 15 height 15
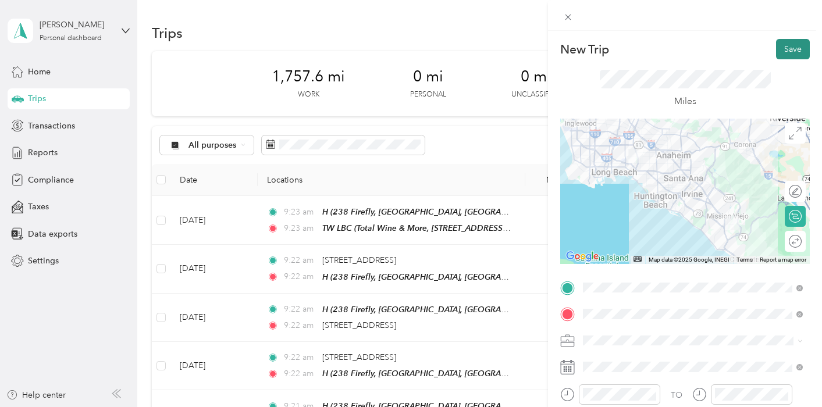
click at [794, 47] on button "Save" at bounding box center [793, 49] width 34 height 20
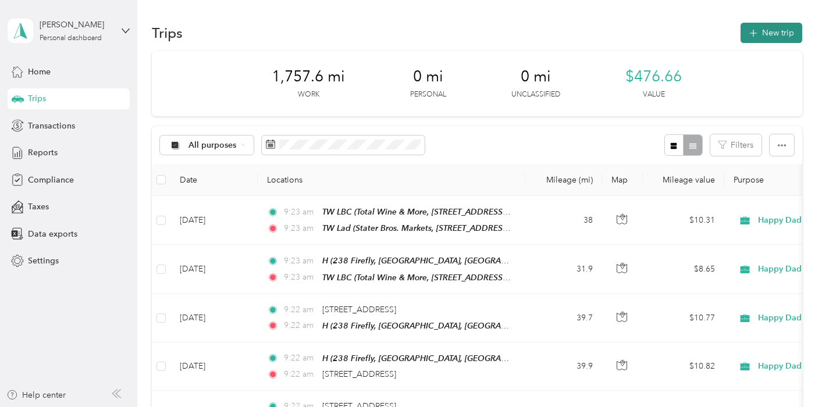
click at [779, 38] on button "New trip" at bounding box center [772, 33] width 62 height 20
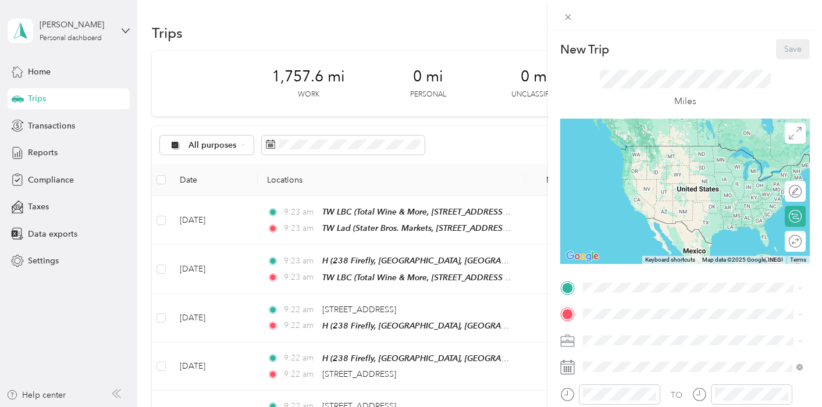
click at [620, 159] on span "238 Firefly, Irvine, CA, United States , 92618, Irvine, CA, United States" at bounding box center [693, 178] width 177 height 47
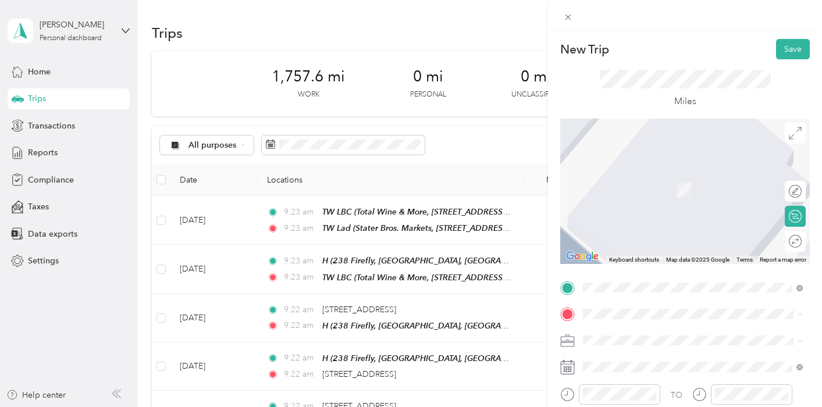
click at [623, 304] on div "TW LBC Total Wine & More, 7400 Carson Blvd, Long Beach, CA 90808, United States…" at bounding box center [693, 330] width 212 height 53
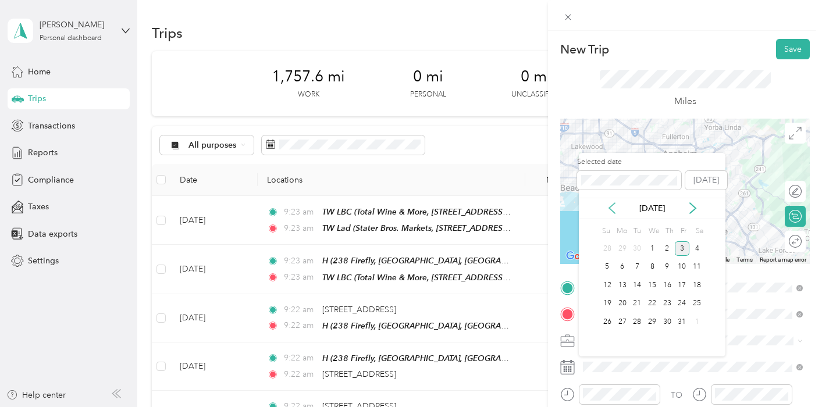
click at [614, 205] on icon at bounding box center [612, 208] width 12 height 12
click at [639, 323] on div "30" at bounding box center [637, 322] width 15 height 15
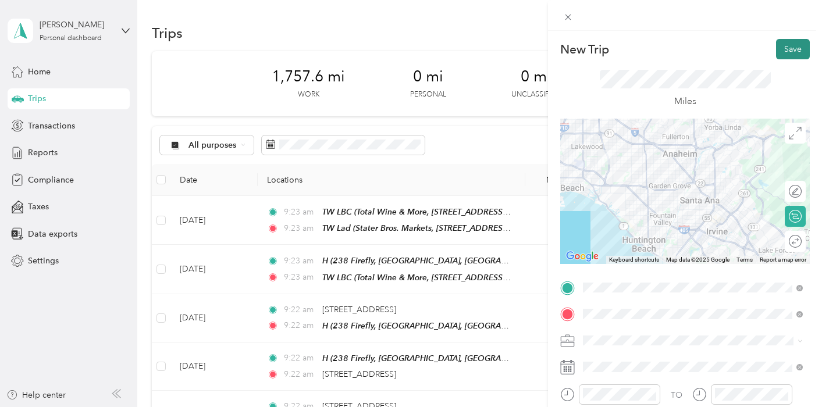
click at [786, 48] on button "Save" at bounding box center [793, 49] width 34 height 20
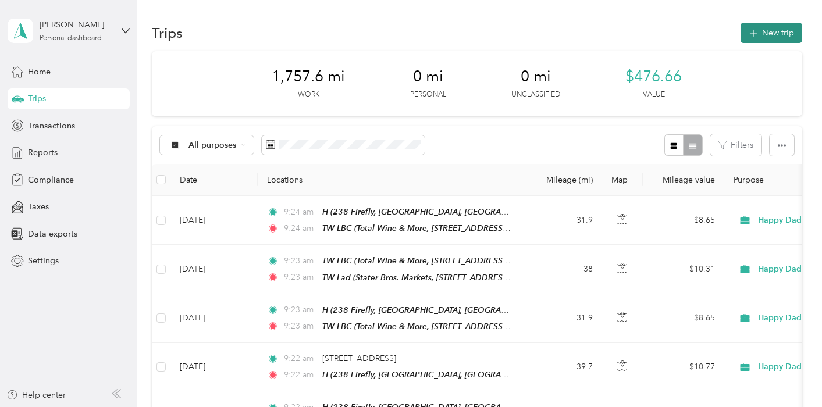
click at [763, 41] on button "New trip" at bounding box center [772, 33] width 62 height 20
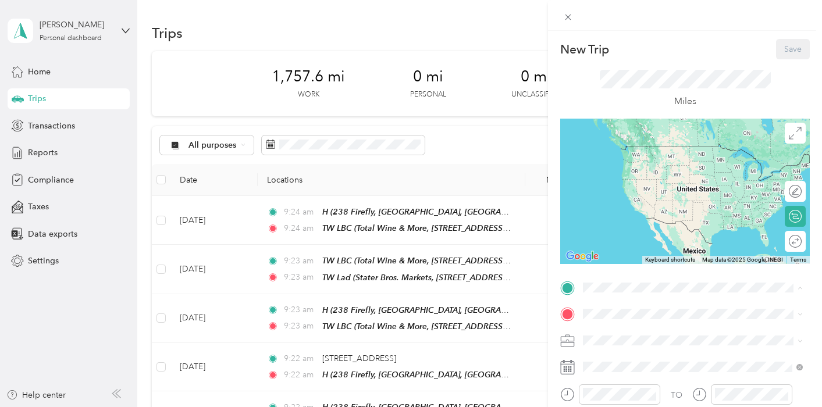
click at [632, 279] on strong "TW LBC" at bounding box center [620, 284] width 30 height 10
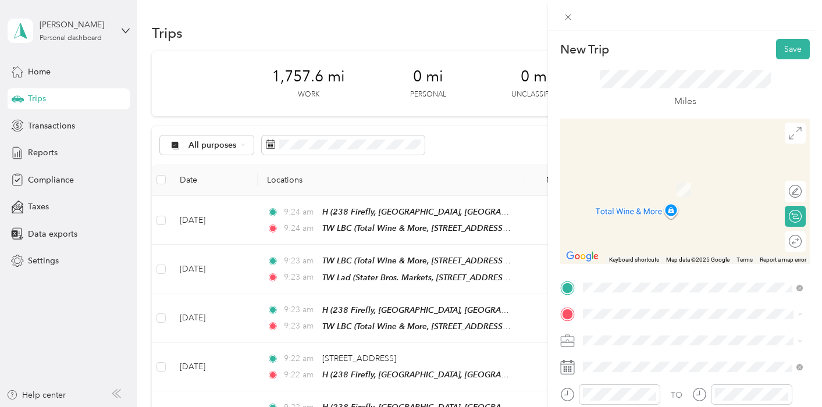
click at [628, 258] on span "Stater Bros. Markets, 25636 Crown Valley Pkwy, Ladera Ranch, CA 92694, United S…" at bounding box center [692, 275] width 175 height 34
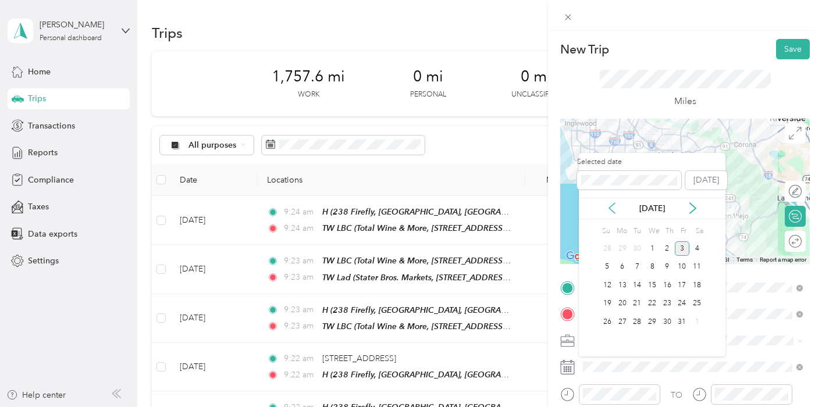
click at [610, 204] on icon at bounding box center [612, 208] width 12 height 12
click at [637, 325] on div "30" at bounding box center [637, 322] width 15 height 15
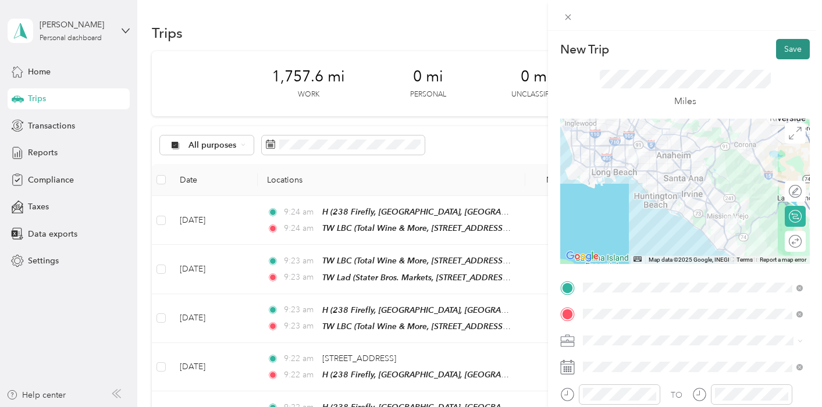
click at [788, 52] on button "Save" at bounding box center [793, 49] width 34 height 20
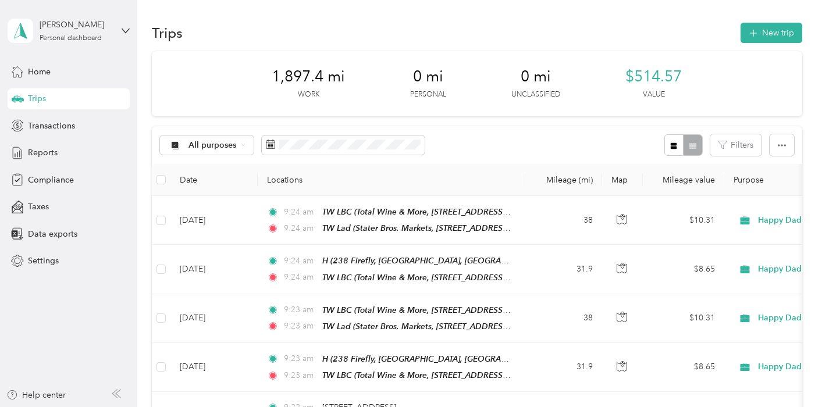
click at [47, 59] on div "[PERSON_NAME] Personal dashboard Home Trips Transactions Reports Compliance Tax…" at bounding box center [69, 136] width 122 height 272
click at [47, 67] on span "Home" at bounding box center [39, 72] width 23 height 12
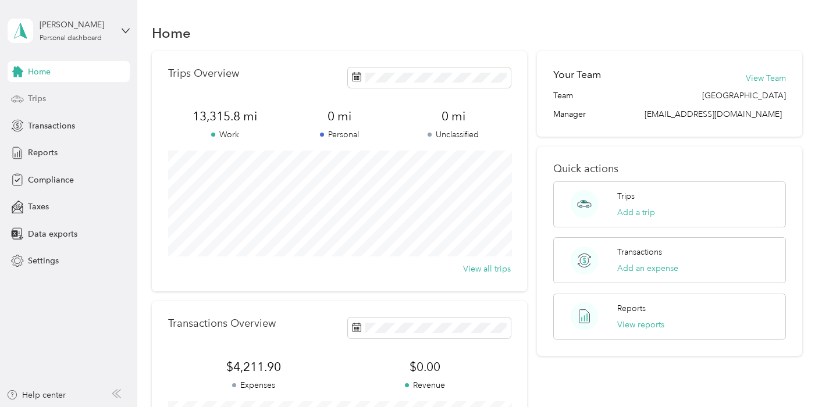
click at [42, 99] on span "Trips" at bounding box center [37, 99] width 18 height 12
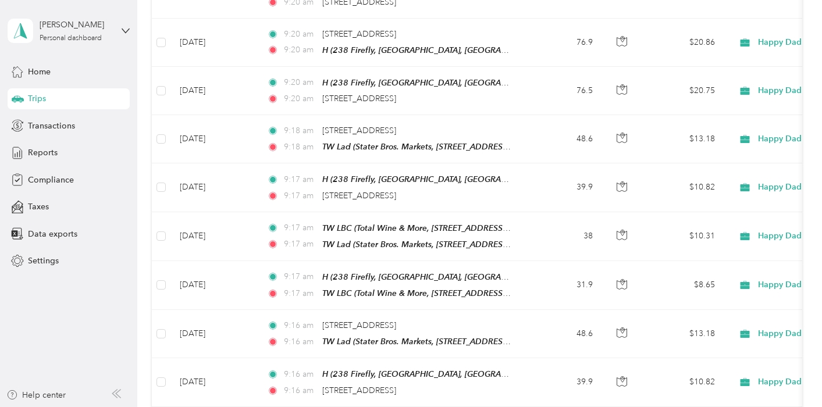
scroll to position [556, 0]
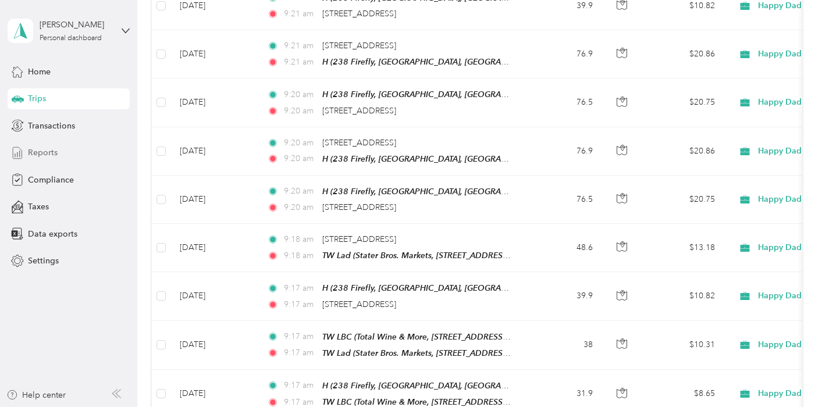
click at [56, 150] on span "Reports" at bounding box center [43, 153] width 30 height 12
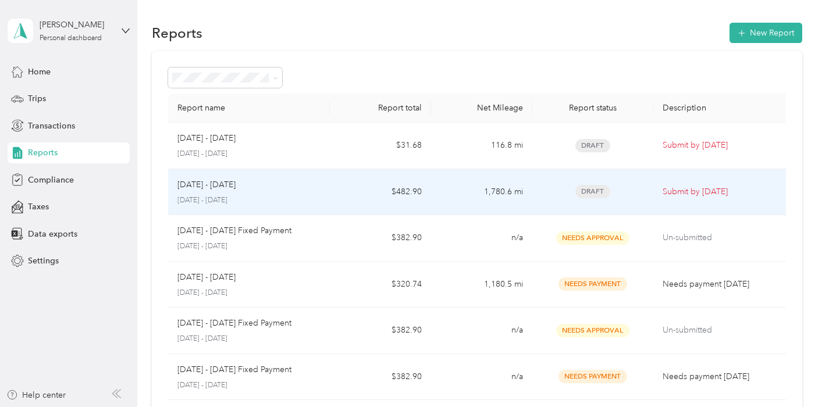
click at [486, 184] on td "1,780.6 mi" at bounding box center [481, 192] width 101 height 47
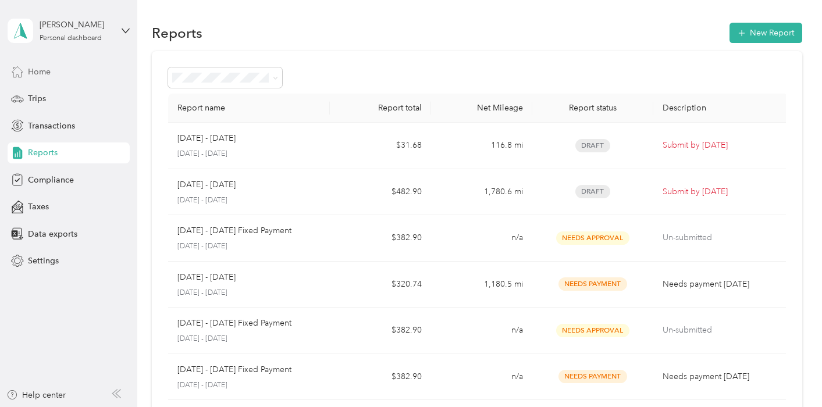
click at [32, 70] on span "Home" at bounding box center [39, 72] width 23 height 12
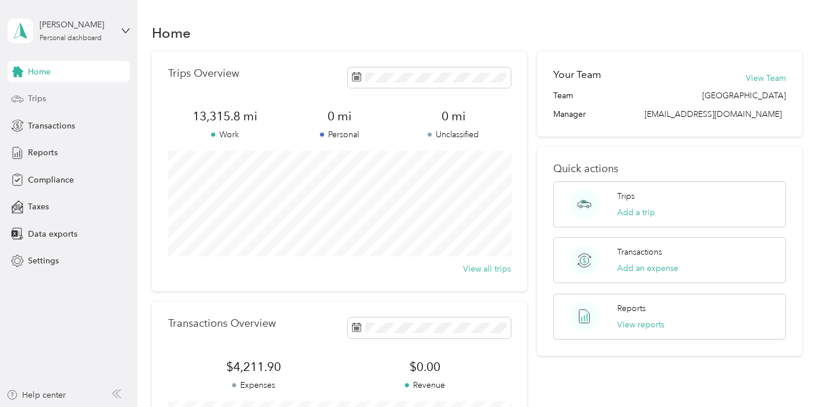
click at [54, 97] on div "Trips" at bounding box center [69, 98] width 122 height 21
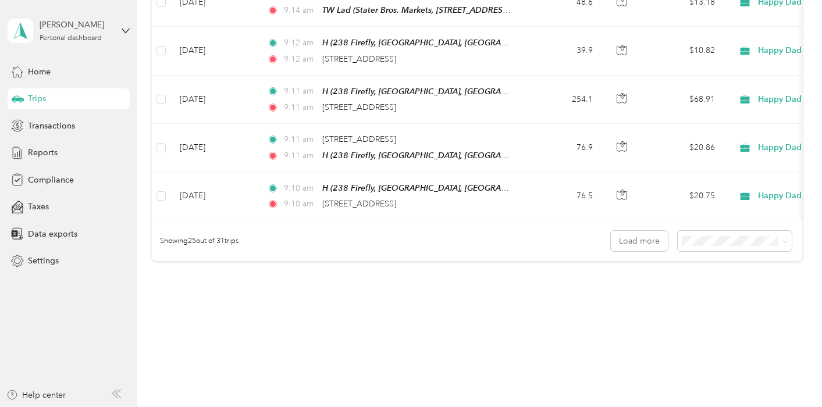
scroll to position [1189, 0]
click at [642, 232] on button "Load more" at bounding box center [639, 242] width 57 height 20
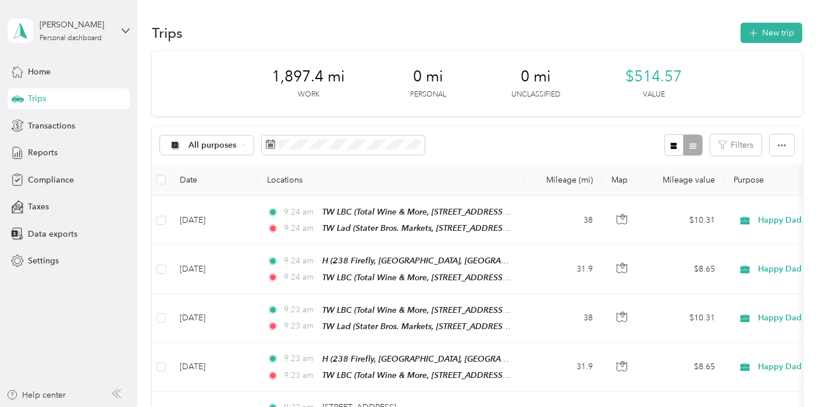
scroll to position [0, 0]
click at [43, 152] on span "Reports" at bounding box center [43, 153] width 30 height 12
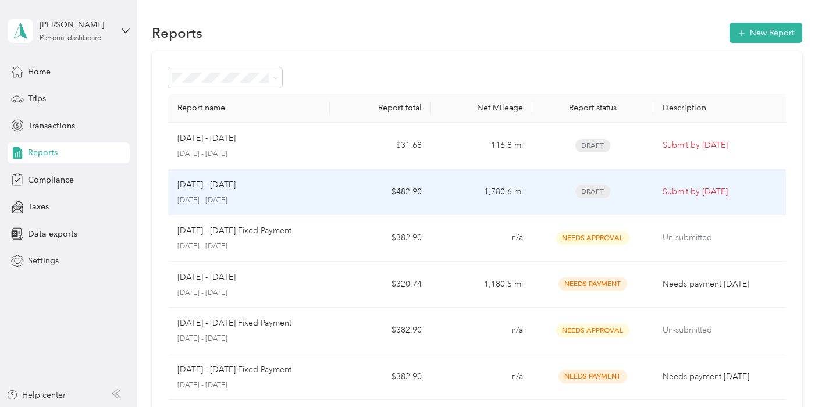
click at [312, 187] on div "[DATE] - [DATE]" at bounding box center [248, 185] width 143 height 13
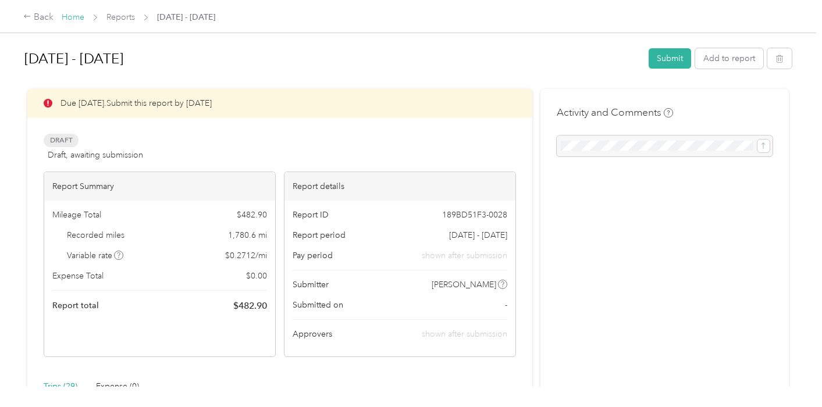
click at [74, 15] on link "Home" at bounding box center [73, 17] width 23 height 10
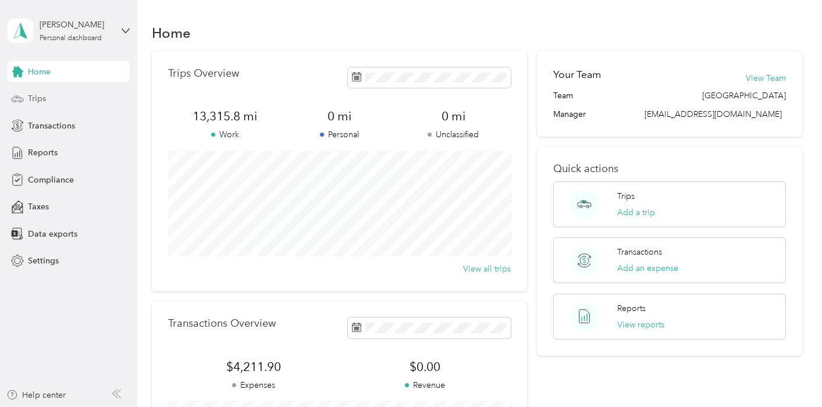
click at [37, 97] on span "Trips" at bounding box center [37, 99] width 18 height 12
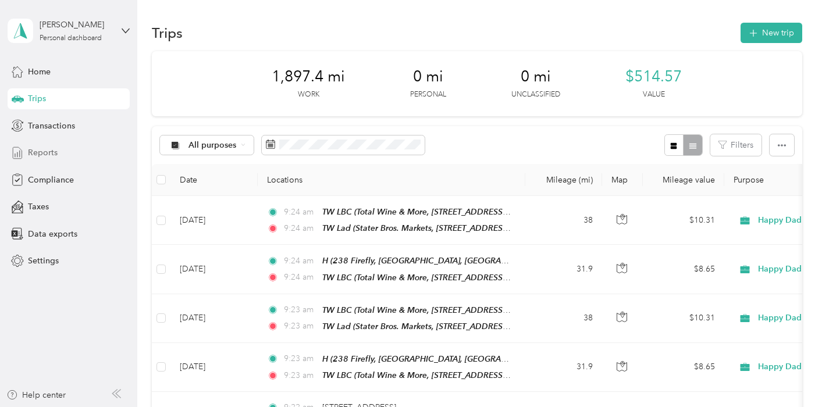
click at [50, 144] on div "Reports" at bounding box center [69, 153] width 122 height 21
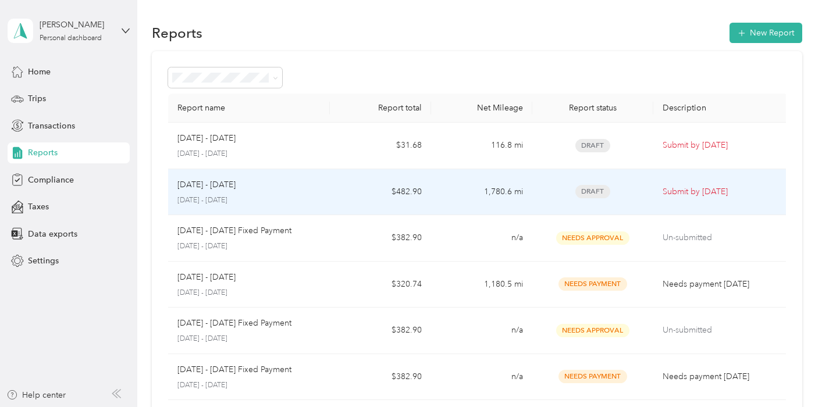
click at [599, 191] on span "Draft" at bounding box center [592, 191] width 35 height 13
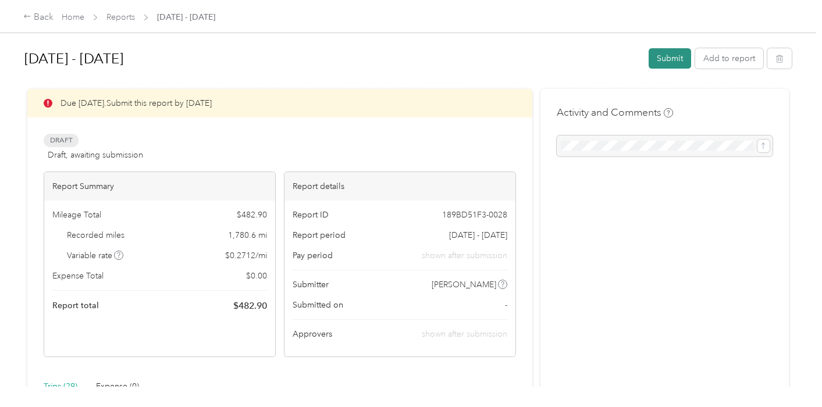
click at [669, 62] on button "Submit" at bounding box center [670, 58] width 42 height 20
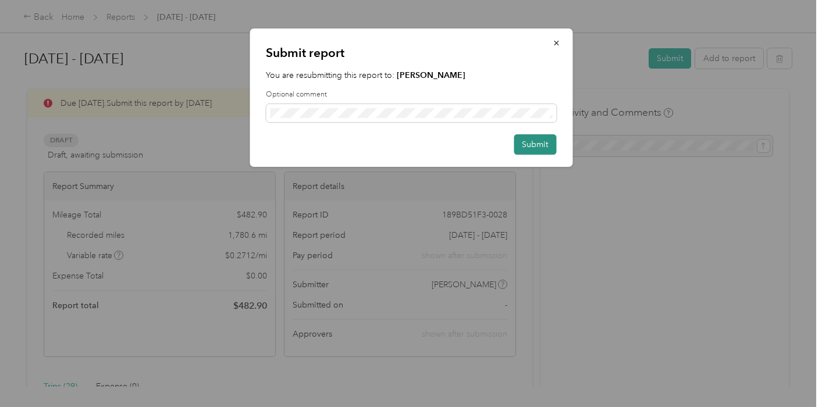
click at [532, 148] on button "Submit" at bounding box center [535, 144] width 42 height 20
